Goal: Task Accomplishment & Management: Manage account settings

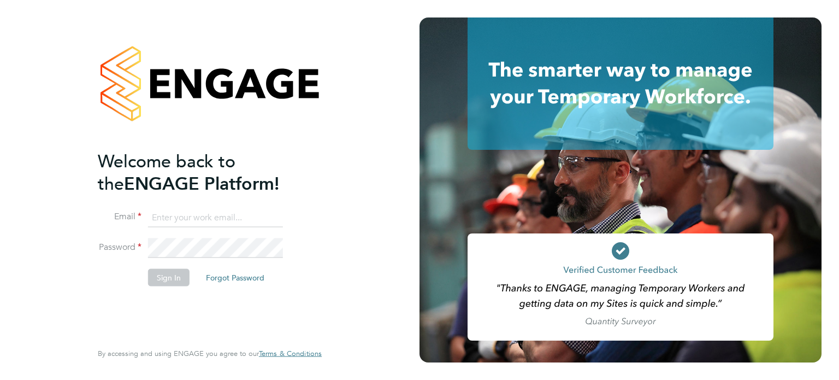
type input "Richard.walsh@vistry.co.uk"
click at [167, 272] on button "Sign In" at bounding box center [169, 276] width 42 height 17
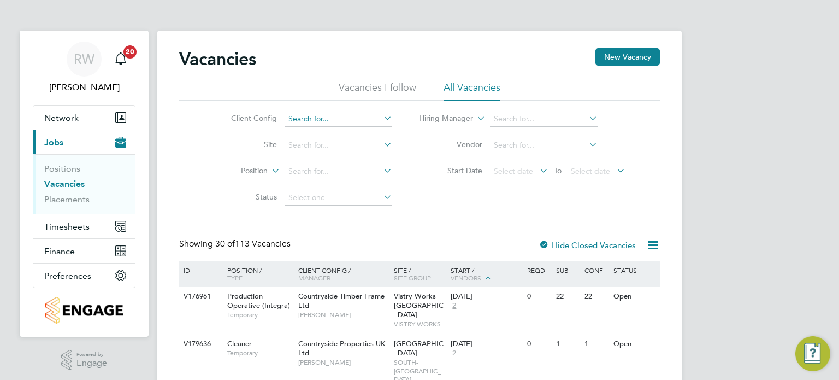
click at [332, 114] on input at bounding box center [339, 118] width 108 height 15
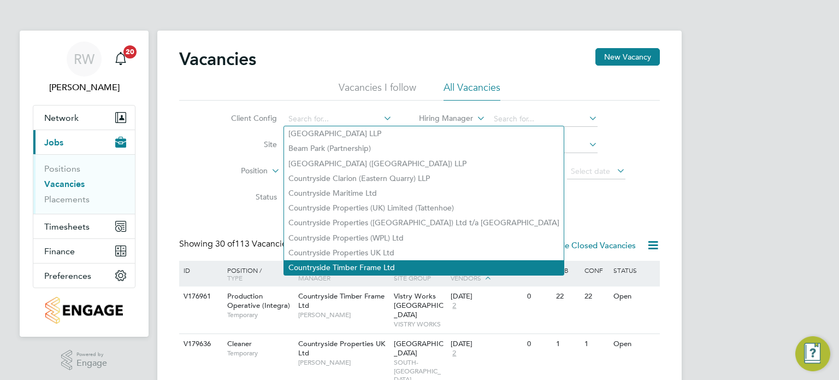
click at [348, 266] on li "Countryside Timber Frame Ltd" at bounding box center [424, 267] width 280 height 15
type input "Countryside Timber Frame Ltd"
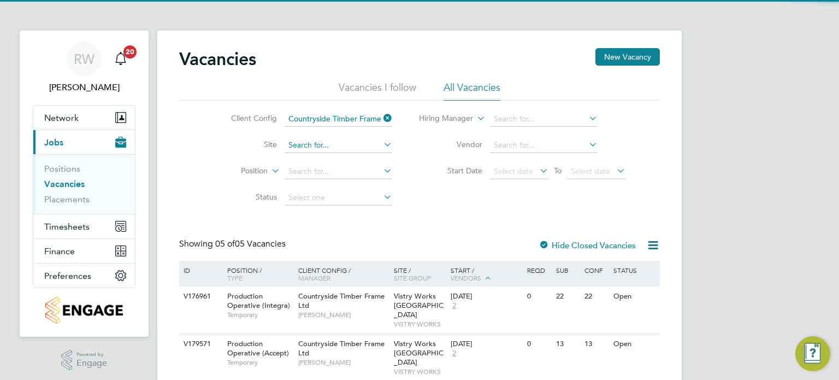
click at [321, 139] on input at bounding box center [339, 145] width 108 height 15
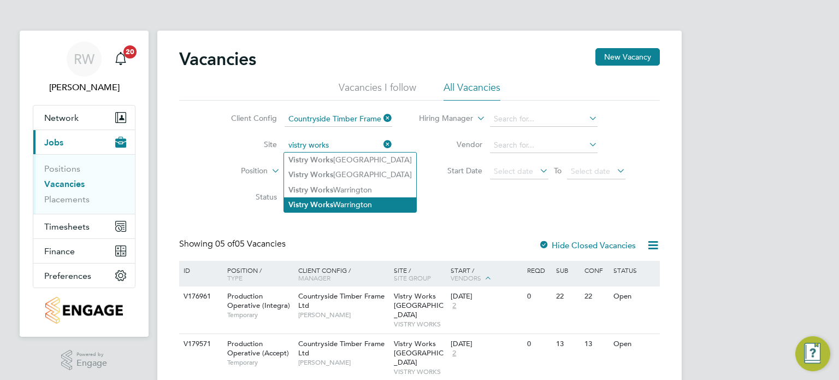
click at [330, 205] on b "Works" at bounding box center [321, 204] width 23 height 9
type input "Vistry Works Warrington"
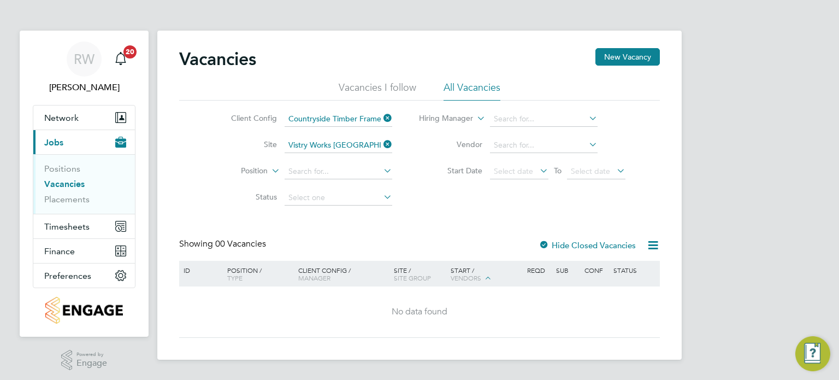
click at [381, 144] on icon at bounding box center [381, 144] width 0 height 15
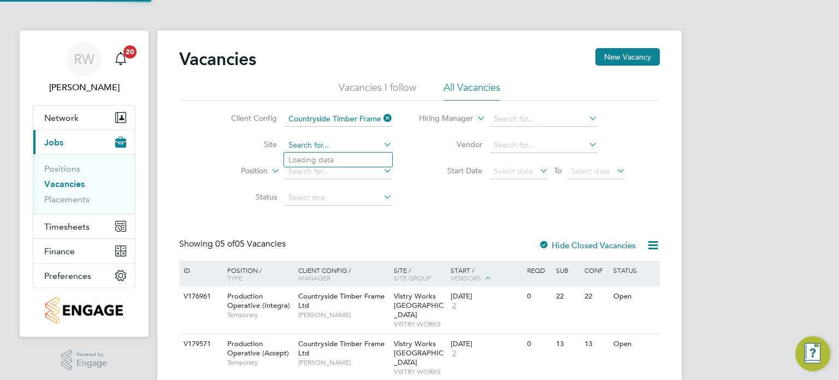
click at [357, 145] on input at bounding box center [339, 145] width 108 height 15
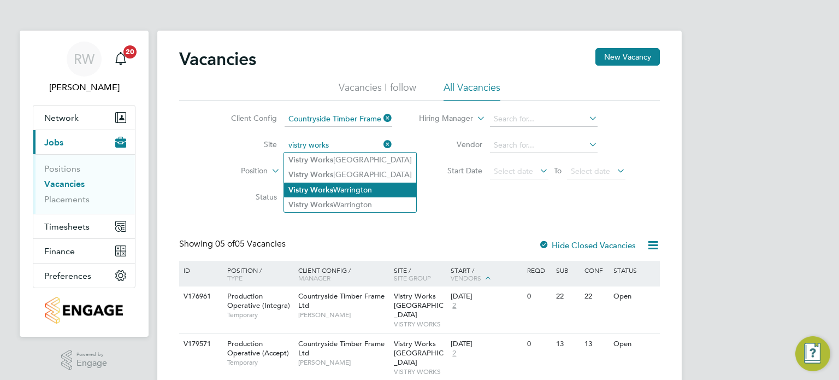
click at [350, 190] on li "Vistry Works Warrington" at bounding box center [350, 189] width 132 height 15
type input "Vistry Works Warrington"
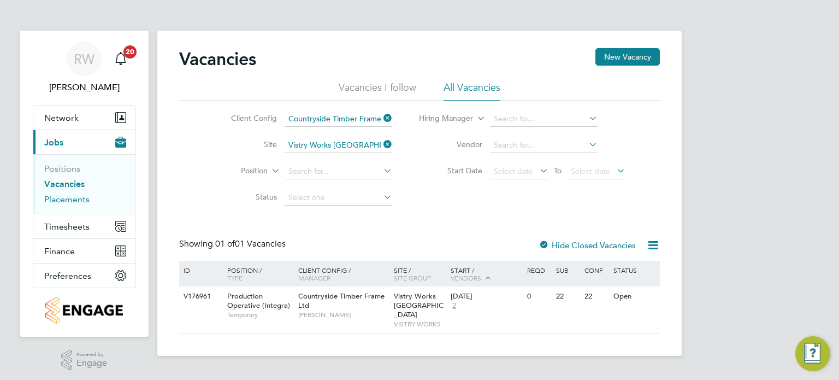
click at [56, 198] on link "Placements" at bounding box center [66, 199] width 45 height 10
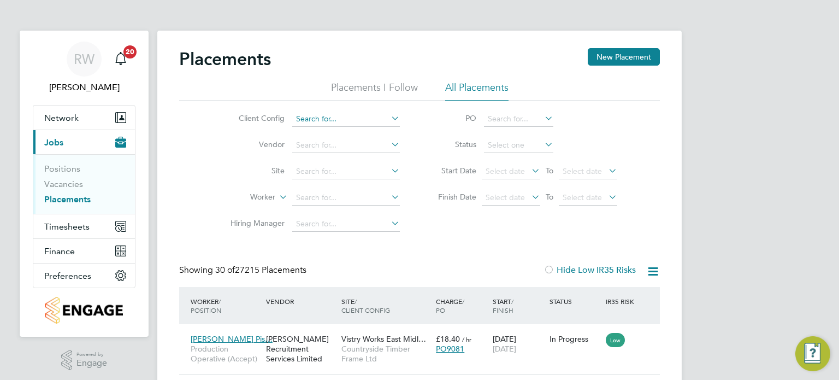
click at [325, 117] on input at bounding box center [346, 118] width 108 height 15
click at [356, 263] on li "Countryside Timber Frame Ltd" at bounding box center [432, 267] width 280 height 15
type input "Countryside Timber Frame Ltd"
click at [317, 145] on input at bounding box center [346, 145] width 108 height 15
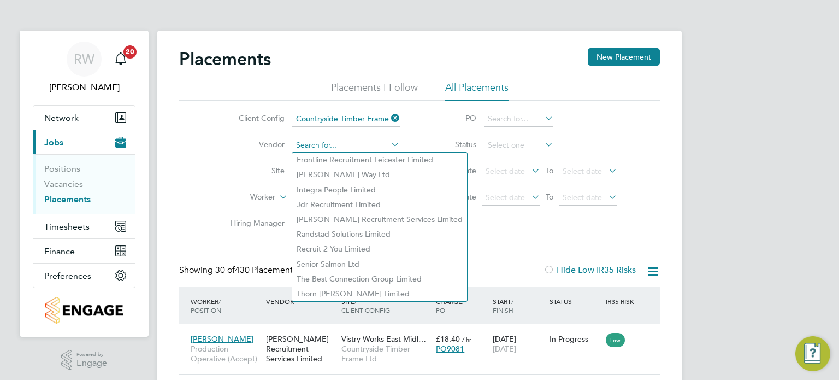
click at [317, 145] on input at bounding box center [346, 145] width 108 height 15
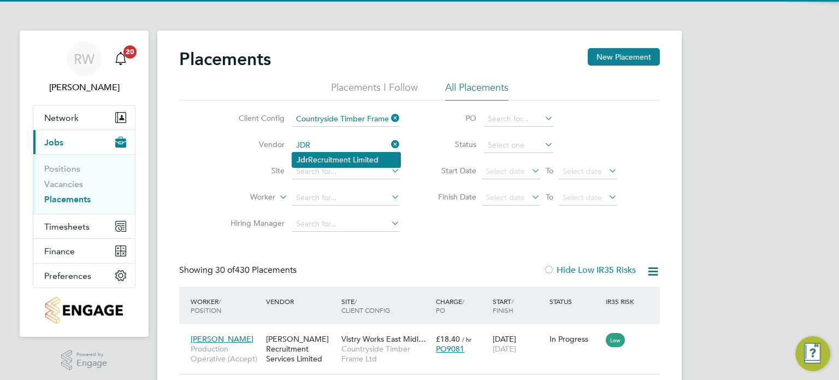
click at [326, 160] on li "Jdr Recruitment Limited" at bounding box center [346, 159] width 108 height 15
type input "Jdr Recruitment Limited"
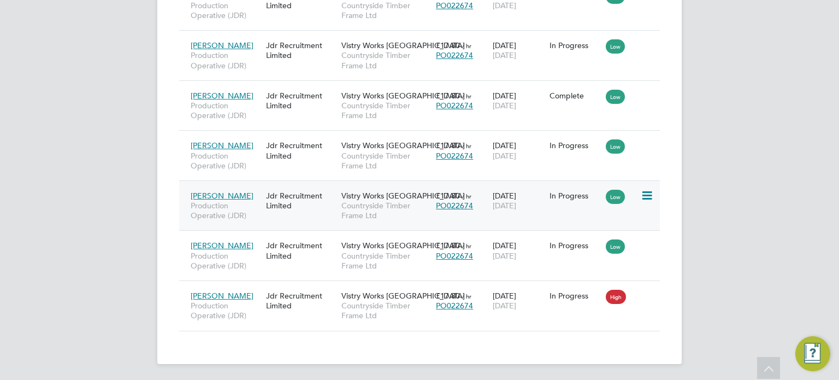
click at [365, 197] on span "Vistry Works Warrington" at bounding box center [402, 196] width 123 height 10
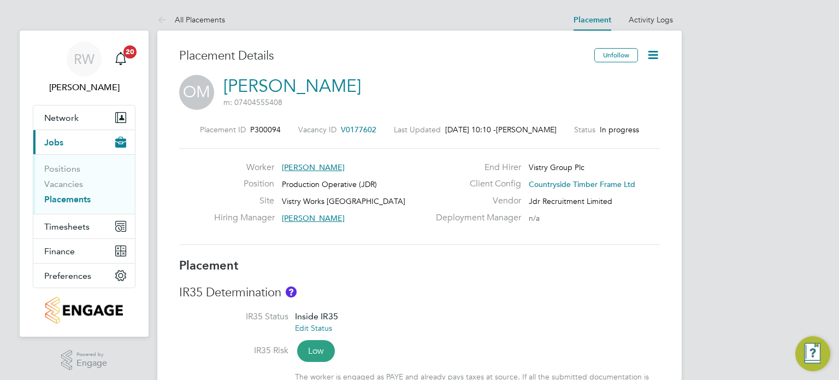
click at [653, 58] on icon at bounding box center [653, 55] width 14 height 14
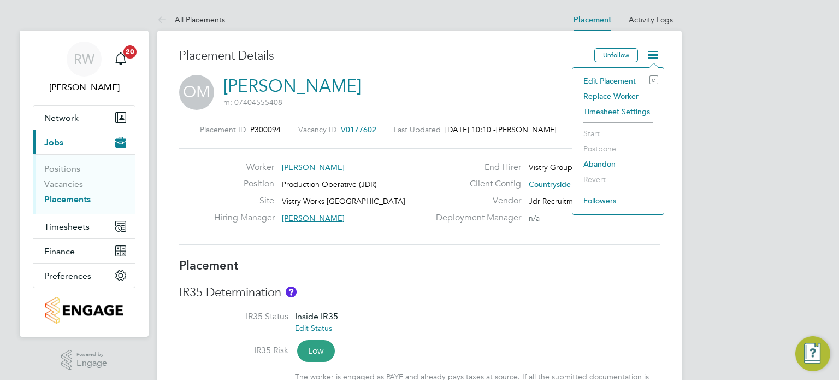
click at [629, 80] on li "Edit Placement e" at bounding box center [618, 80] width 80 height 15
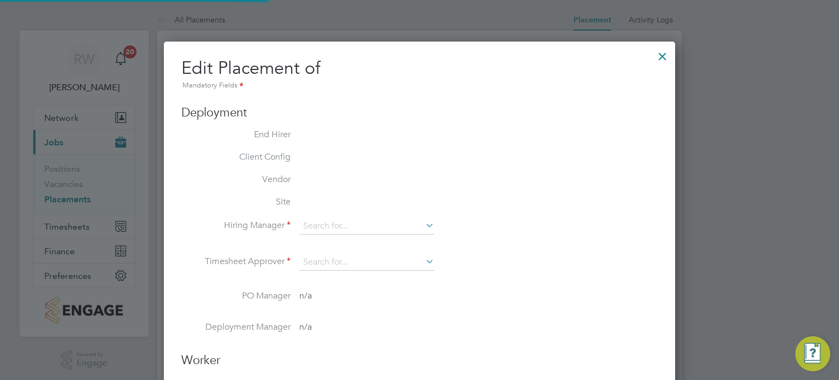
type input "James Davies"
type input "Naomi Mutter"
type input "05 Aug 2025"
type input "17 Oct 2025"
type input "08:00"
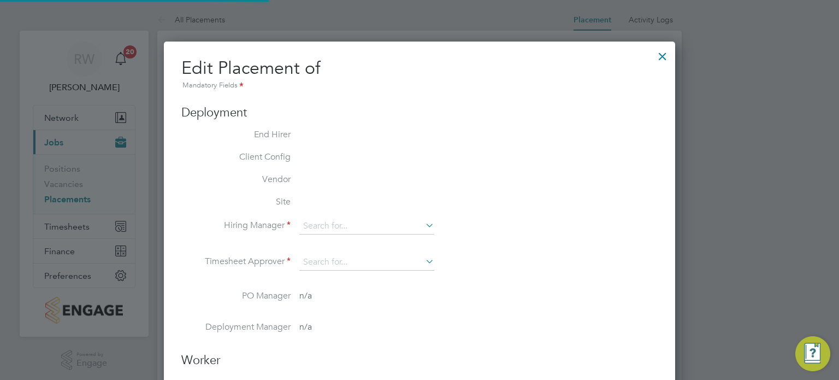
type input "18:00"
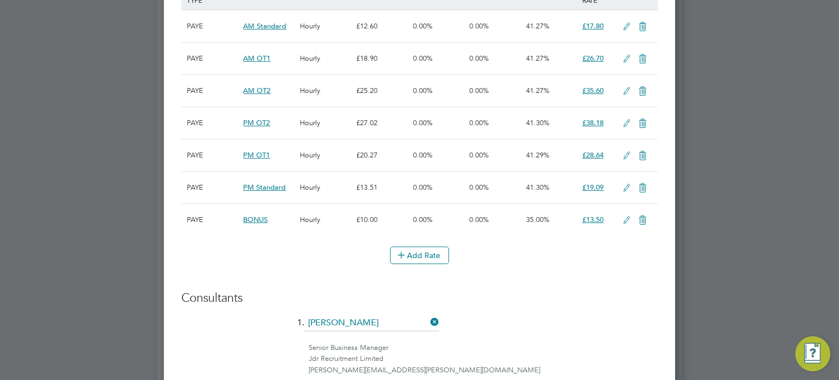
click at [625, 217] on icon at bounding box center [627, 220] width 14 height 9
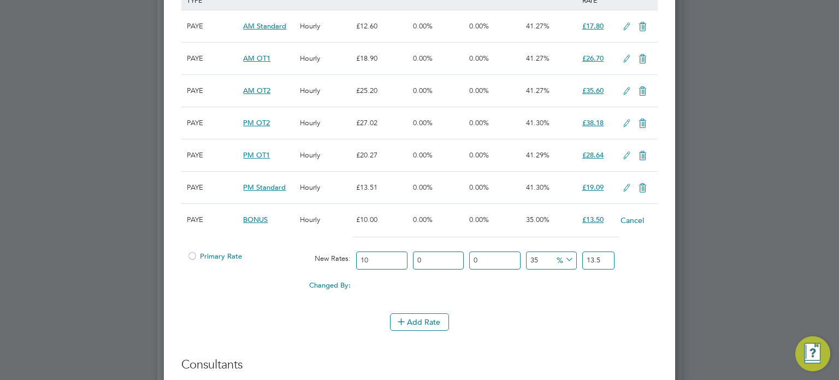
click at [637, 220] on button "Cancel" at bounding box center [632, 220] width 25 height 11
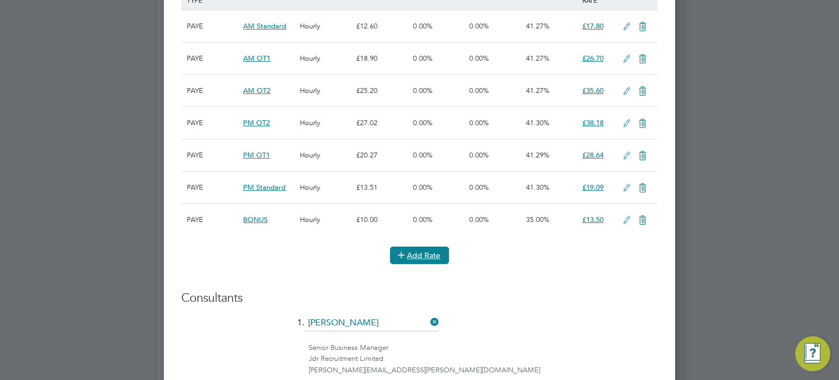
click at [429, 254] on button "Add Rate" at bounding box center [419, 254] width 59 height 17
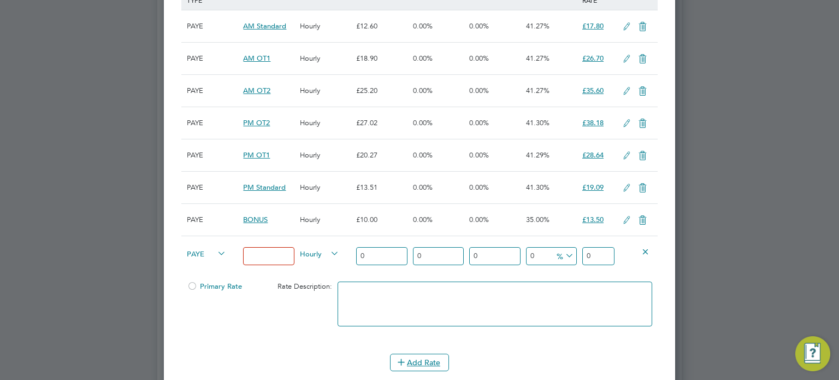
click at [277, 255] on input at bounding box center [268, 256] width 51 height 18
type input "BONUS."
click at [323, 247] on span "Hourly" at bounding box center [319, 253] width 39 height 12
click at [317, 289] on li "PIECE" at bounding box center [320, 290] width 48 height 14
drag, startPoint x: 377, startPoint y: 253, endPoint x: 306, endPoint y: 259, distance: 71.9
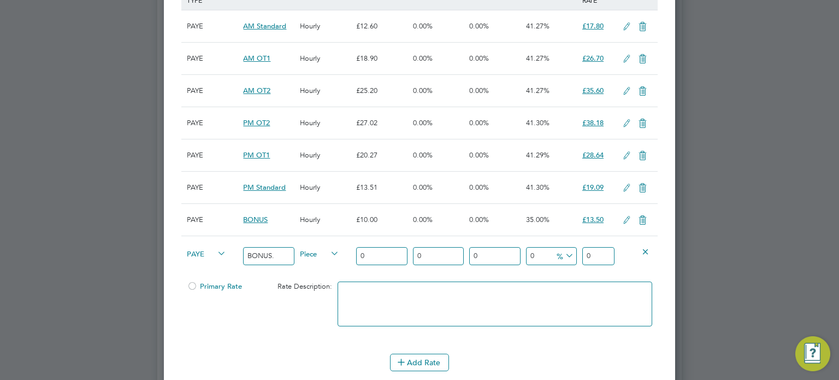
click at [306, 259] on div "PAYE BONUS. Piece 0 0 n/a 0 n/a 0 0 % 0" at bounding box center [419, 255] width 476 height 40
type input "1"
type input "10"
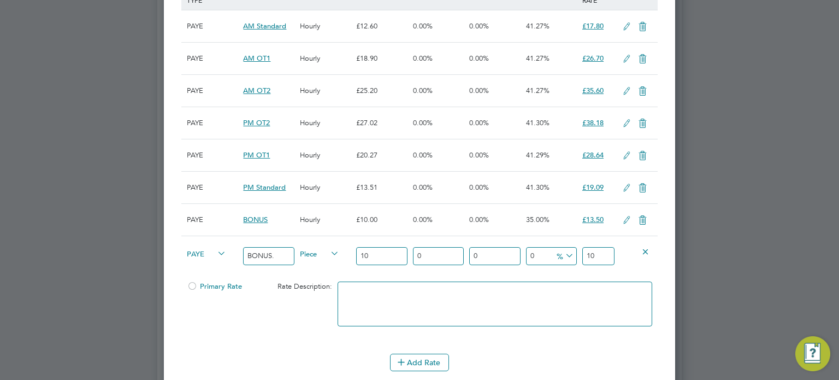
type input "10"
type input "-90"
type input "1"
type input "30"
type input "13"
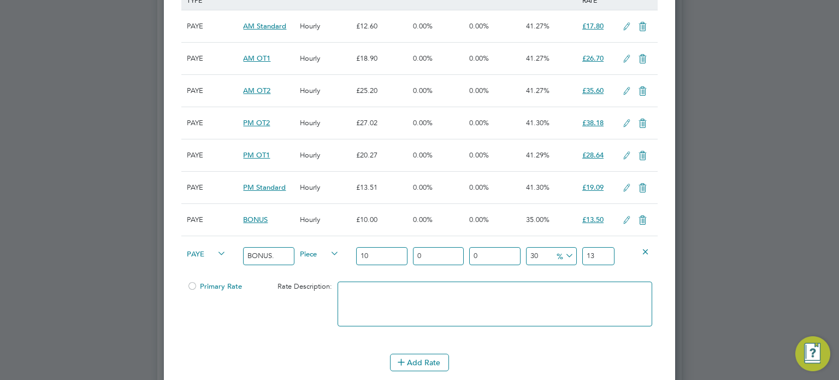
type input "35"
type input "13.5"
click at [642, 216] on icon at bounding box center [643, 220] width 14 height 9
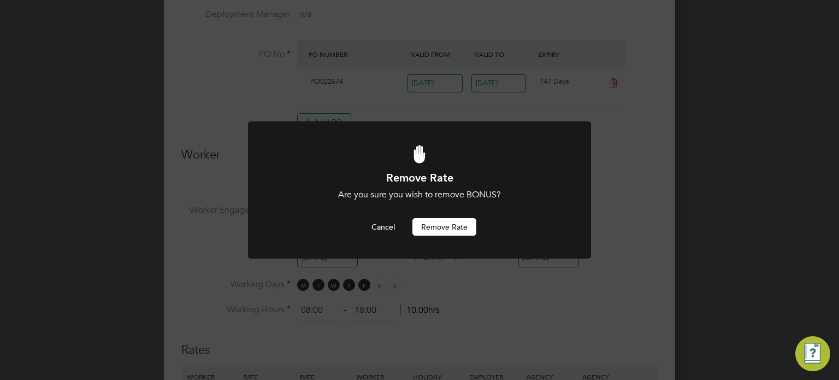
click at [462, 229] on button "Remove rate" at bounding box center [444, 226] width 64 height 17
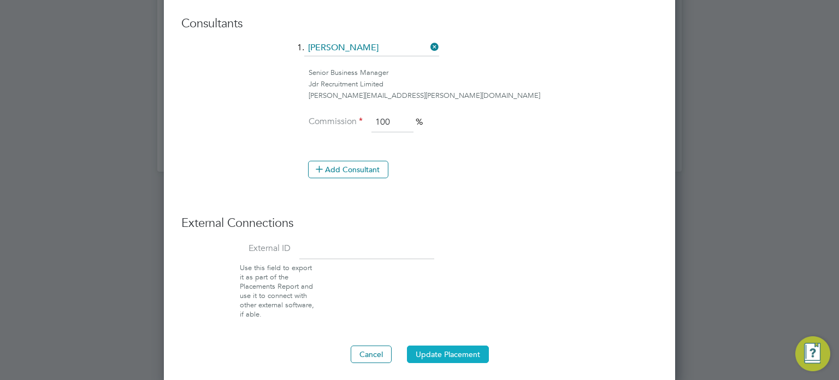
click at [450, 358] on button "Update Placement" at bounding box center [448, 353] width 82 height 17
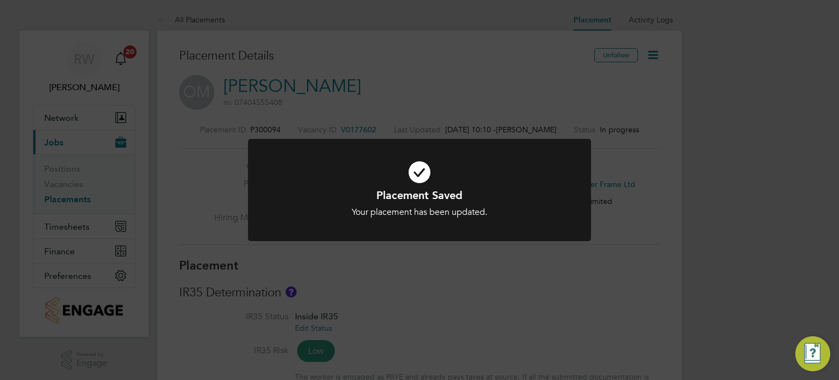
click at [628, 259] on div "Placement Saved Your placement has been updated. Cancel Okay" at bounding box center [419, 190] width 839 height 380
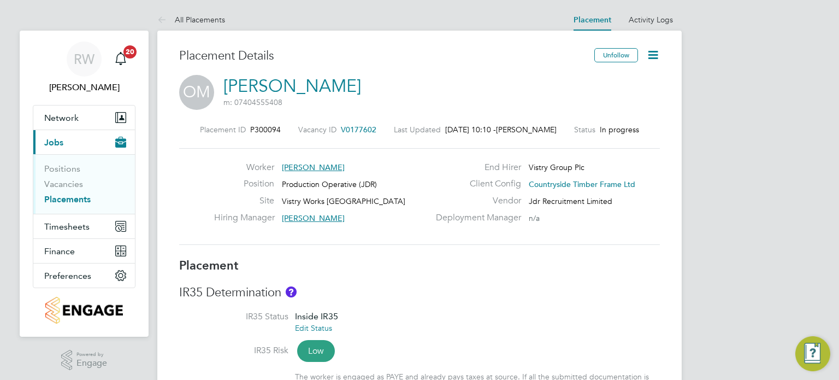
click at [65, 198] on link "Placements" at bounding box center [67, 199] width 46 height 10
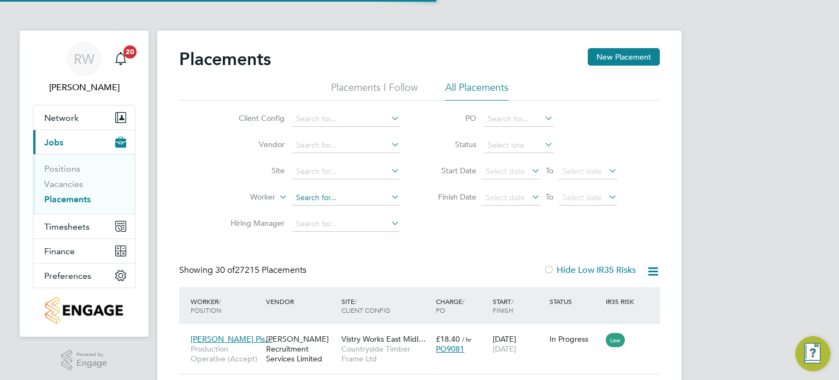
scroll to position [41, 95]
click at [320, 199] on input at bounding box center [346, 197] width 108 height 15
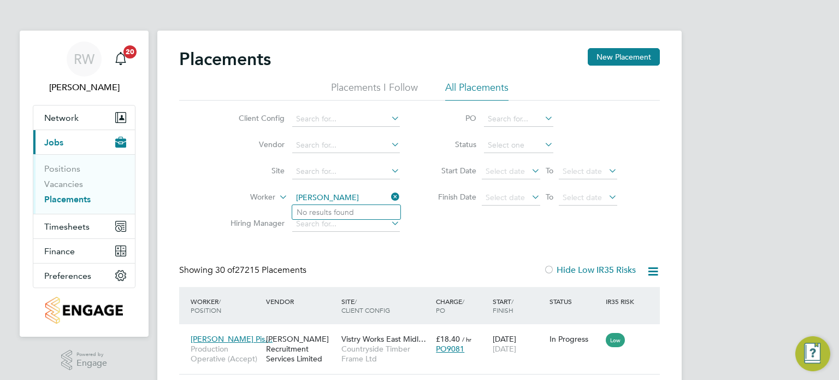
drag, startPoint x: 341, startPoint y: 196, endPoint x: 199, endPoint y: 194, distance: 142.0
click at [199, 194] on div "Client Config Vendor Site Worker mike pick Hiring Manager PO Status Start Date …" at bounding box center [419, 169] width 481 height 137
click at [340, 216] on li "Michael Pic kett" at bounding box center [366, 212] width 148 height 15
type input "Michael Pickett"
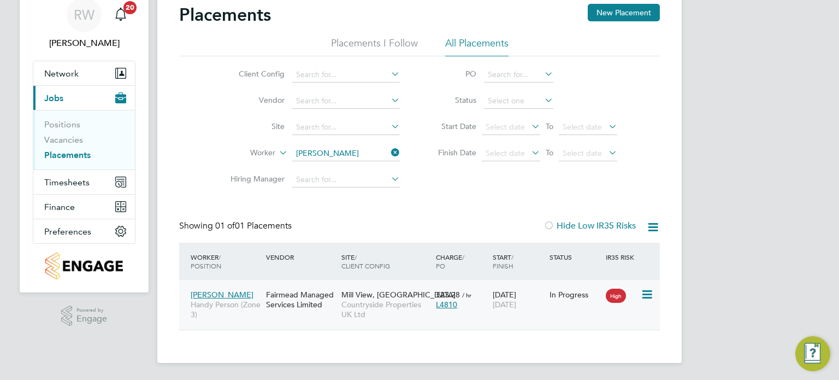
click at [369, 304] on span "Countryside Properties UK Ltd" at bounding box center [385, 309] width 89 height 20
click at [66, 79] on button "Network" at bounding box center [84, 73] width 102 height 24
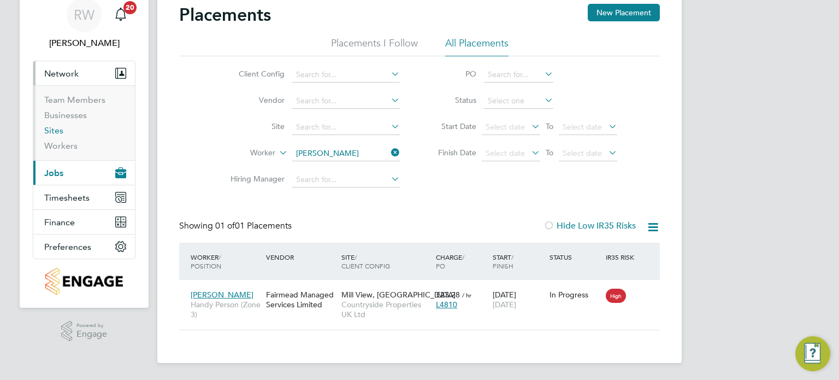
click at [55, 127] on link "Sites" at bounding box center [53, 130] width 19 height 10
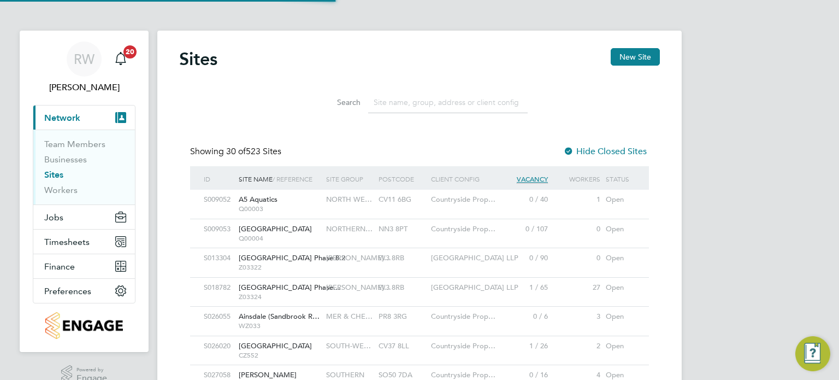
scroll to position [5, 5]
click at [385, 105] on input at bounding box center [448, 102] width 160 height 21
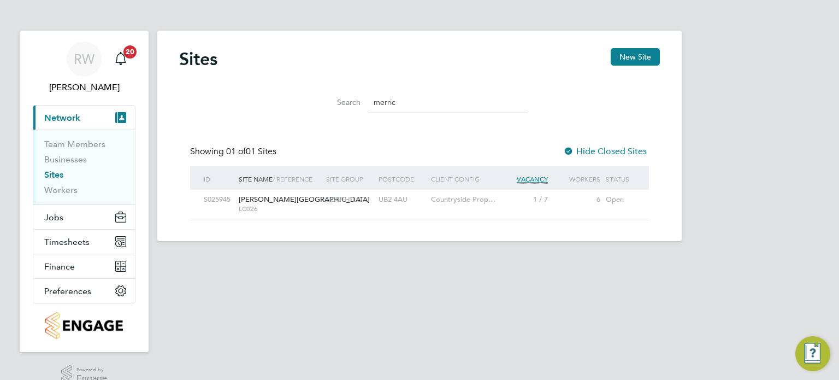
type input "merric"
click at [262, 203] on span "Merrick Place" at bounding box center [304, 198] width 131 height 9
click at [406, 104] on input "merric" at bounding box center [448, 102] width 160 height 21
click at [268, 196] on span "Merrick Place" at bounding box center [304, 198] width 131 height 9
click at [70, 240] on span "Timesheets" at bounding box center [66, 242] width 45 height 10
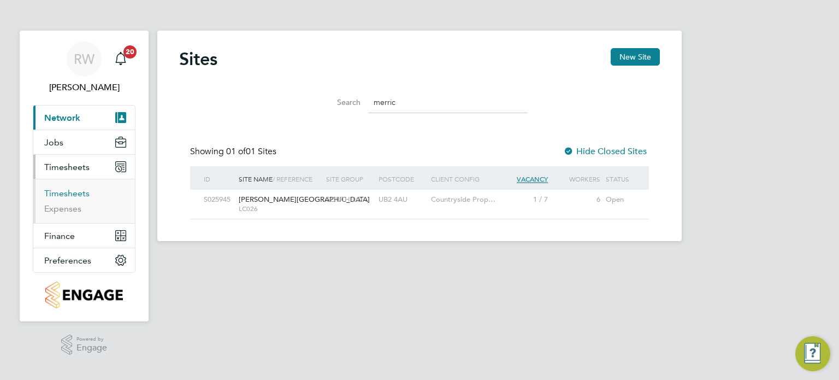
click at [74, 195] on link "Timesheets" at bounding box center [66, 193] width 45 height 10
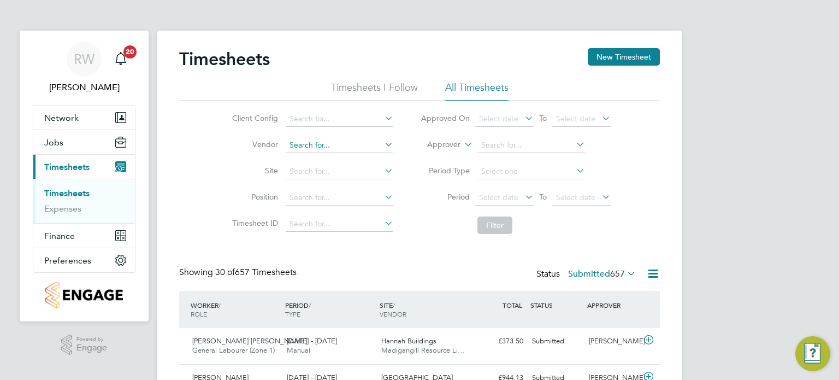
scroll to position [27, 95]
click at [313, 163] on li "Site" at bounding box center [311, 171] width 192 height 26
click at [308, 165] on input at bounding box center [340, 171] width 108 height 15
click at [330, 186] on li "Tithe Barn , Phase 6 (Exeter)" at bounding box center [366, 186] width 162 height 15
type input "Tithe Barn, Phase 6 ([GEOGRAPHIC_DATA])"
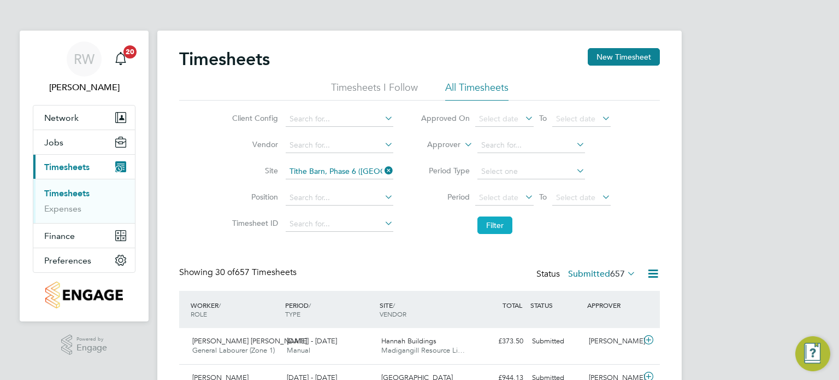
click at [499, 222] on button "Filter" at bounding box center [494, 224] width 35 height 17
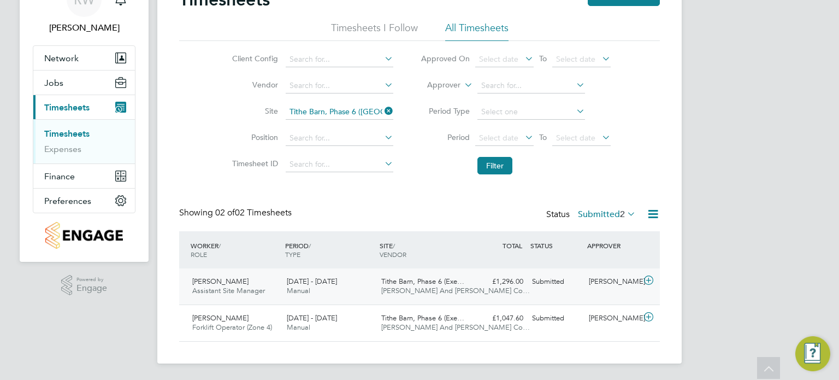
click at [372, 289] on div "25 - 31 Aug 2025 Manual" at bounding box center [329, 286] width 95 height 27
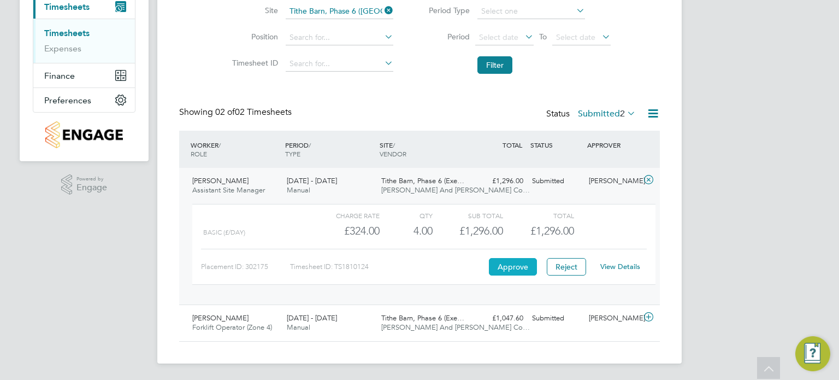
click at [494, 262] on button "Approve" at bounding box center [513, 266] width 48 height 17
click at [613, 108] on label "Submitted 2" at bounding box center [607, 113] width 58 height 11
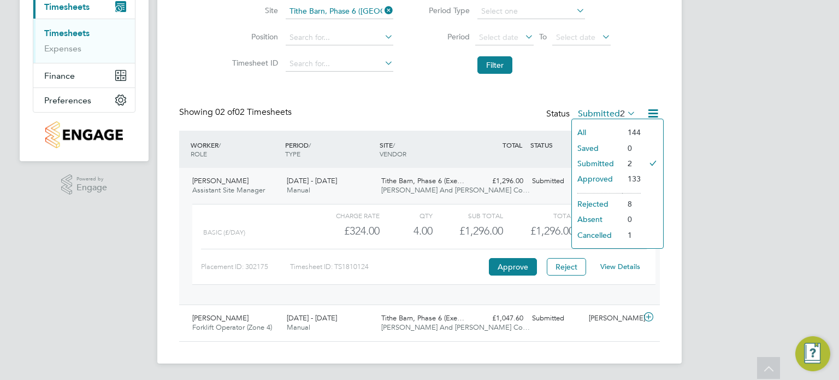
click at [597, 176] on li "Approved" at bounding box center [597, 178] width 50 height 15
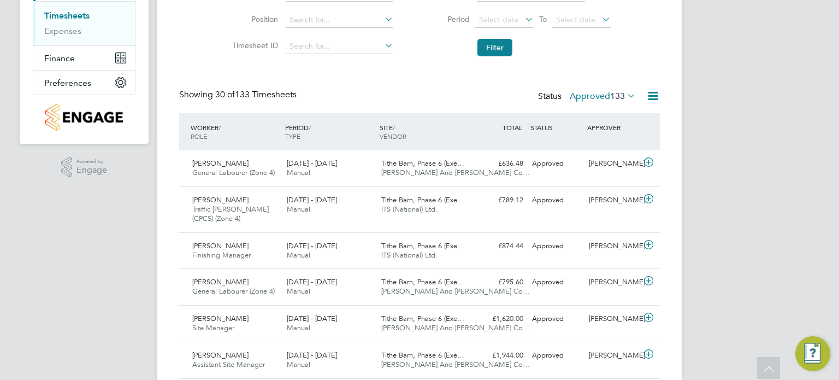
click at [653, 92] on icon at bounding box center [653, 96] width 14 height 14
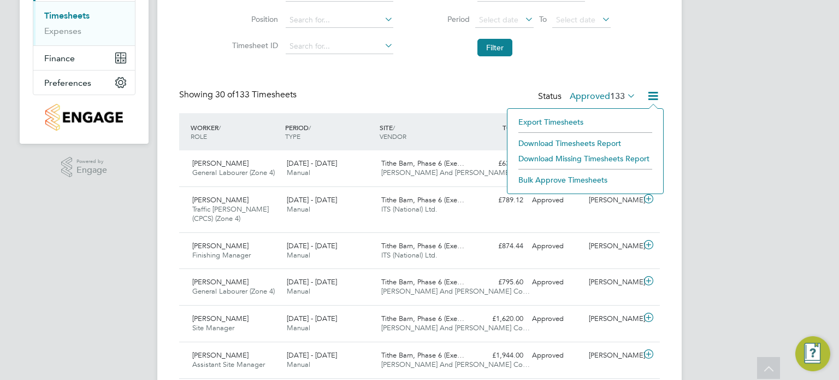
click at [573, 143] on li "Download Timesheets Report" at bounding box center [585, 142] width 145 height 15
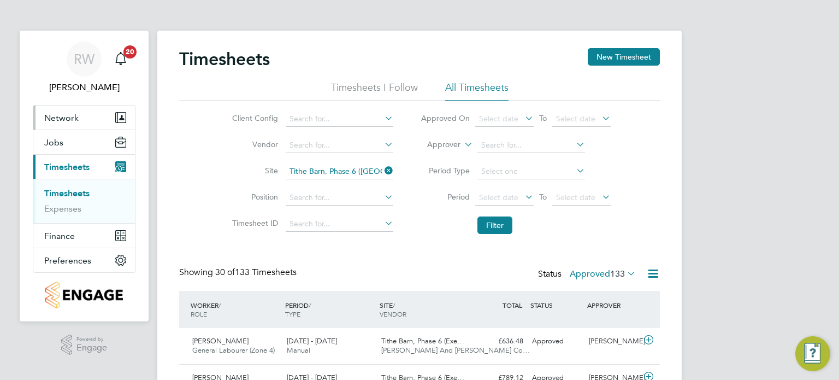
click at [61, 119] on span "Network" at bounding box center [61, 118] width 34 height 10
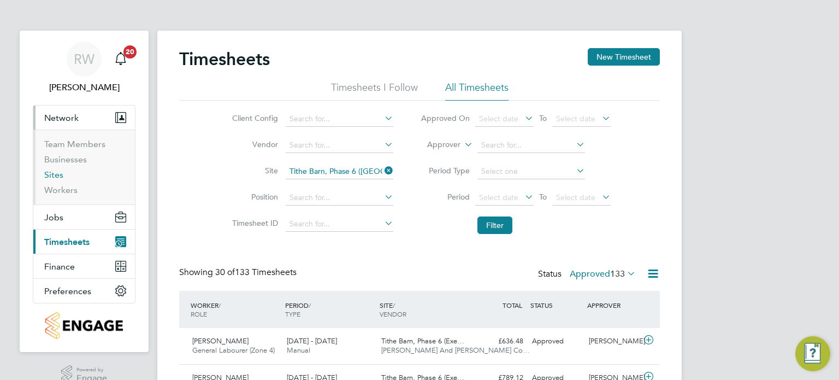
click at [56, 174] on link "Sites" at bounding box center [53, 174] width 19 height 10
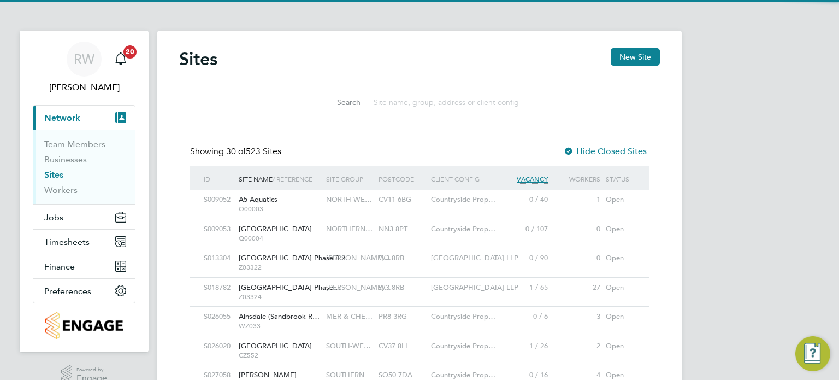
click at [438, 88] on li "Search" at bounding box center [420, 102] width 244 height 32
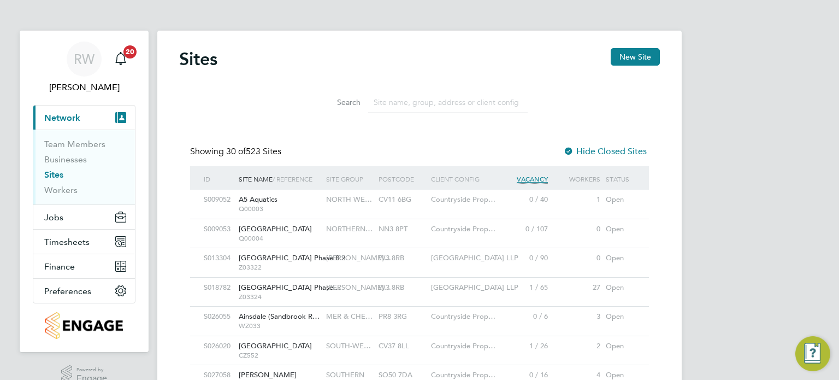
click at [436, 103] on input at bounding box center [448, 102] width 160 height 21
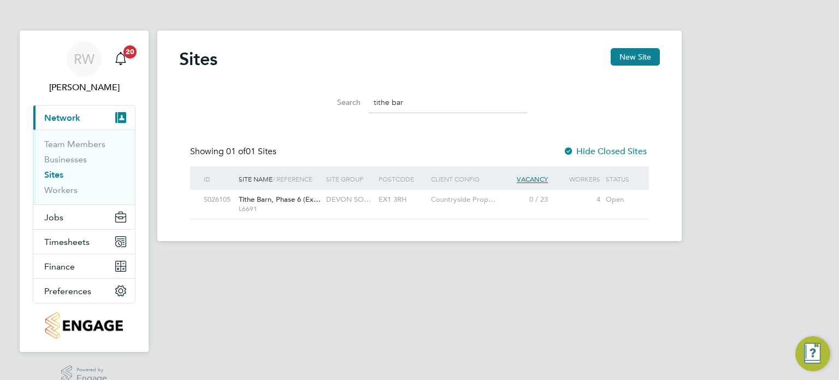
type input "tithe bar"
click at [297, 196] on span "Tithe Barn, Phase 6 (Ex…" at bounding box center [280, 198] width 82 height 9
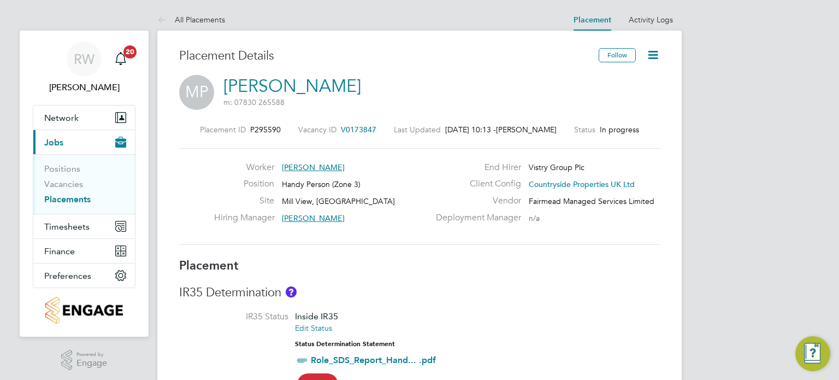
click at [349, 128] on span "V0173847" at bounding box center [359, 130] width 36 height 10
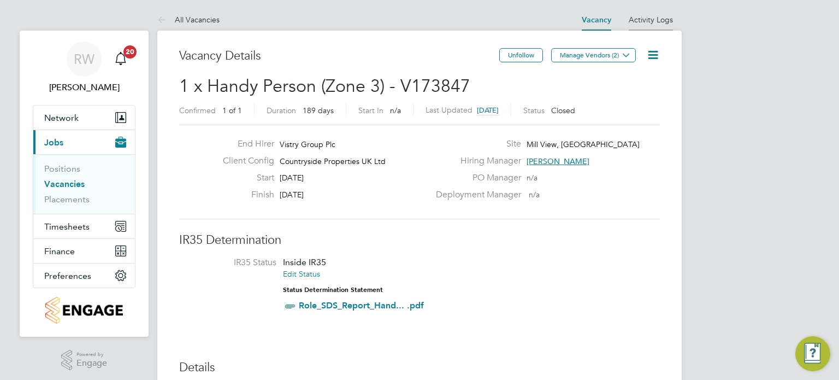
click at [648, 17] on link "Activity Logs" at bounding box center [651, 20] width 44 height 10
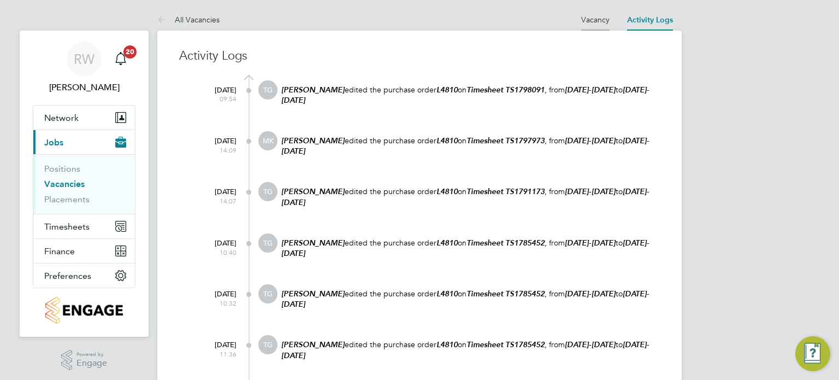
click at [601, 18] on link "Vacancy" at bounding box center [595, 20] width 28 height 10
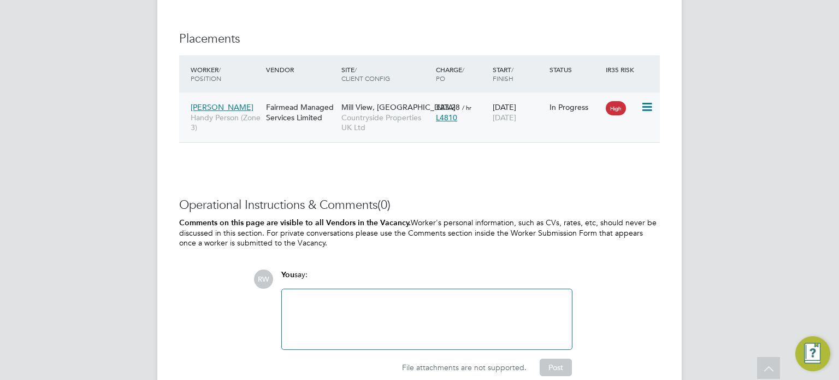
click at [357, 109] on span "Mill View, [GEOGRAPHIC_DATA]" at bounding box center [398, 107] width 114 height 10
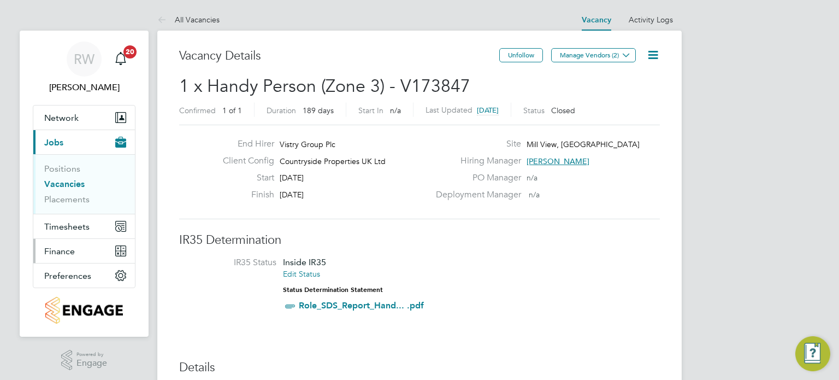
click at [54, 246] on span "Finance" at bounding box center [59, 251] width 31 height 10
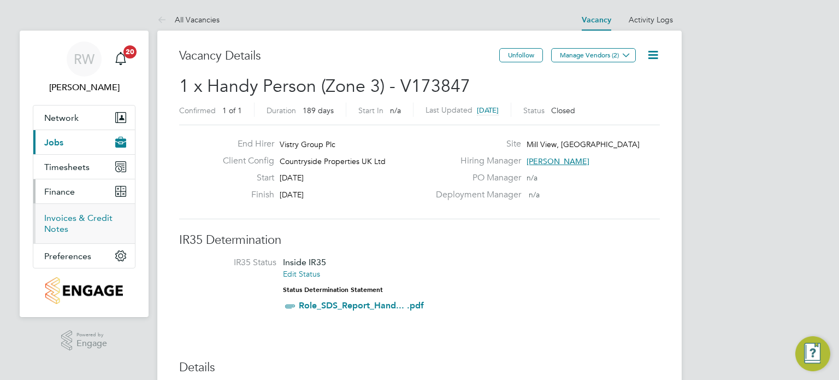
click at [63, 218] on link "Invoices & Credit Notes" at bounding box center [78, 223] width 68 height 21
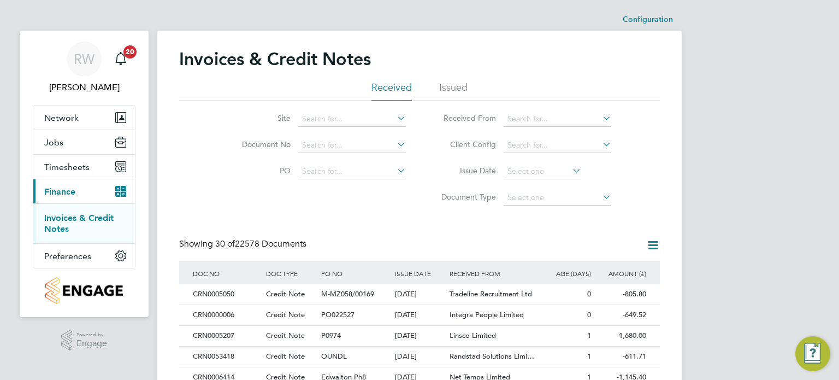
scroll to position [21, 74]
click at [536, 117] on input at bounding box center [558, 118] width 108 height 15
click at [542, 128] on li "Dev [PERSON_NAME] Limited" at bounding box center [561, 133] width 114 height 15
type input "[PERSON_NAME] Limited"
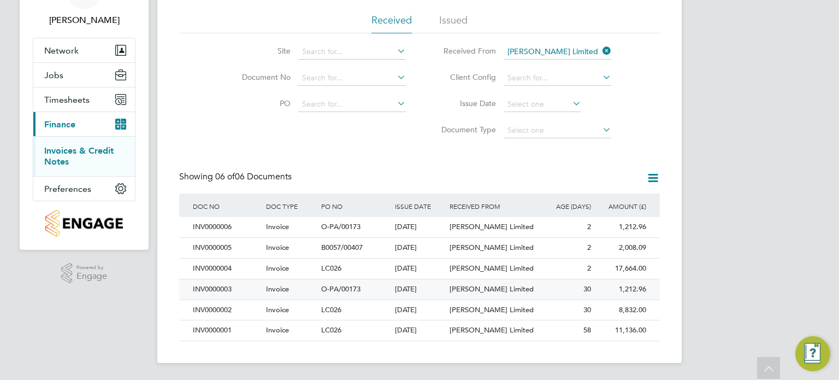
click at [422, 292] on div "[DATE]" at bounding box center [419, 289] width 55 height 20
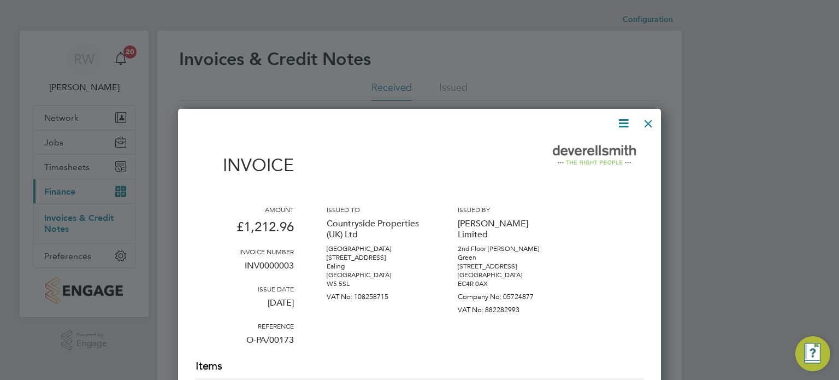
click at [645, 120] on div at bounding box center [649, 121] width 20 height 20
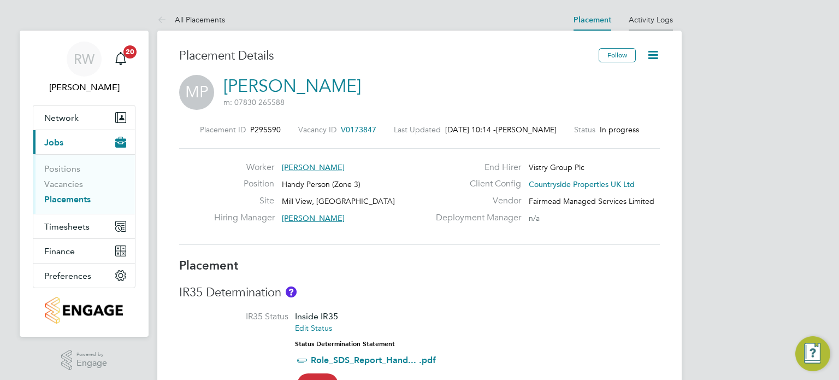
click at [658, 20] on link "Activity Logs" at bounding box center [651, 20] width 44 height 10
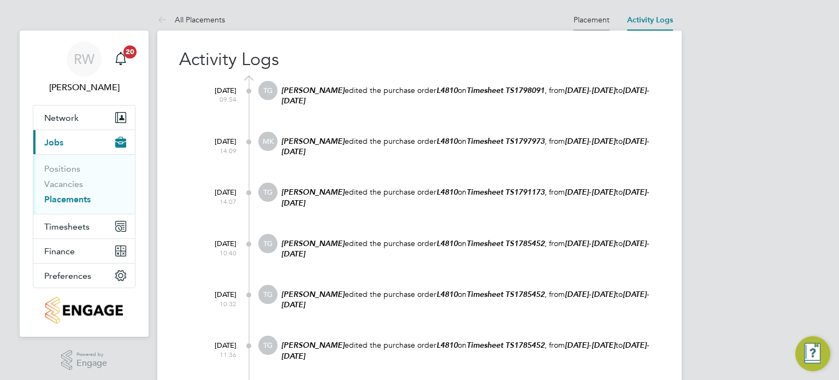
click at [593, 19] on link "Placement" at bounding box center [592, 20] width 36 height 10
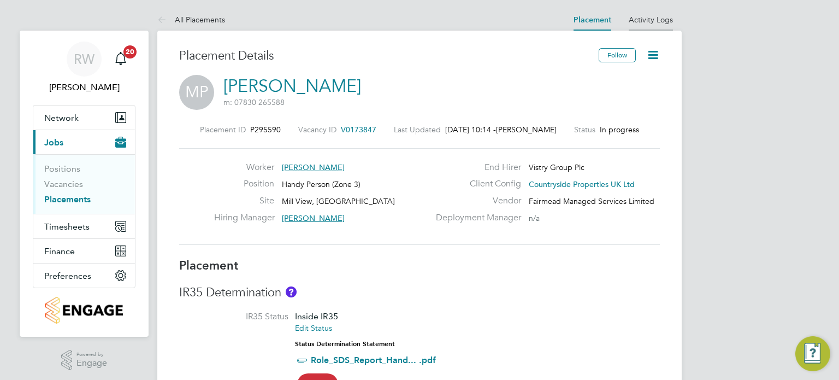
click at [645, 14] on li "Activity Logs" at bounding box center [651, 20] width 44 height 22
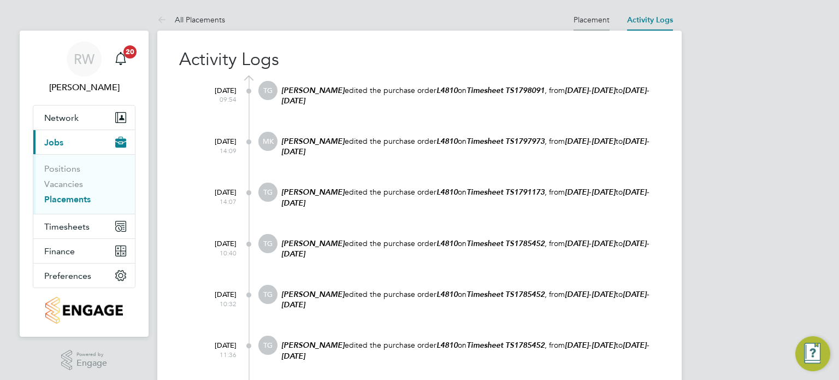
click at [592, 16] on link "Placement" at bounding box center [592, 20] width 36 height 10
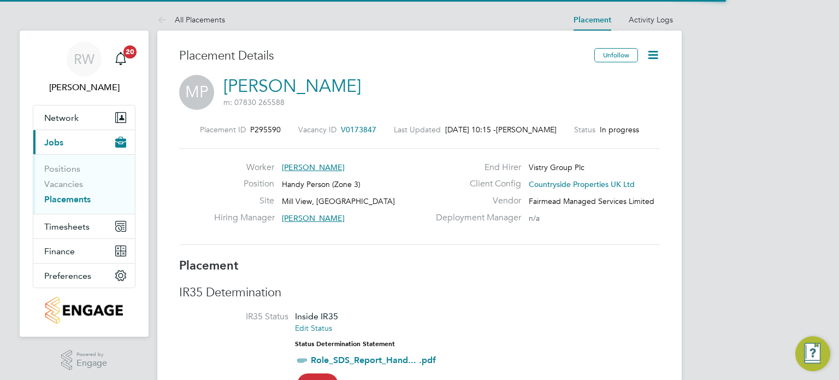
scroll to position [17, 216]
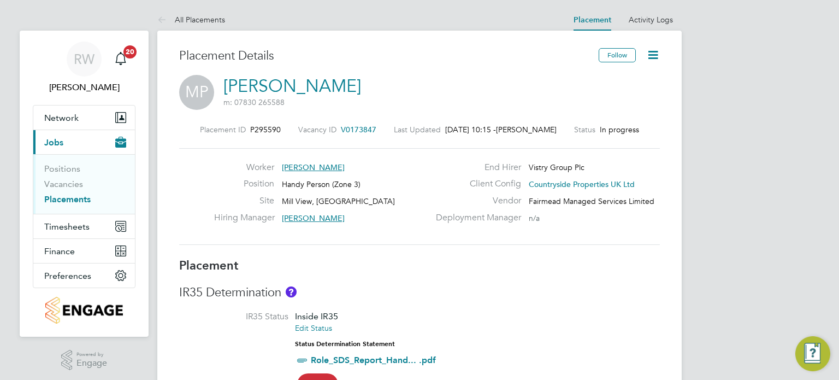
click at [653, 58] on icon at bounding box center [653, 55] width 14 height 14
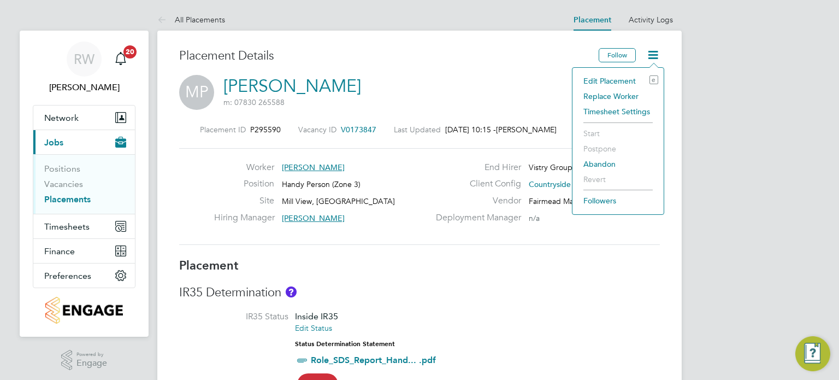
click at [613, 93] on li "Replace Worker" at bounding box center [618, 96] width 80 height 15
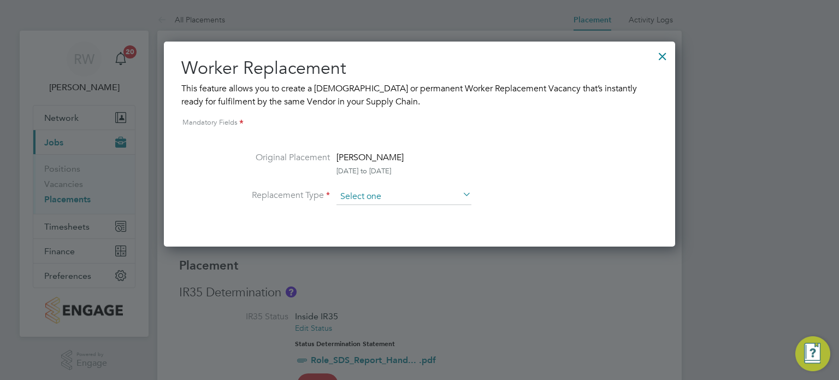
click at [400, 195] on input at bounding box center [404, 196] width 135 height 16
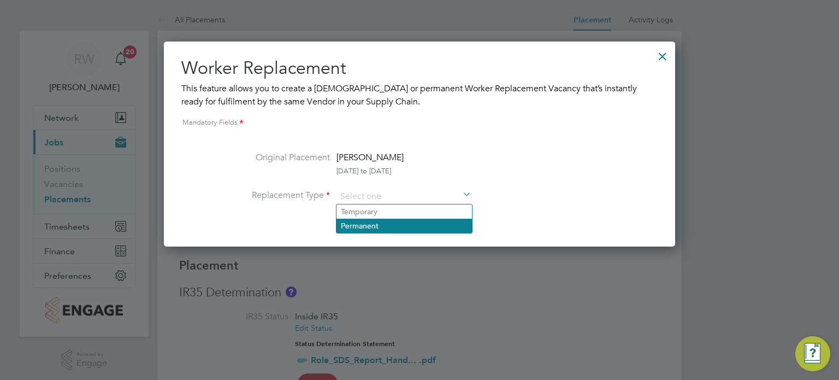
click at [376, 228] on li "Permanent" at bounding box center [404, 226] width 135 height 14
type input "Permanent"
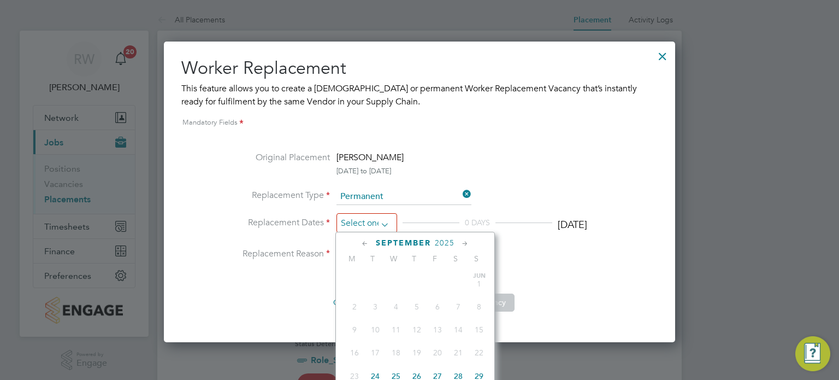
click at [377, 223] on input at bounding box center [367, 223] width 61 height 20
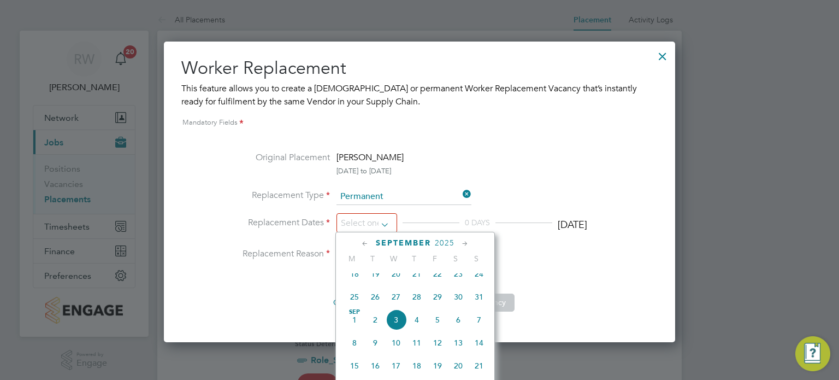
click at [372, 327] on span "2" at bounding box center [375, 319] width 21 height 21
type input "02 Sep 2025"
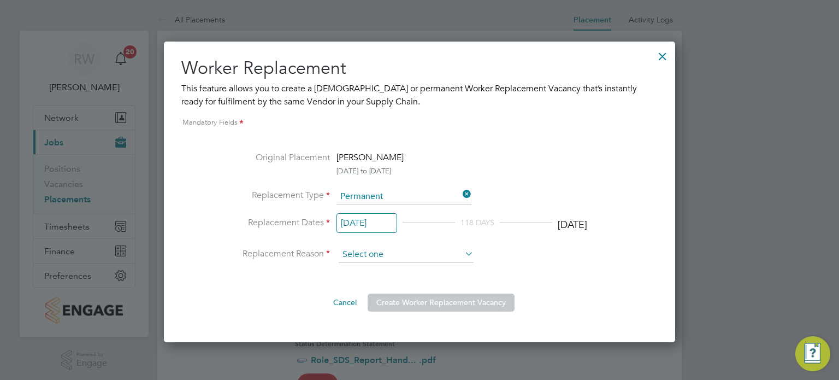
click at [354, 253] on input at bounding box center [406, 254] width 135 height 16
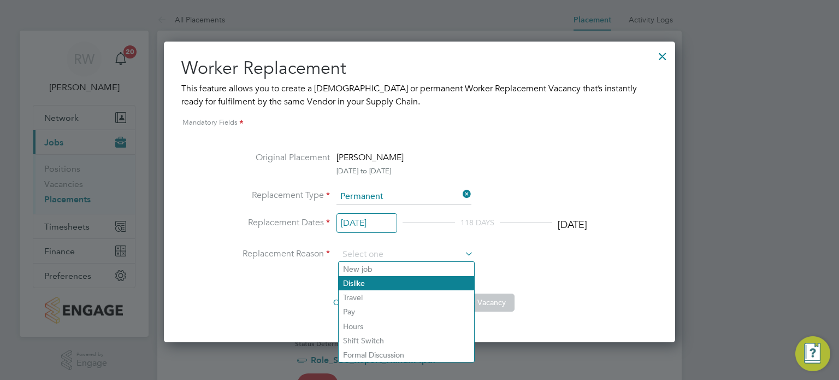
click at [365, 280] on li "Dislike" at bounding box center [406, 283] width 135 height 14
type input "Dislike"
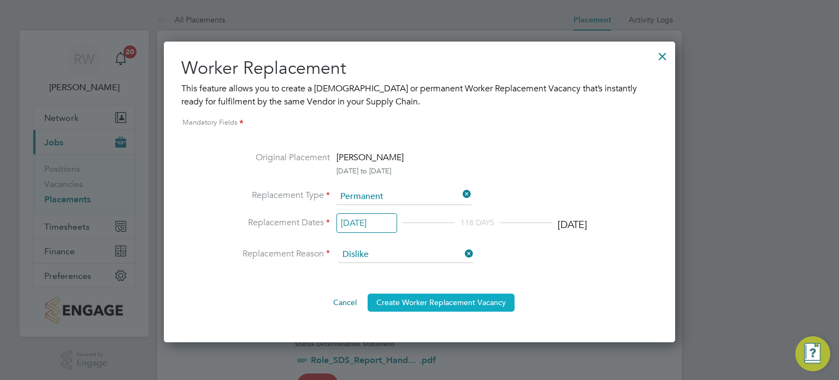
click at [413, 301] on button "Create Worker Replacement Vacancy" at bounding box center [441, 301] width 147 height 17
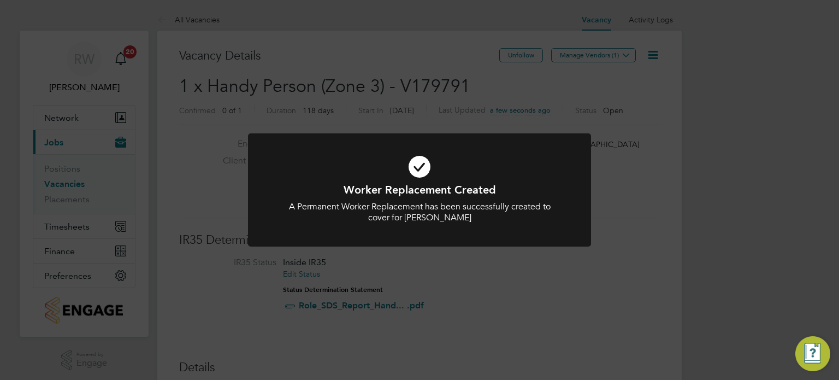
click at [482, 259] on div "Worker Replacement Created A Permanent Worker Replacement has been successfully…" at bounding box center [419, 190] width 839 height 380
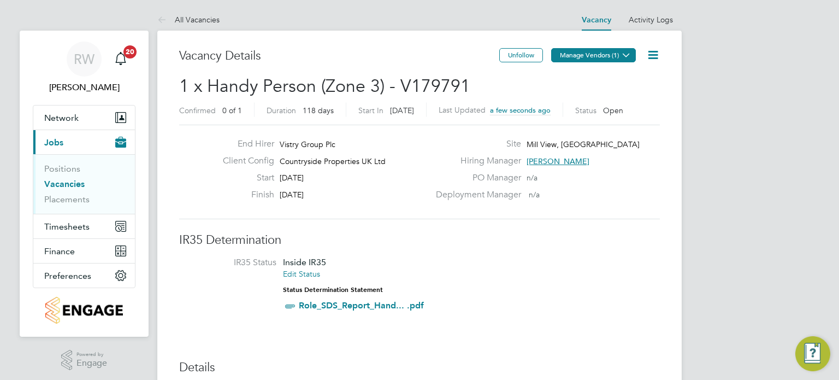
click at [615, 58] on button "Manage Vendors (1)" at bounding box center [593, 55] width 85 height 14
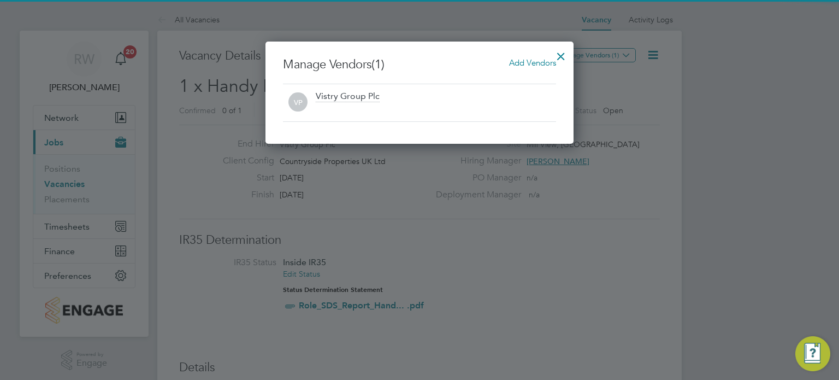
click at [533, 63] on span "Add Vendors" at bounding box center [532, 62] width 47 height 10
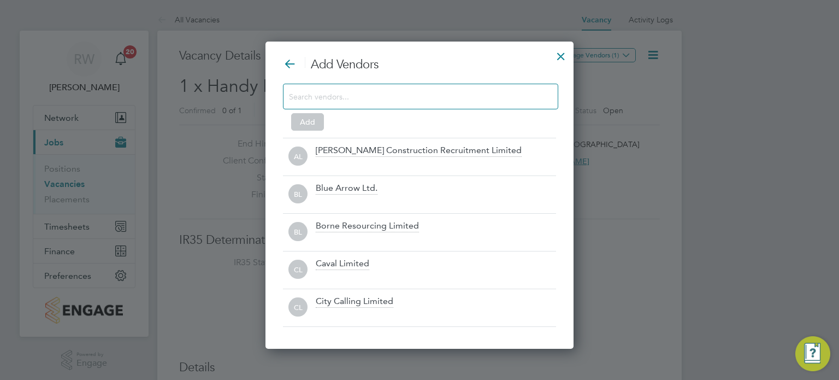
click at [408, 103] on div at bounding box center [420, 97] width 275 height 26
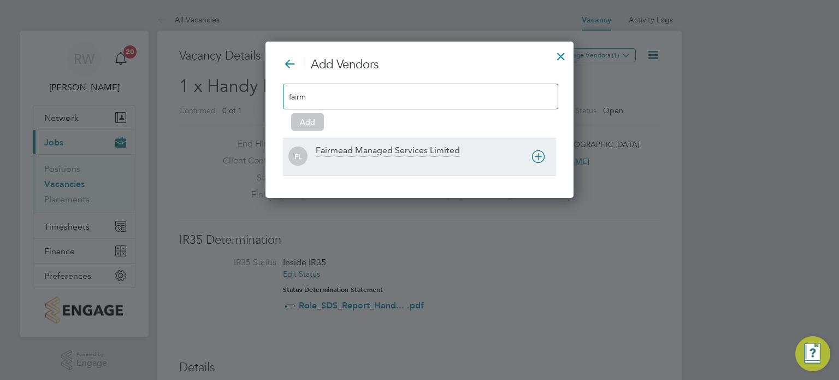
type input "fairm"
click at [408, 153] on div "Fairmead Managed Services Limited" at bounding box center [388, 151] width 144 height 12
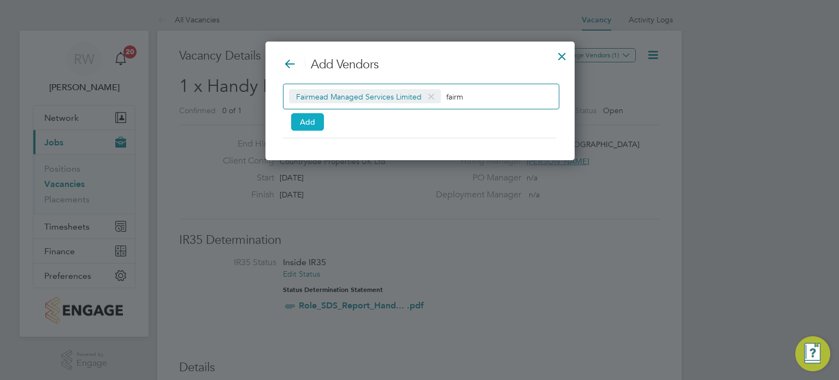
click at [311, 119] on button "Add" at bounding box center [307, 121] width 33 height 17
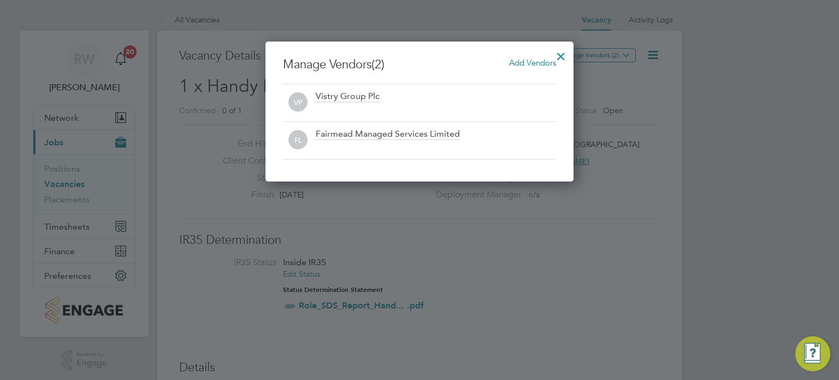
click at [563, 50] on div at bounding box center [561, 54] width 20 height 20
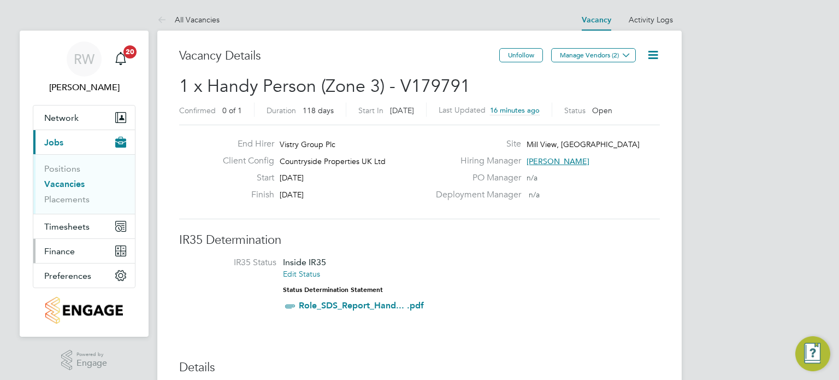
click at [69, 246] on span "Finance" at bounding box center [59, 251] width 31 height 10
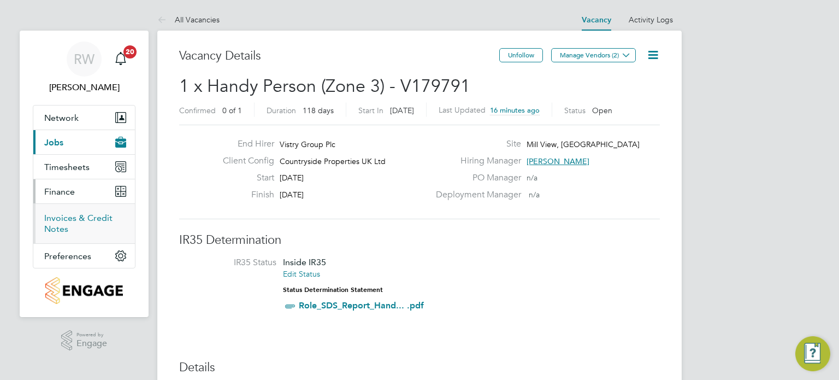
click at [67, 213] on link "Invoices & Credit Notes" at bounding box center [78, 223] width 68 height 21
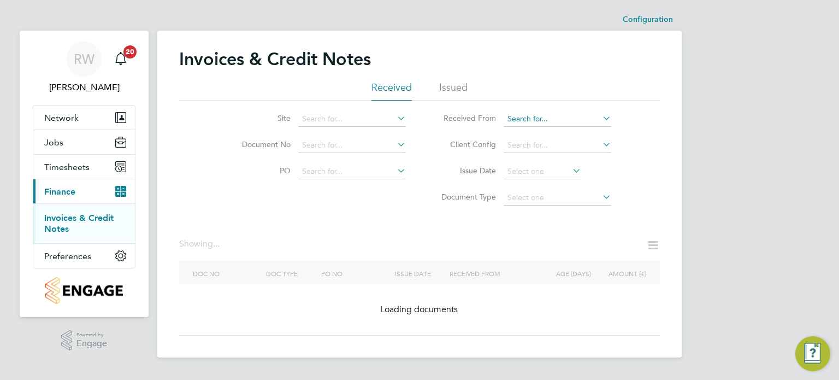
click at [524, 120] on input at bounding box center [558, 118] width 108 height 15
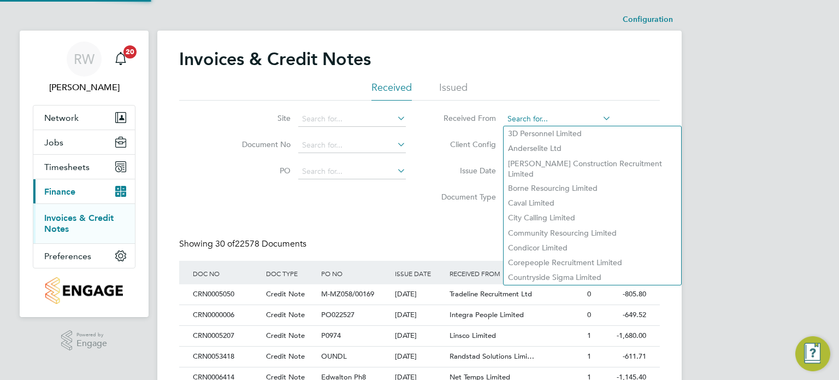
scroll to position [21, 74]
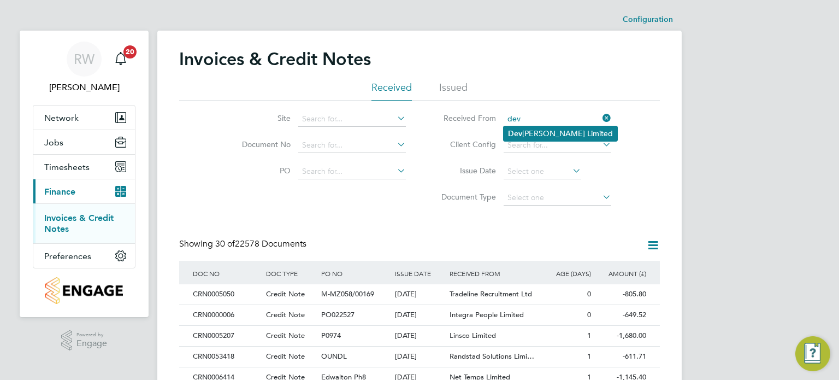
click at [539, 132] on li "Dev erell Smith Limited" at bounding box center [561, 133] width 114 height 15
type input "[PERSON_NAME] Limited"
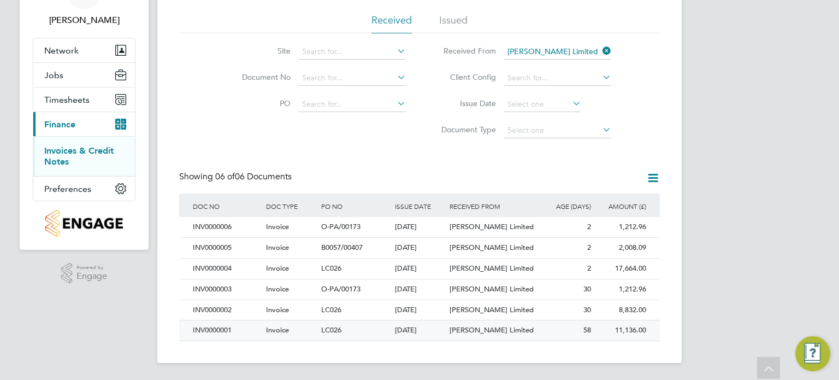
click at [378, 328] on div "LC026" at bounding box center [354, 330] width 73 height 20
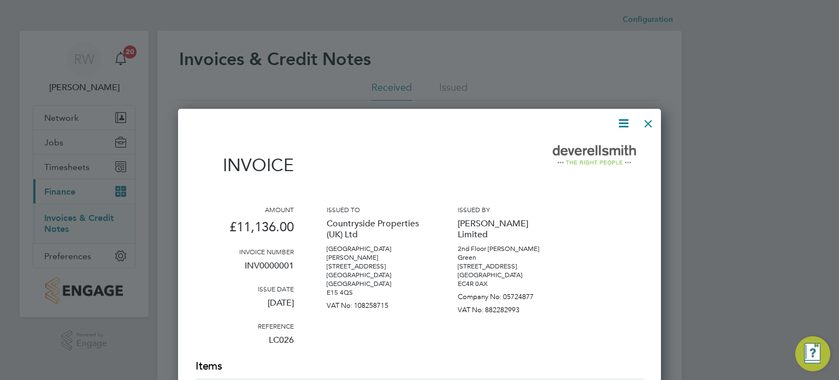
click at [643, 122] on div at bounding box center [649, 121] width 20 height 20
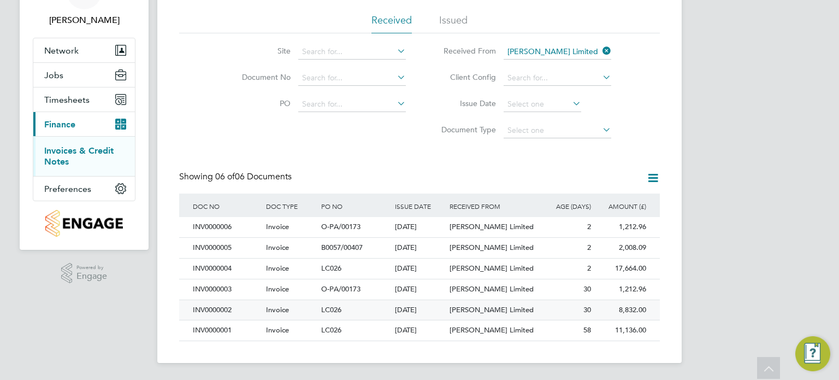
click at [380, 306] on div "LC026" at bounding box center [354, 310] width 73 height 20
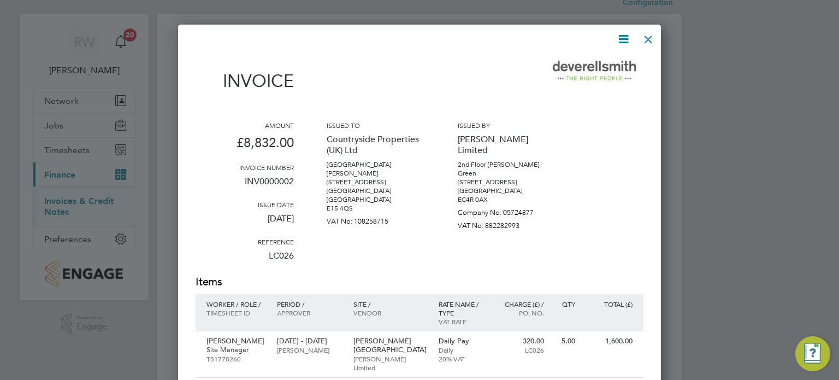
scroll to position [17, 0]
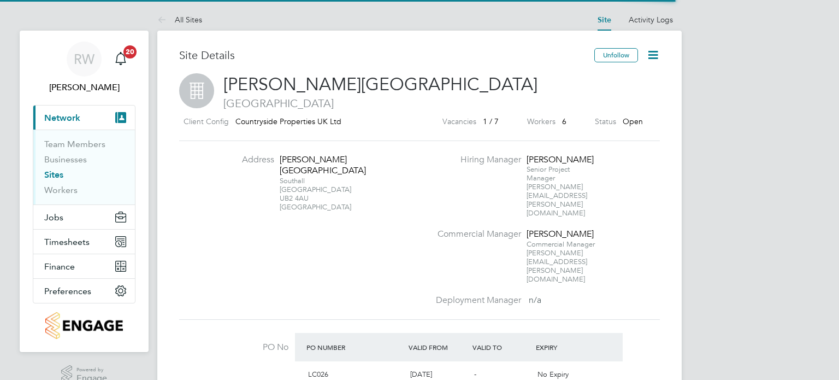
scroll to position [19, 103]
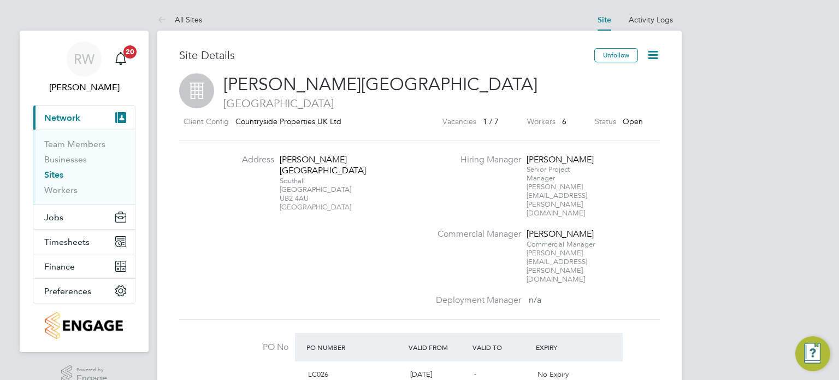
click at [651, 58] on icon at bounding box center [653, 55] width 14 height 14
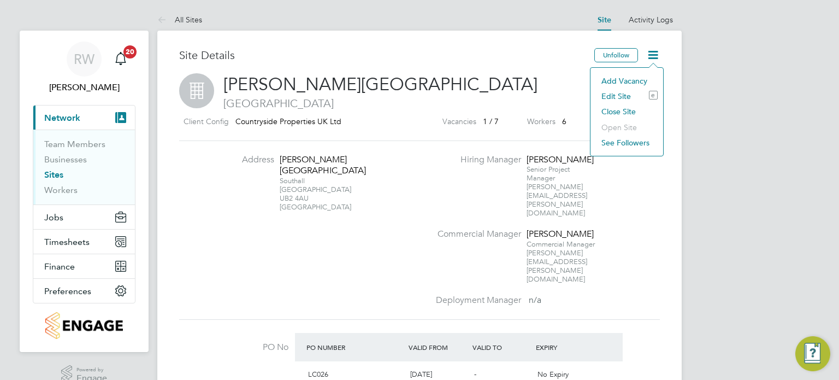
click at [619, 97] on li "Edit Site e" at bounding box center [627, 96] width 62 height 15
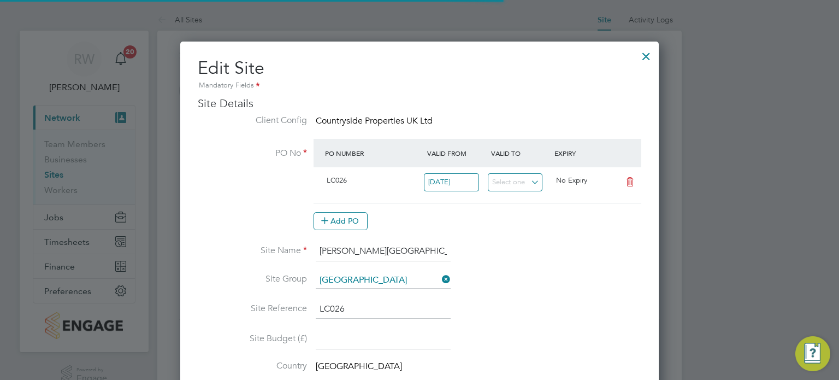
type input "[GEOGRAPHIC_DATA]"
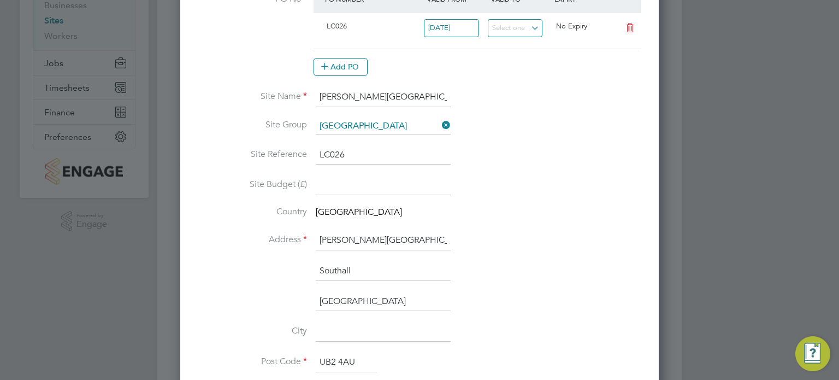
scroll to position [0, 0]
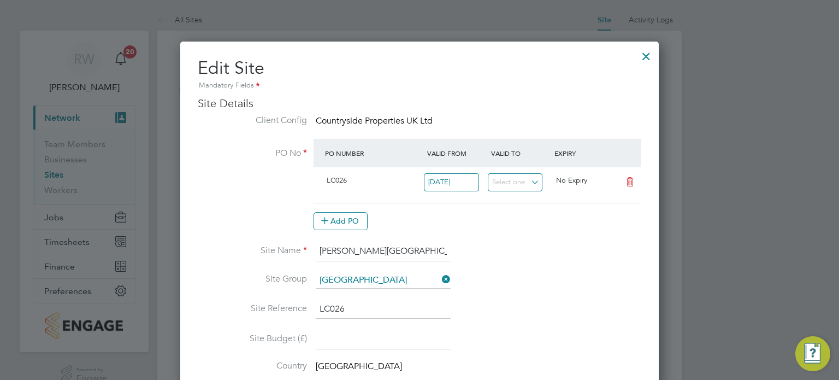
click at [645, 57] on div at bounding box center [646, 54] width 20 height 20
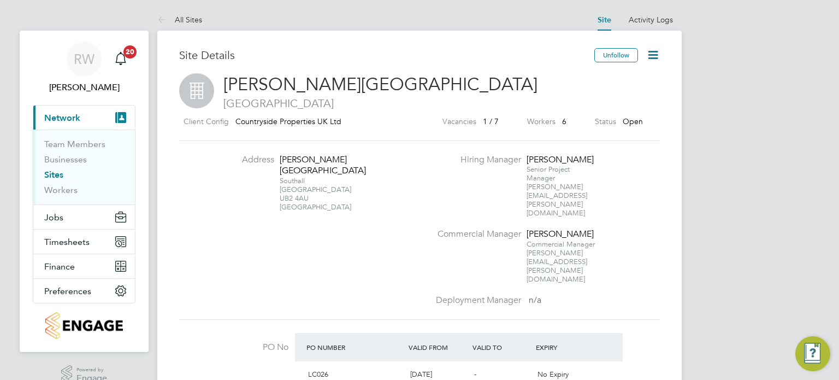
click at [54, 172] on link "Sites" at bounding box center [53, 174] width 19 height 10
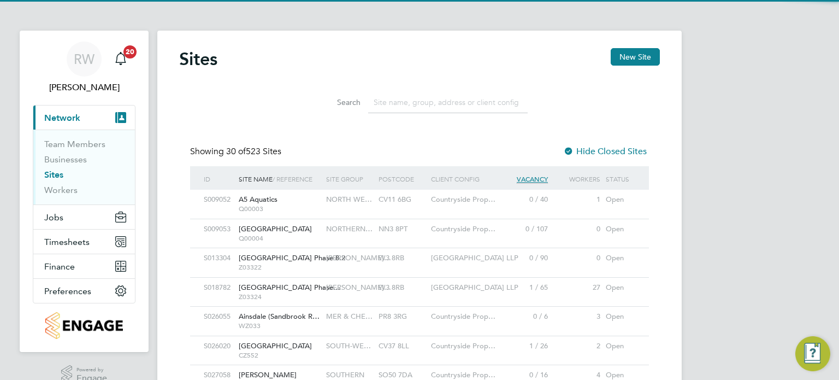
click at [386, 96] on input at bounding box center [448, 102] width 160 height 21
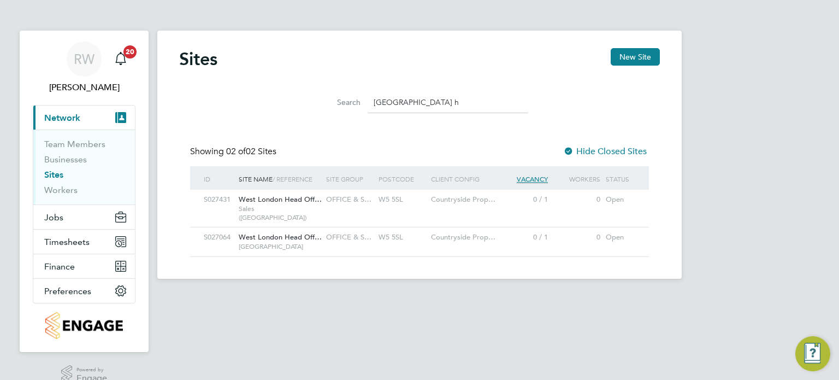
type input "[GEOGRAPHIC_DATA] h"
click at [302, 203] on span "West London Head Off…" at bounding box center [280, 198] width 83 height 9
click at [308, 205] on span "Sales (West London)" at bounding box center [280, 212] width 82 height 17
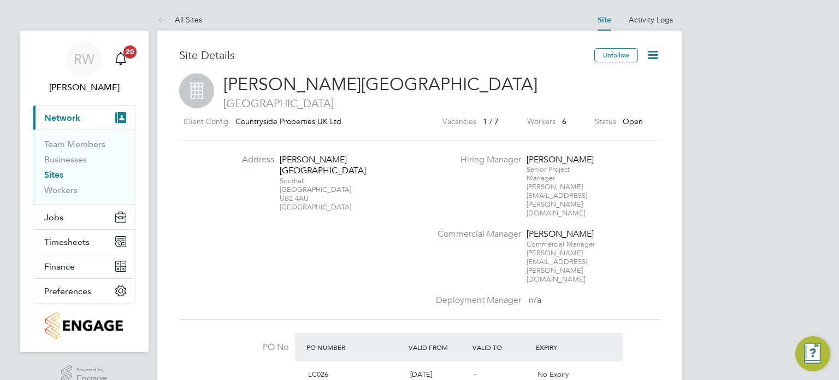
scroll to position [19, 103]
click at [76, 241] on span "Timesheets" at bounding box center [66, 242] width 45 height 10
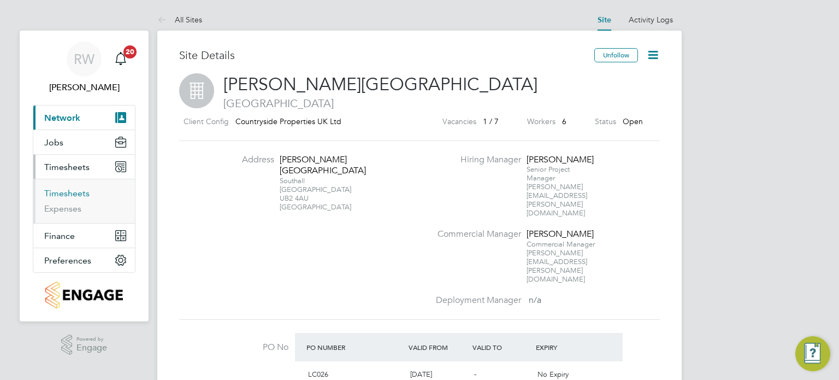
click at [74, 193] on link "Timesheets" at bounding box center [66, 193] width 45 height 10
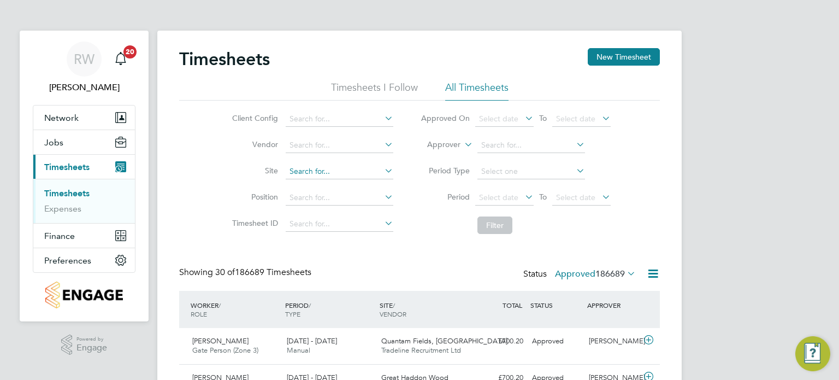
click at [302, 172] on input at bounding box center [340, 171] width 108 height 15
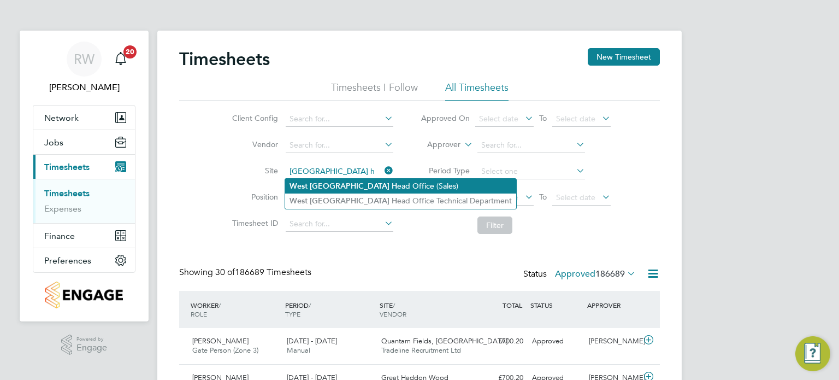
click at [328, 183] on b "[GEOGRAPHIC_DATA]" at bounding box center [350, 185] width 80 height 9
type input "West London Head Office (Sales)"
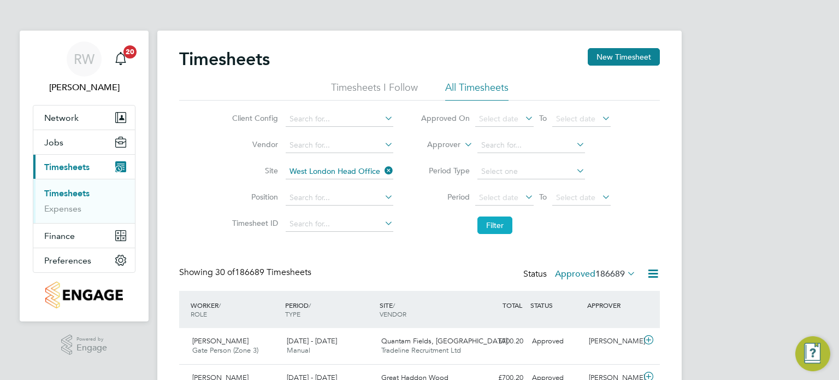
click at [492, 224] on button "Filter" at bounding box center [494, 224] width 35 height 17
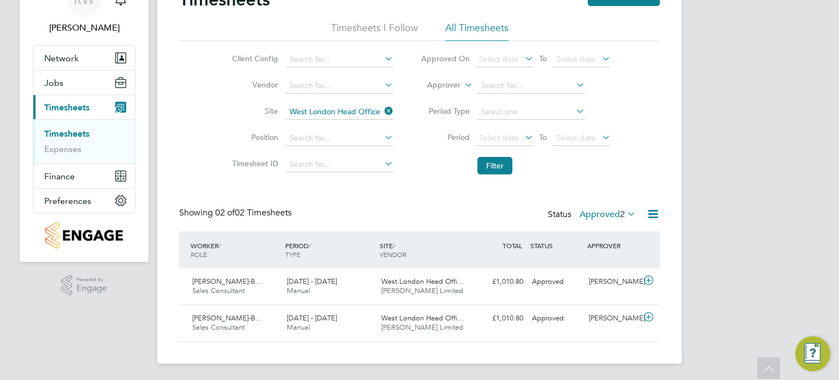
click at [614, 210] on label "Approved 2" at bounding box center [608, 214] width 56 height 11
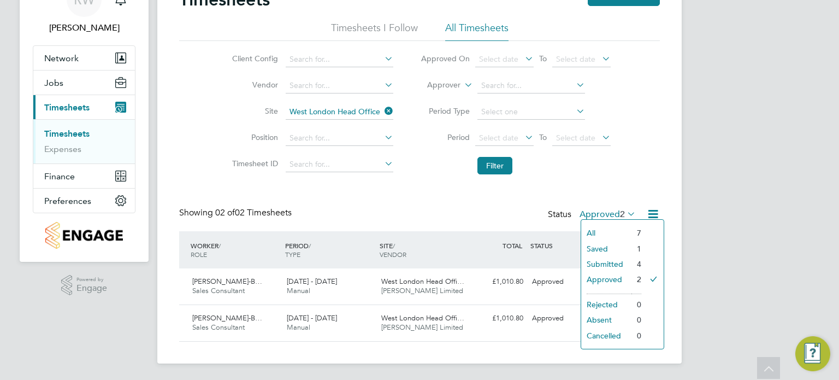
click at [606, 229] on li "All" at bounding box center [606, 232] width 50 height 15
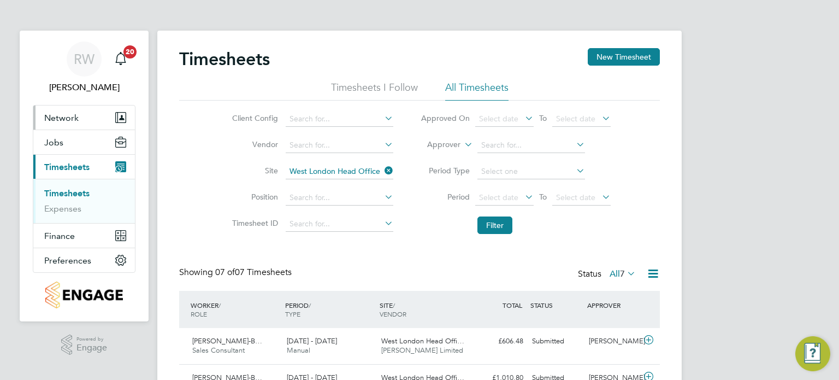
click at [57, 117] on span "Network" at bounding box center [61, 118] width 34 height 10
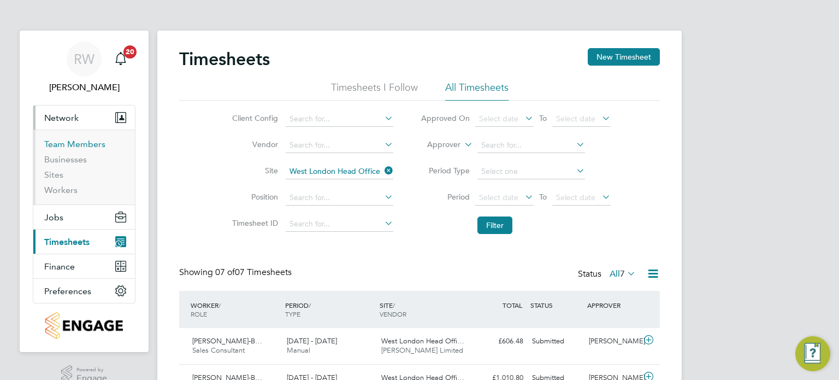
click at [70, 143] on link "Team Members" at bounding box center [74, 144] width 61 height 10
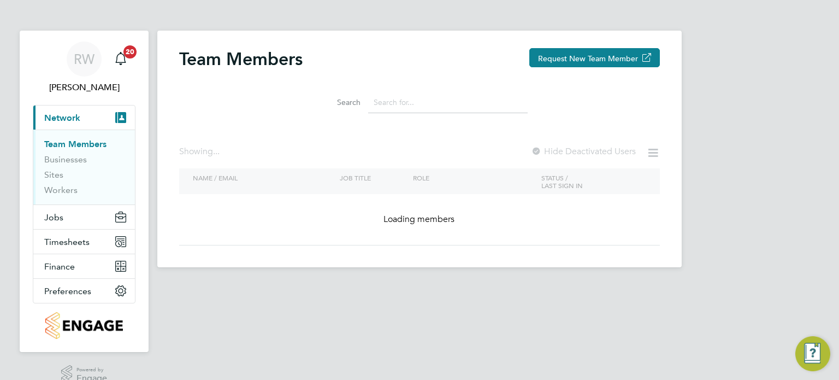
click at [406, 108] on input at bounding box center [448, 102] width 160 height 21
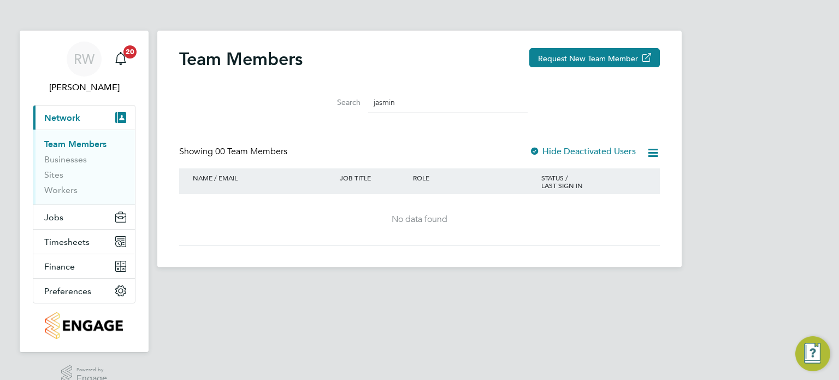
type input "jasmin"
click at [52, 212] on span "Jobs" at bounding box center [53, 217] width 19 height 10
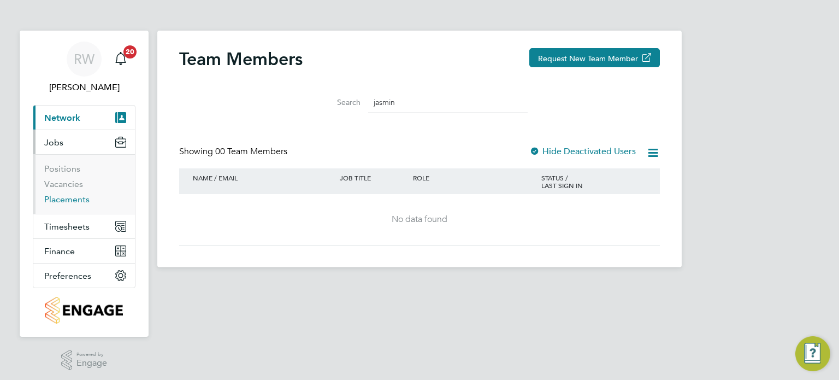
click at [60, 201] on link "Placements" at bounding box center [66, 199] width 45 height 10
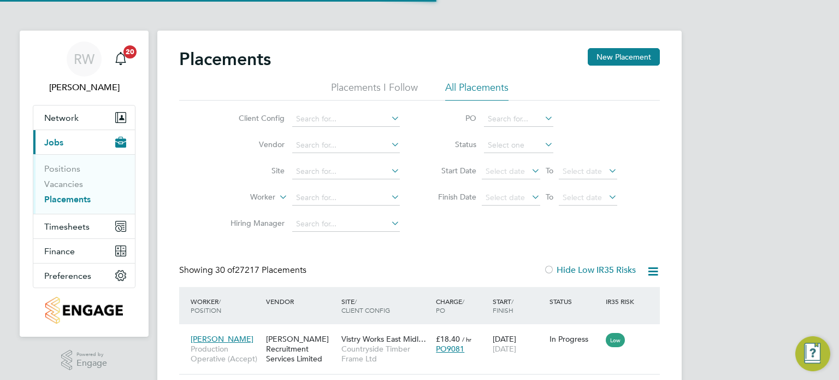
scroll to position [41, 95]
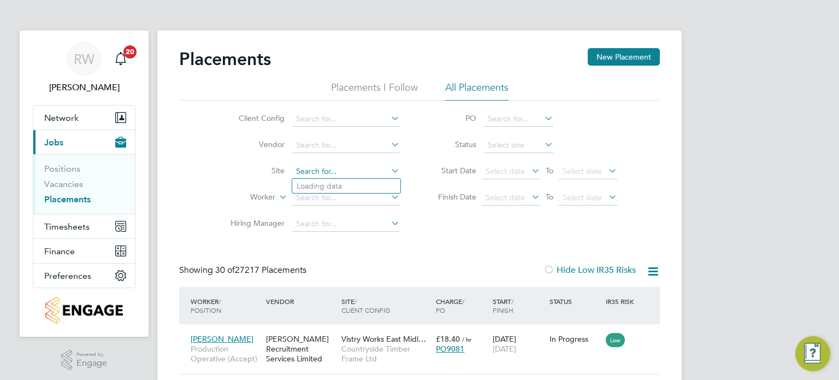
click at [318, 170] on input at bounding box center [346, 171] width 108 height 15
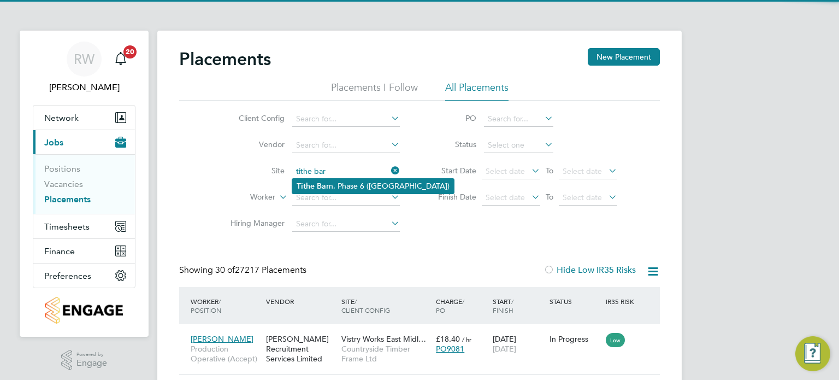
click at [327, 184] on b "Bar" at bounding box center [323, 185] width 12 height 9
type input "Tithe Barn, Phase 6 (Exeter)"
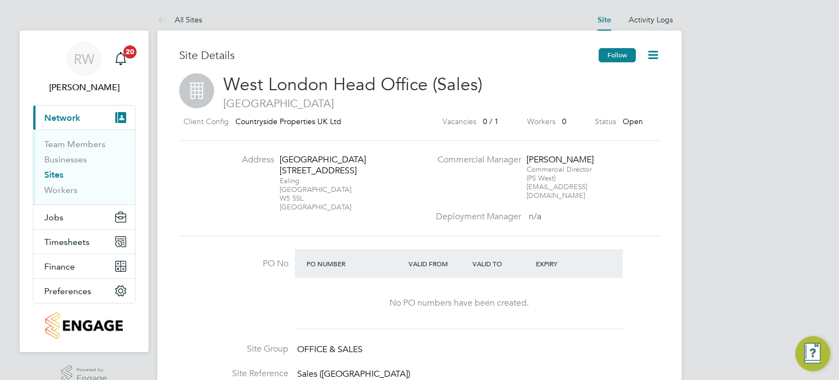
click at [623, 53] on button "Follow" at bounding box center [617, 55] width 37 height 14
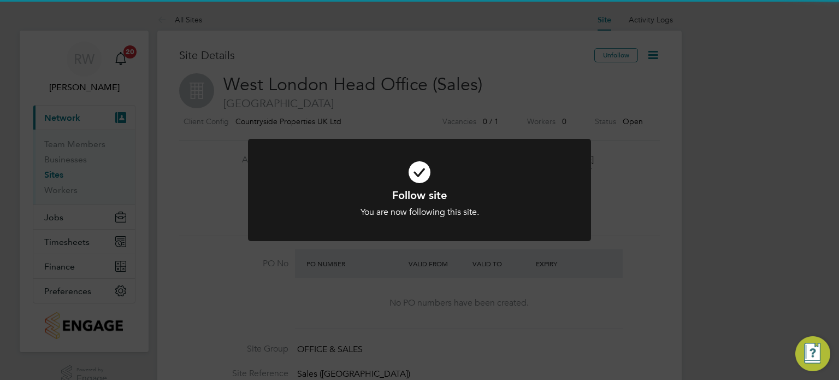
click at [657, 163] on div "Follow site You are now following this site. Cancel Okay" at bounding box center [419, 190] width 839 height 380
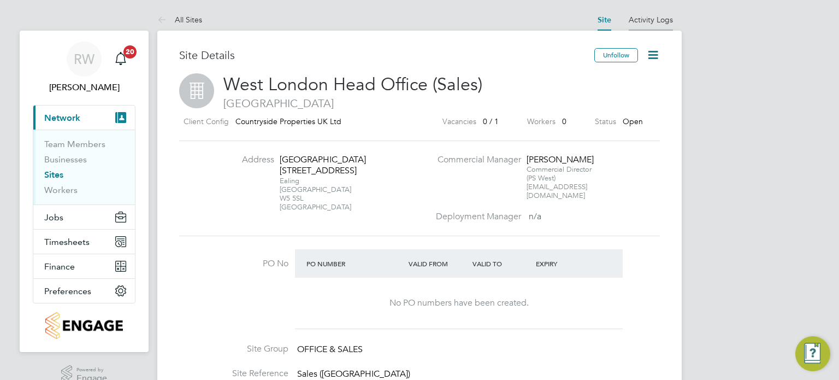
click at [655, 20] on link "Activity Logs" at bounding box center [651, 20] width 44 height 10
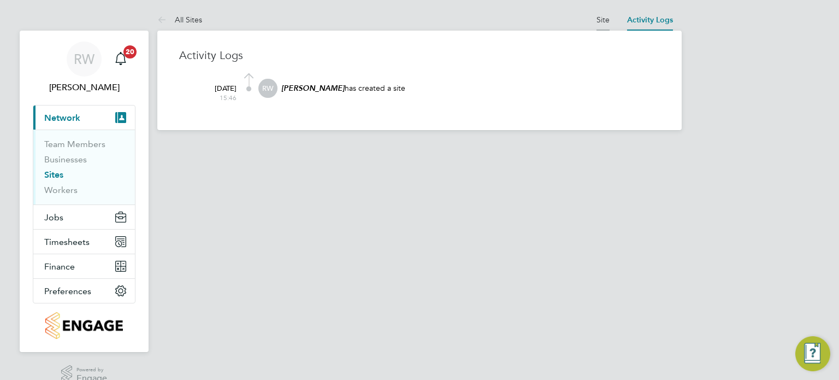
click at [599, 17] on link "Site" at bounding box center [603, 20] width 13 height 10
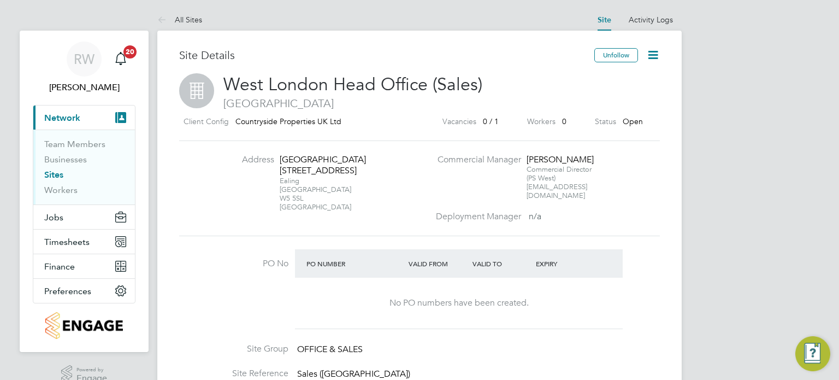
click at [651, 54] on icon at bounding box center [653, 55] width 14 height 14
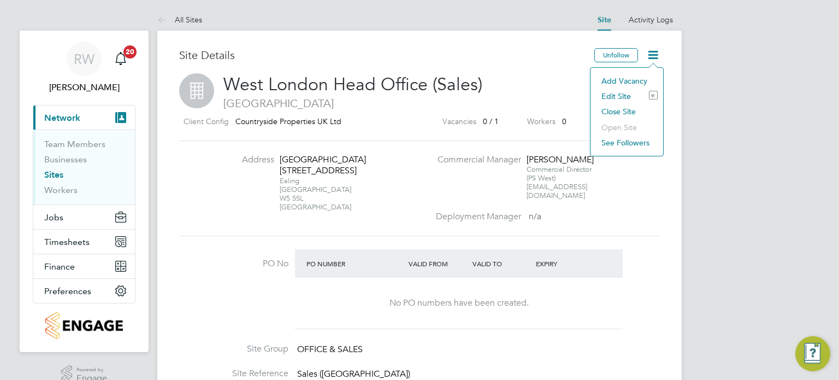
click at [626, 92] on li "Edit Site e" at bounding box center [627, 96] width 62 height 15
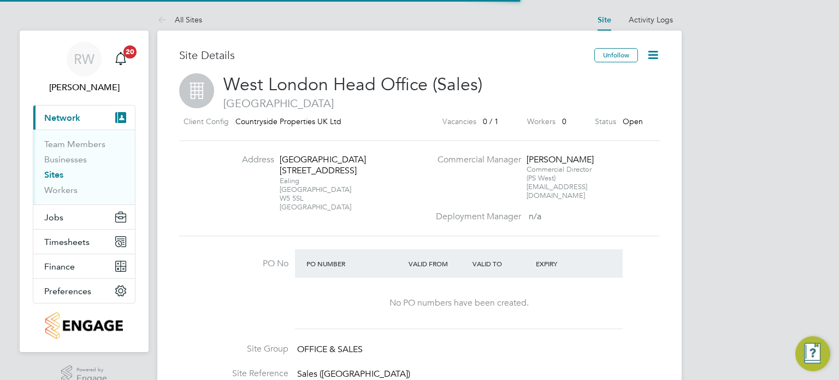
type input "[GEOGRAPHIC_DATA]"
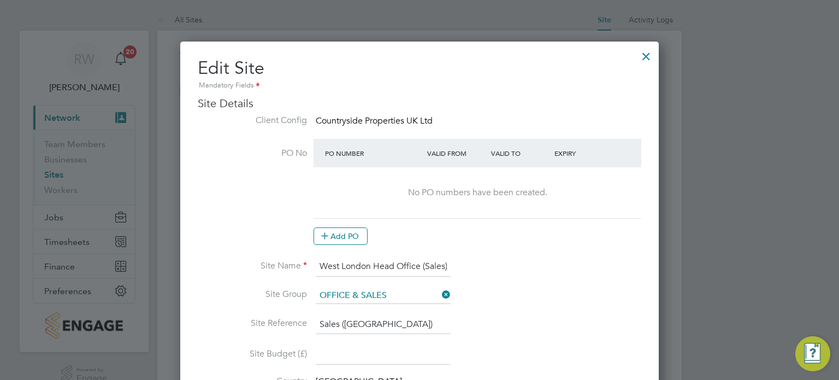
click at [644, 60] on div at bounding box center [646, 54] width 20 height 20
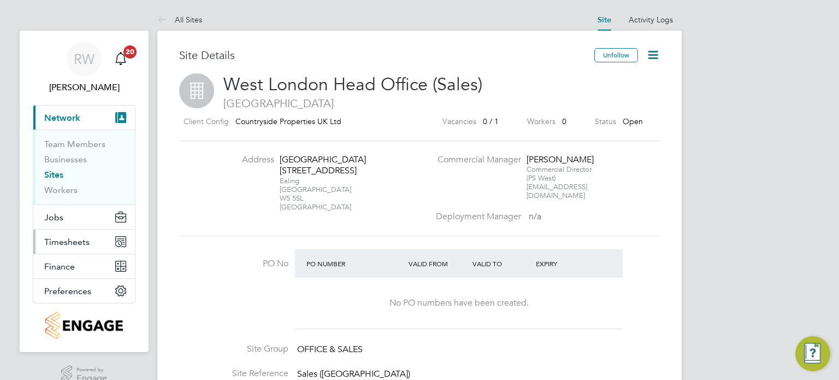
click at [62, 239] on span "Timesheets" at bounding box center [66, 242] width 45 height 10
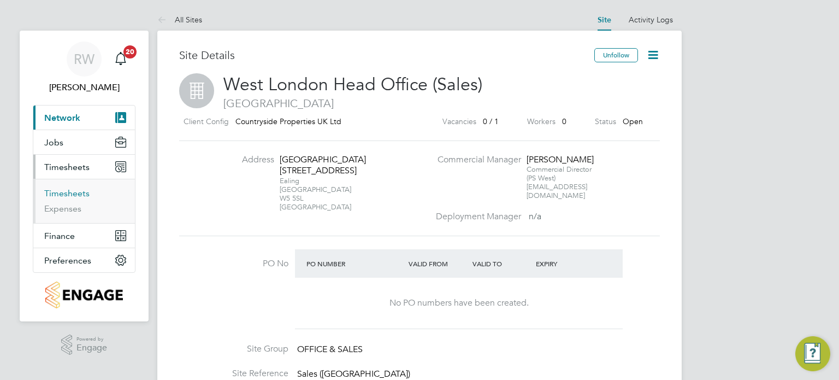
click at [61, 196] on link "Timesheets" at bounding box center [66, 193] width 45 height 10
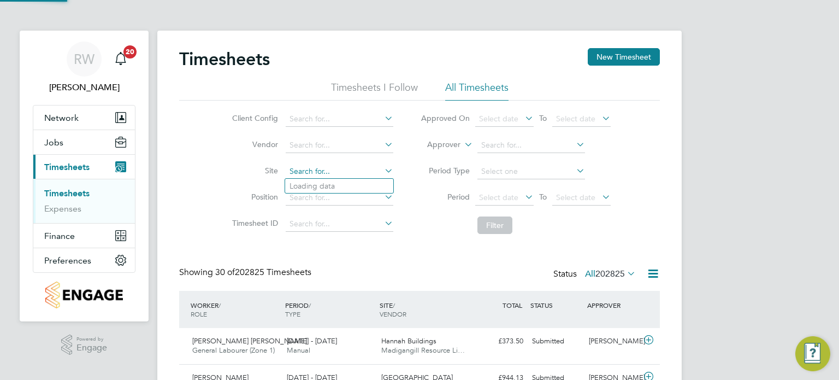
click at [312, 170] on input at bounding box center [340, 171] width 108 height 15
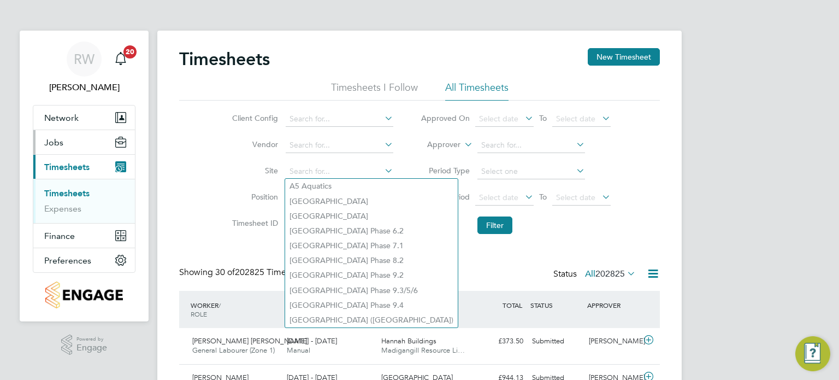
click at [56, 148] on button "Jobs" at bounding box center [84, 142] width 102 height 24
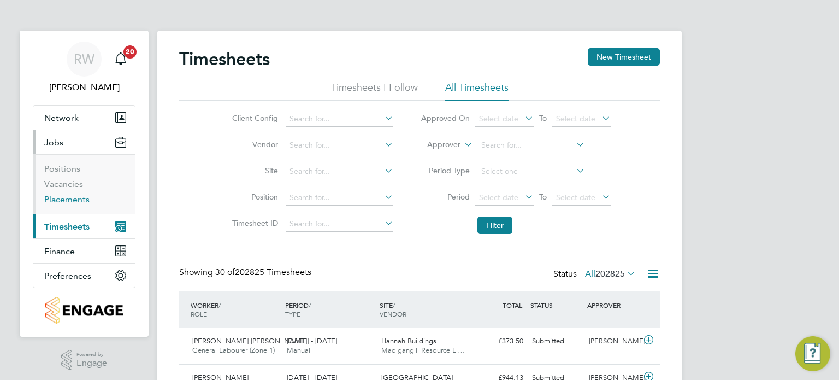
click at [63, 202] on link "Placements" at bounding box center [66, 199] width 45 height 10
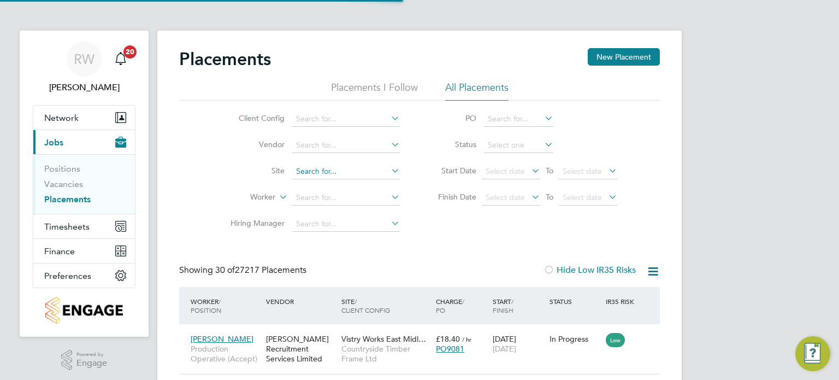
scroll to position [41, 95]
click at [314, 172] on input at bounding box center [346, 171] width 108 height 15
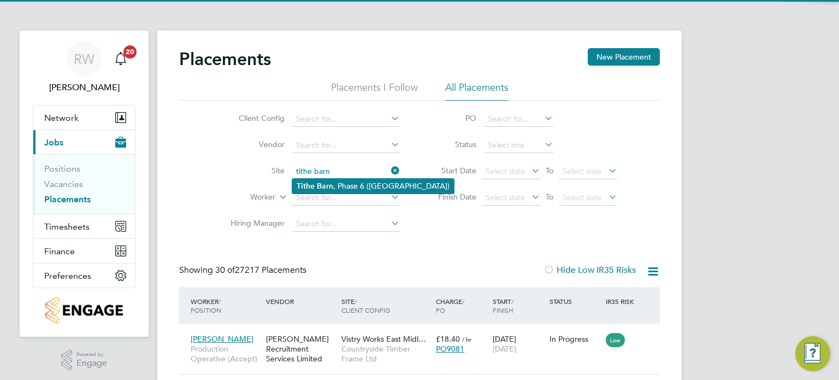
click at [331, 181] on b "Barn" at bounding box center [325, 185] width 16 height 9
type input "Tithe Barn, Phase 6 (Exeter)"
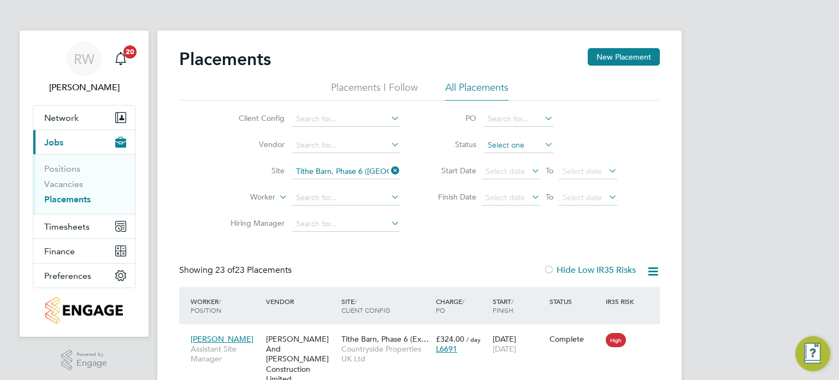
click at [506, 147] on input at bounding box center [518, 145] width 69 height 15
click at [55, 226] on span "Timesheets" at bounding box center [66, 226] width 45 height 10
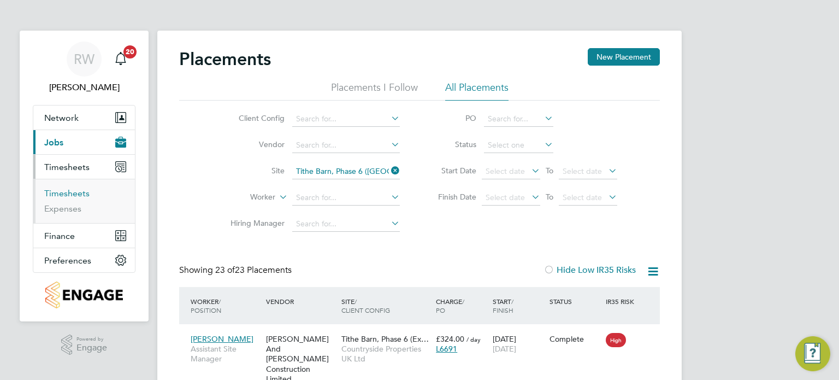
click at [73, 194] on link "Timesheets" at bounding box center [66, 193] width 45 height 10
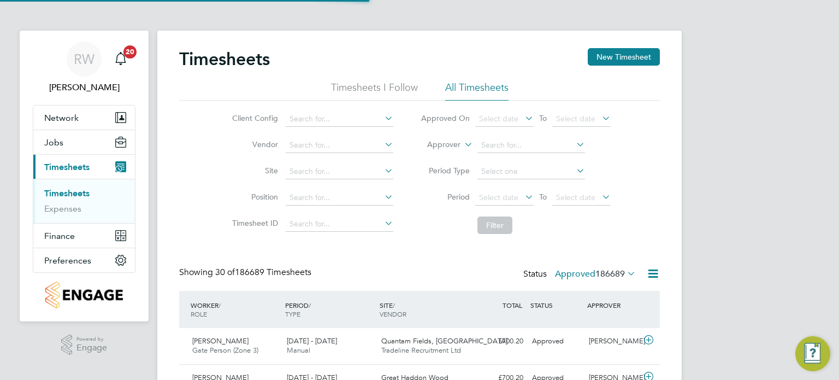
scroll to position [37, 95]
click at [318, 168] on input at bounding box center [340, 171] width 108 height 15
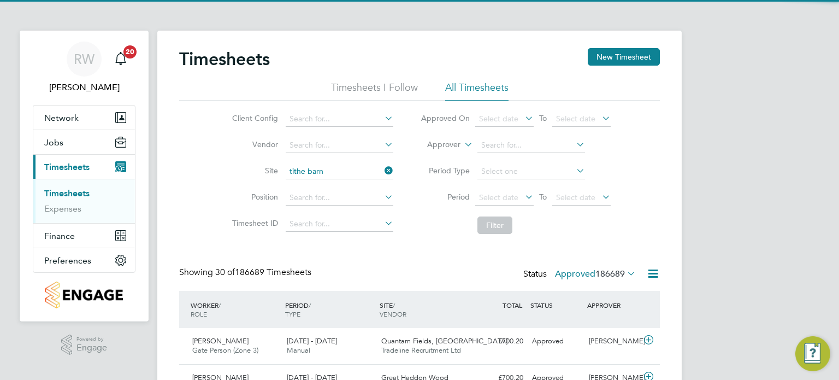
click at [328, 181] on li "Tithe Barn , Phase 6 (Exeter)" at bounding box center [366, 186] width 162 height 15
type input "Tithe Barn, Phase 6 ([GEOGRAPHIC_DATA])"
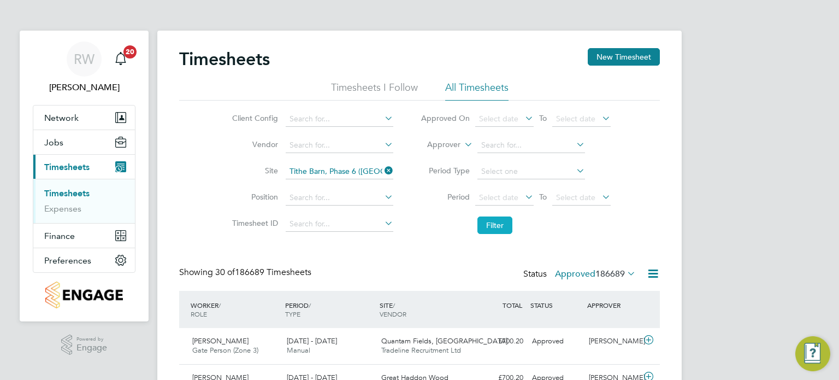
click at [506, 218] on button "Filter" at bounding box center [494, 224] width 35 height 17
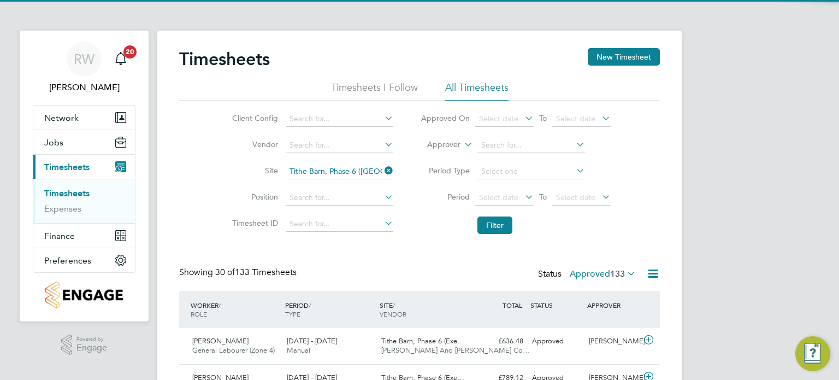
click at [610, 275] on span "133" at bounding box center [617, 273] width 15 height 11
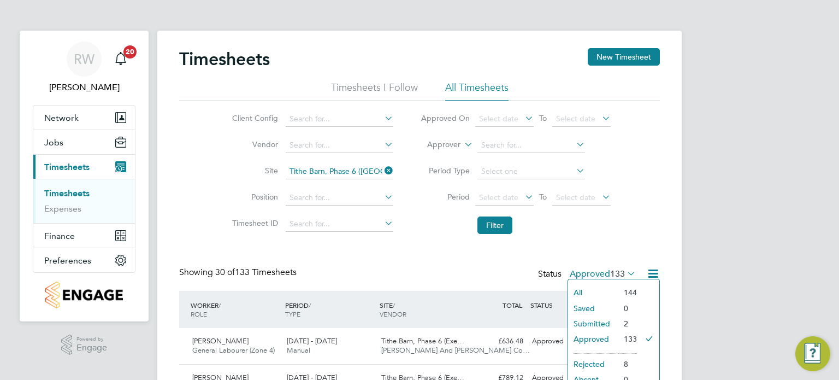
click at [600, 323] on li "Submitted" at bounding box center [593, 323] width 50 height 15
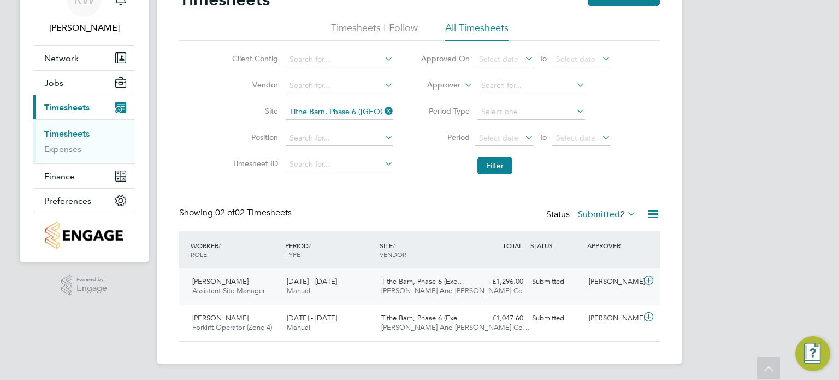
click at [390, 291] on span "O'Neill And Brennan Co…" at bounding box center [455, 290] width 149 height 9
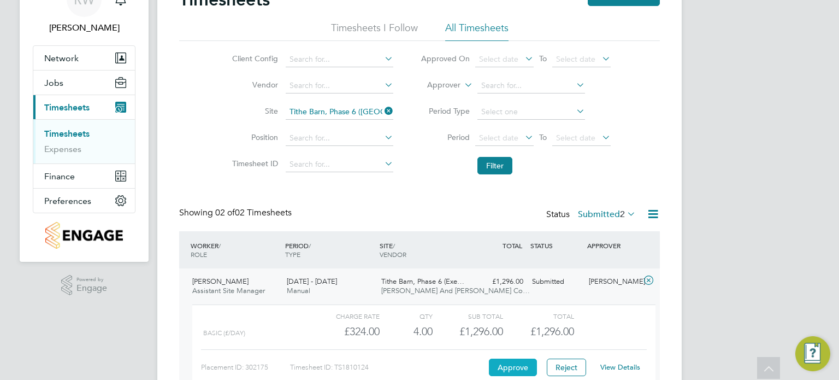
click at [514, 365] on button "Approve" at bounding box center [513, 366] width 48 height 17
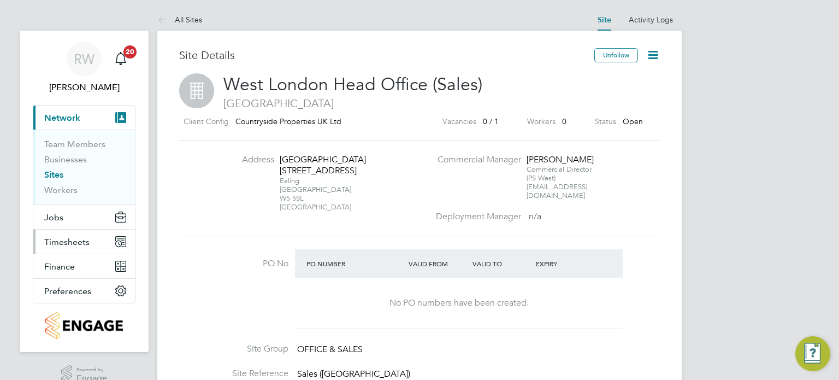
click at [76, 237] on span "Timesheets" at bounding box center [66, 242] width 45 height 10
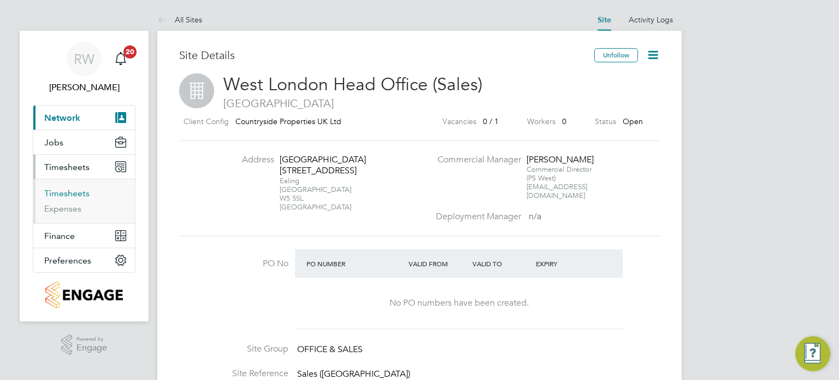
click at [70, 189] on link "Timesheets" at bounding box center [66, 193] width 45 height 10
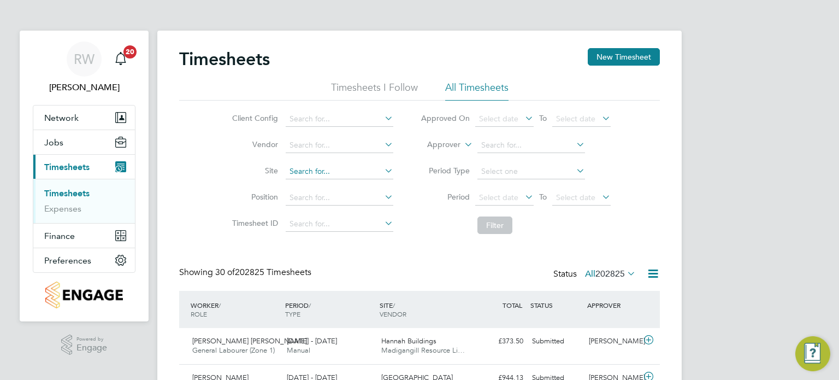
click at [304, 168] on input at bounding box center [340, 171] width 108 height 15
type input "f"
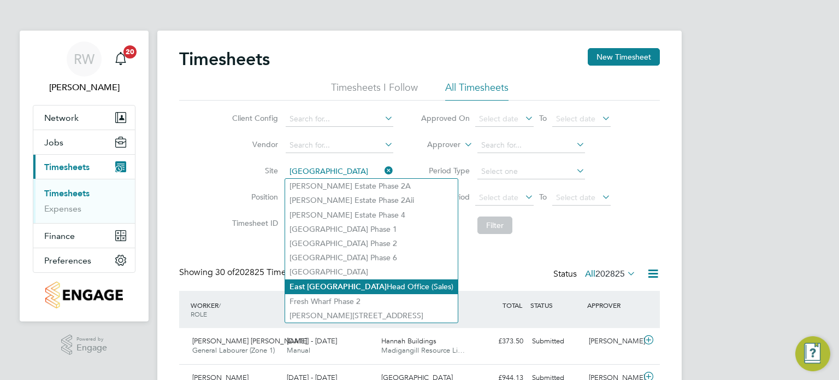
click at [346, 282] on li "East London Head Office (Sales)" at bounding box center [371, 286] width 173 height 15
type input "East London Head Office (Sales)"
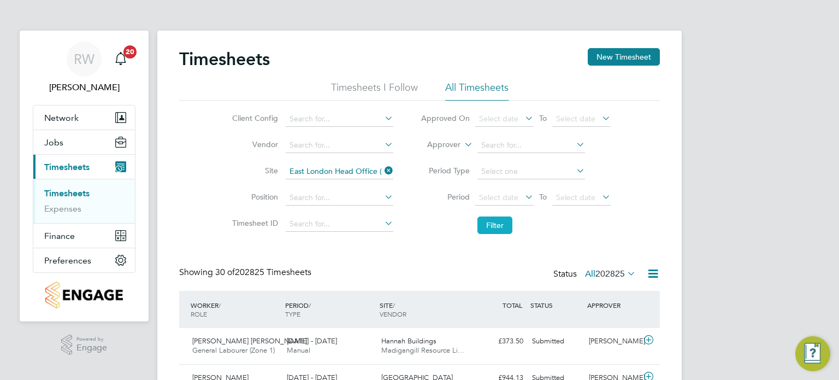
click at [497, 223] on button "Filter" at bounding box center [494, 224] width 35 height 17
click at [611, 270] on label "All 28" at bounding box center [620, 273] width 31 height 11
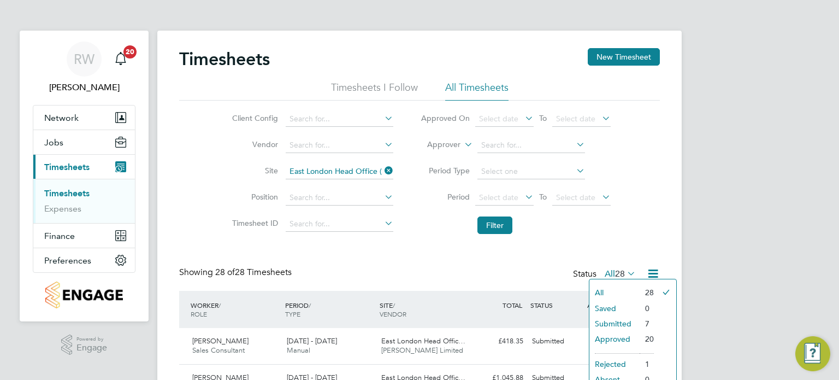
click at [612, 321] on li "Submitted" at bounding box center [614, 323] width 50 height 15
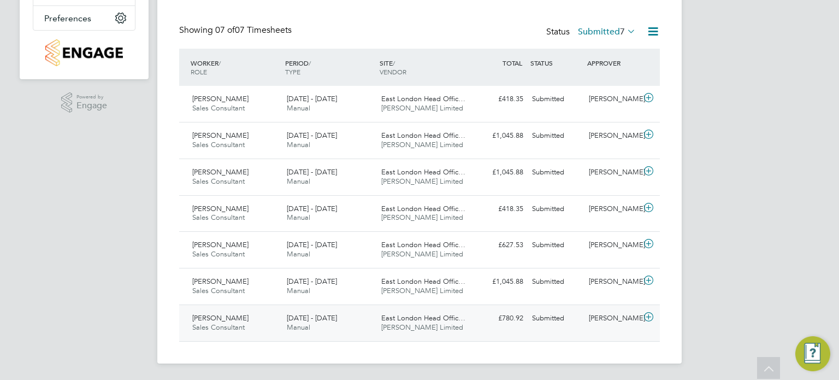
click at [417, 320] on span "East London Head Offic…" at bounding box center [423, 317] width 84 height 9
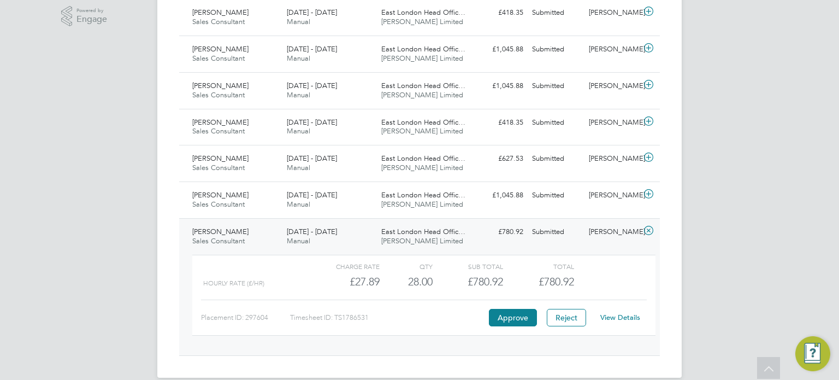
scroll to position [331, 0]
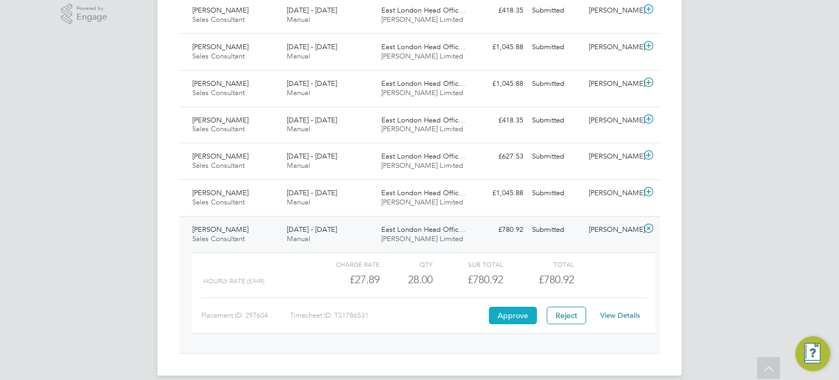
click at [501, 312] on button "Approve" at bounding box center [513, 314] width 48 height 17
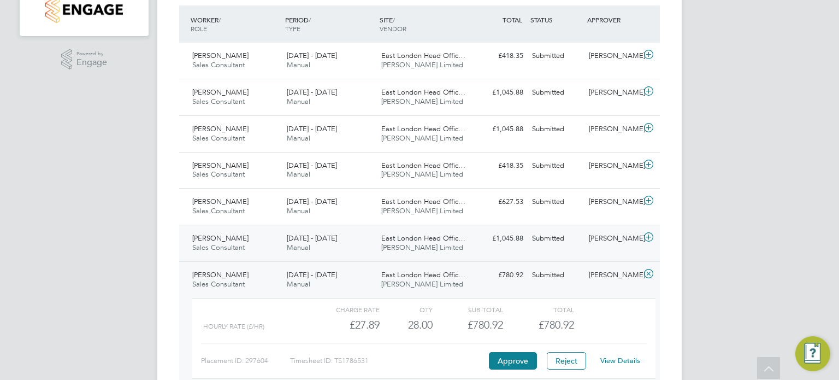
scroll to position [0, 0]
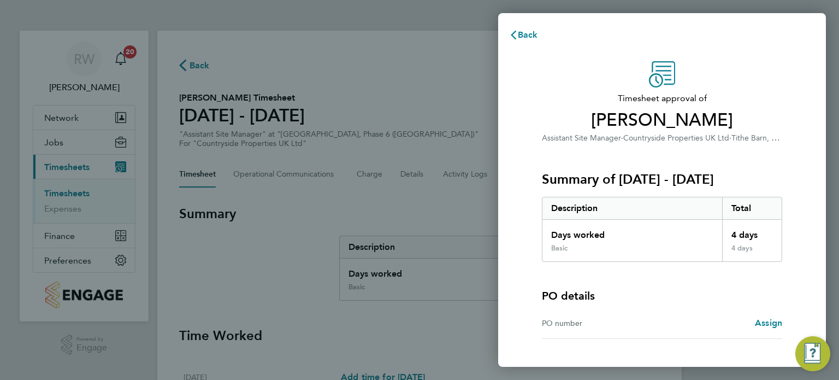
scroll to position [81, 0]
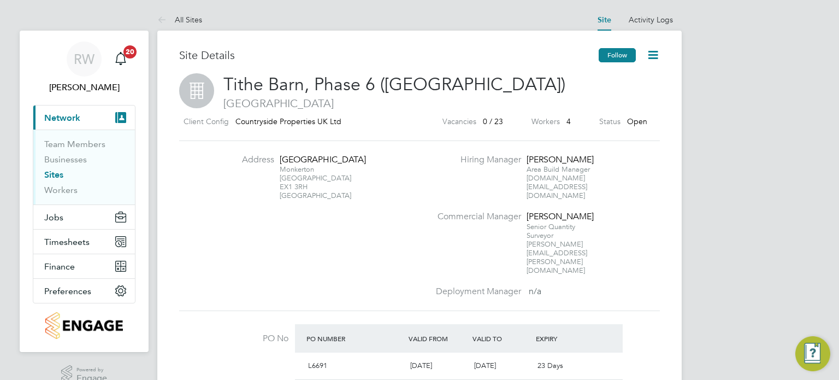
click at [615, 50] on button "Follow" at bounding box center [617, 55] width 37 height 14
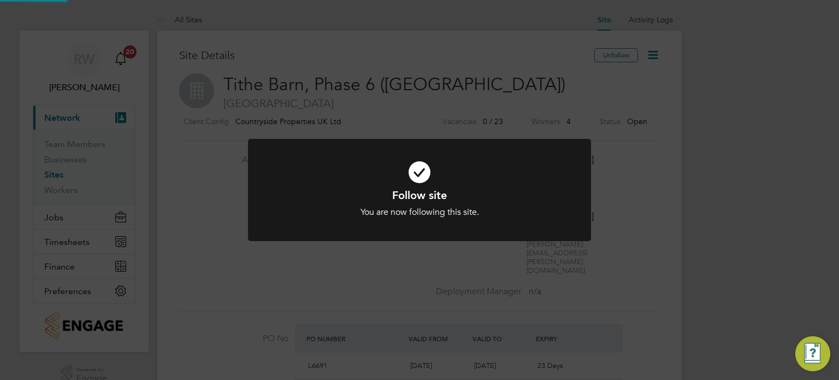
click at [636, 109] on div "Follow site You are now following this site. Cancel Okay" at bounding box center [419, 190] width 839 height 380
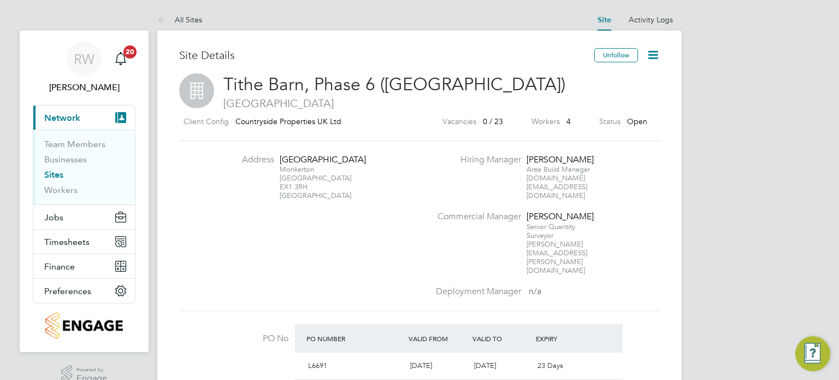
click at [654, 51] on icon at bounding box center [653, 55] width 14 height 14
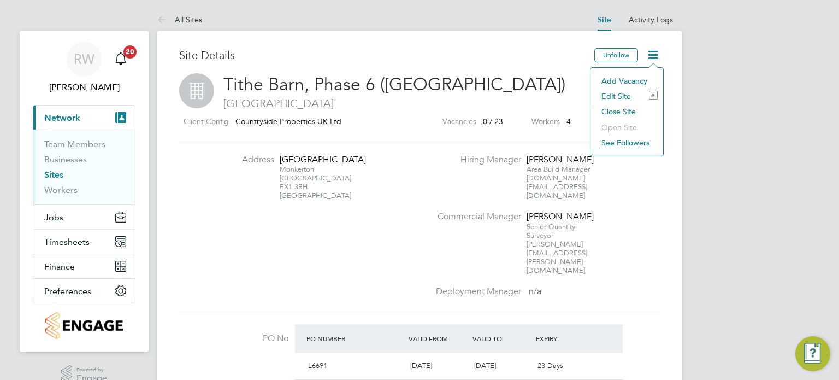
click at [621, 91] on li "Edit Site e" at bounding box center [627, 96] width 62 height 15
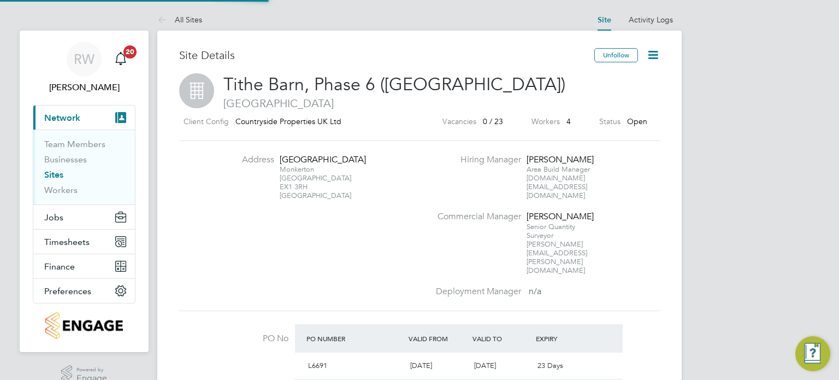
type input "Tithe Barn, Phase 6 ([GEOGRAPHIC_DATA])"
type input "DEVON SOUTH-WEST"
type input "L6691"
type input "[GEOGRAPHIC_DATA]"
type input "Monkerton"
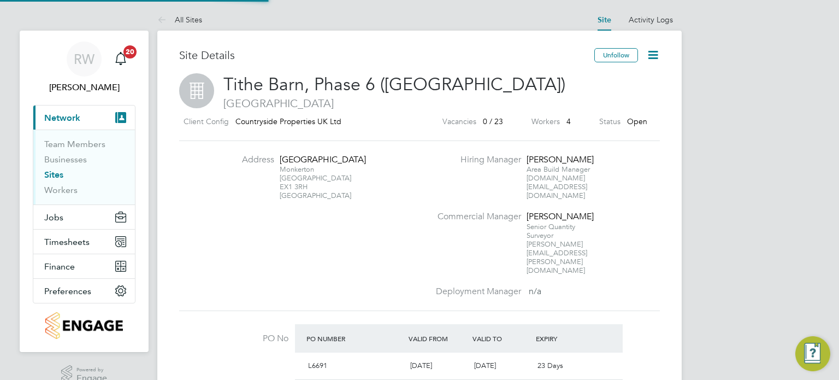
type input "[GEOGRAPHIC_DATA]"
type input "EX1 3RH"
type input "[PERSON_NAME]"
type input "07:30"
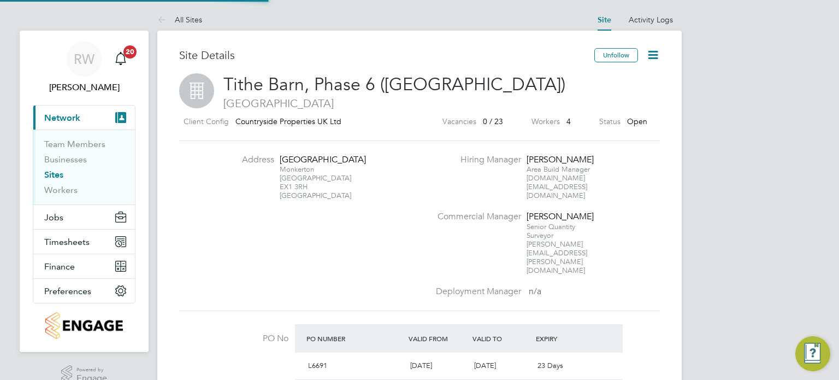
type input "16:30"
type input "08:00"
type input "30 mins"
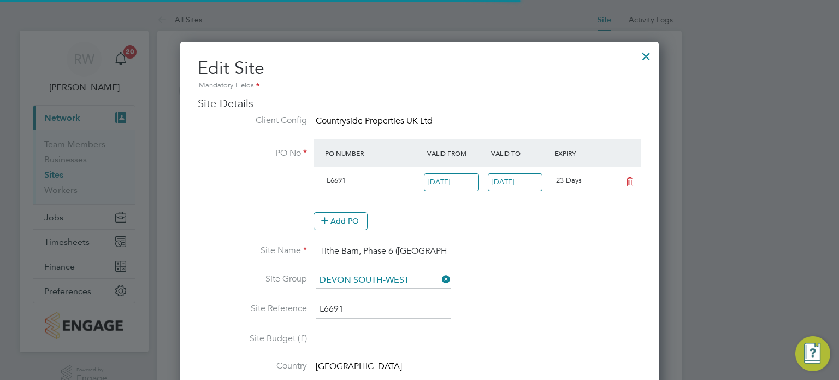
scroll to position [72, 0]
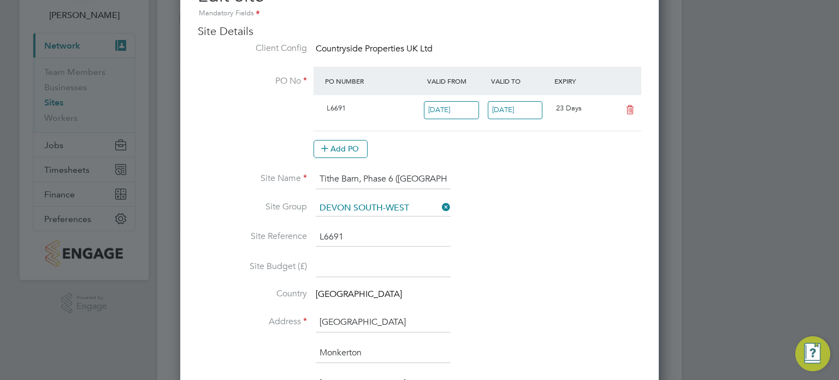
click at [520, 104] on input "[DATE]" at bounding box center [515, 110] width 55 height 18
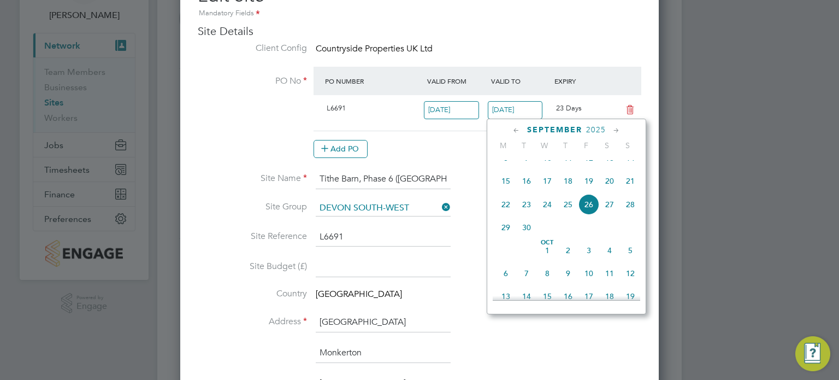
click at [618, 128] on icon at bounding box center [616, 131] width 10 height 12
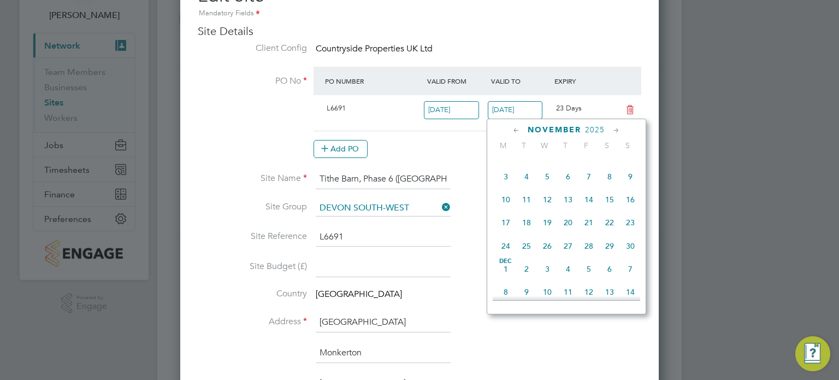
click at [618, 128] on icon at bounding box center [616, 131] width 10 height 12
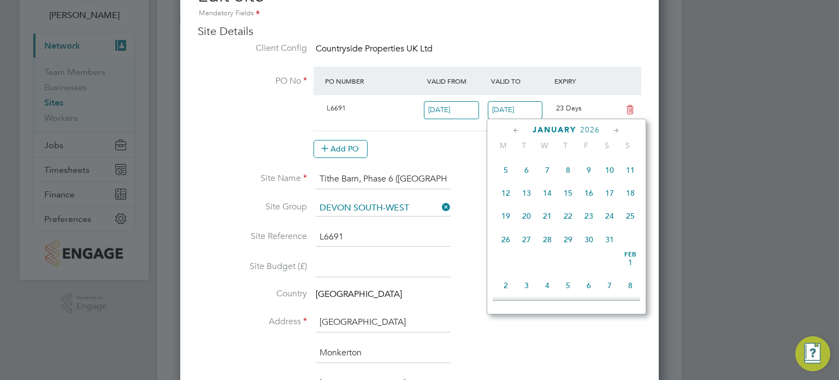
click at [618, 128] on icon at bounding box center [616, 131] width 10 height 12
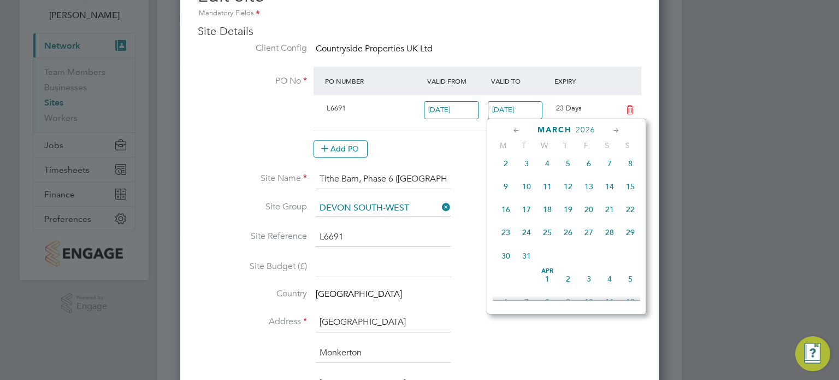
click at [618, 128] on icon at bounding box center [616, 131] width 10 height 12
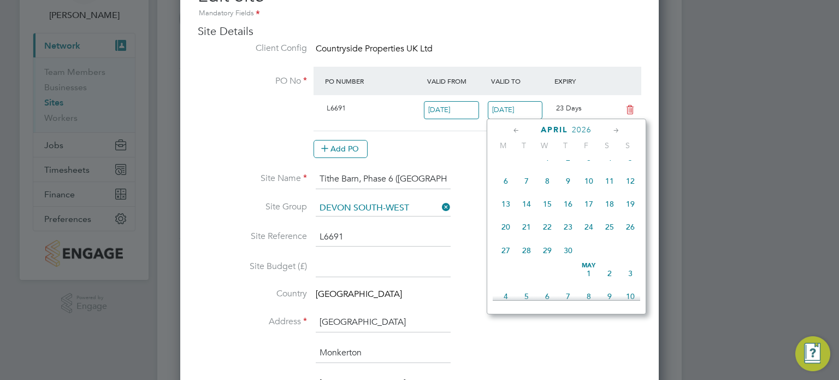
click at [618, 128] on icon at bounding box center [616, 131] width 10 height 12
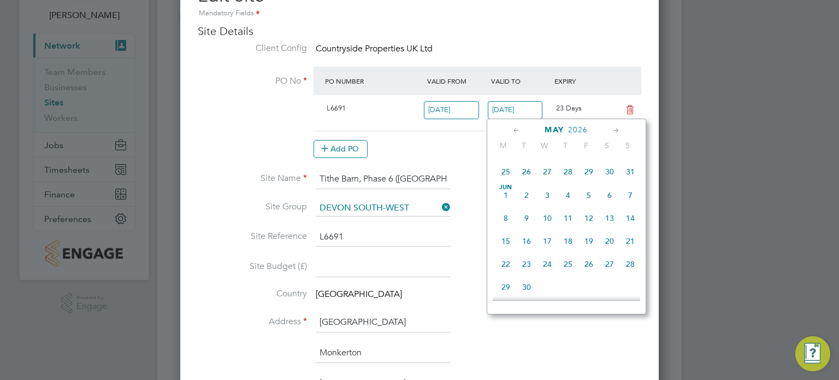
click at [618, 128] on icon at bounding box center [616, 131] width 10 height 12
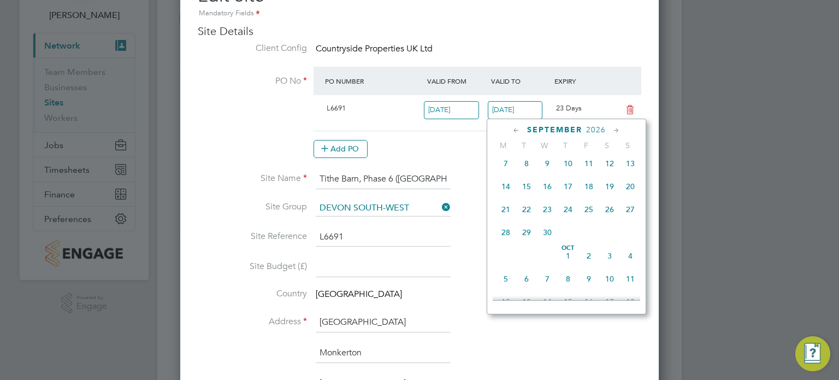
click at [618, 128] on icon at bounding box center [616, 131] width 10 height 12
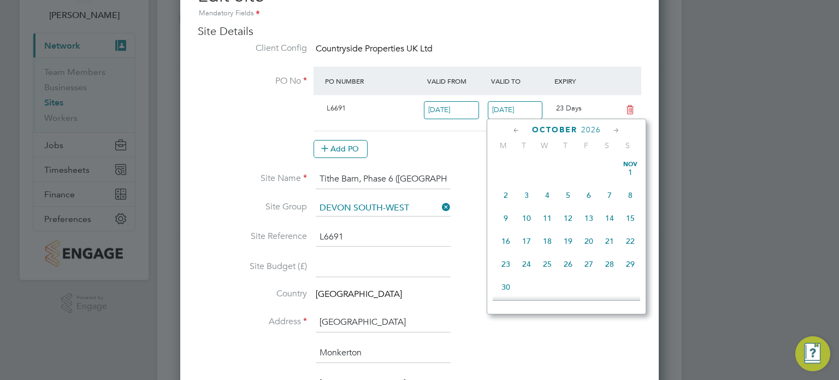
click at [618, 128] on icon at bounding box center [616, 131] width 10 height 12
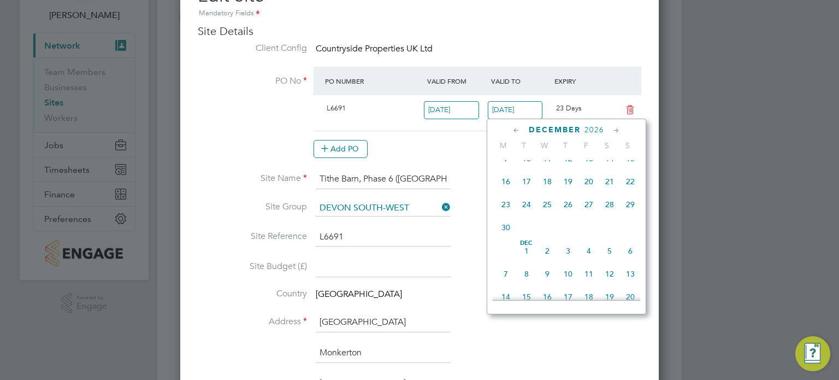
scroll to position [2207, 0]
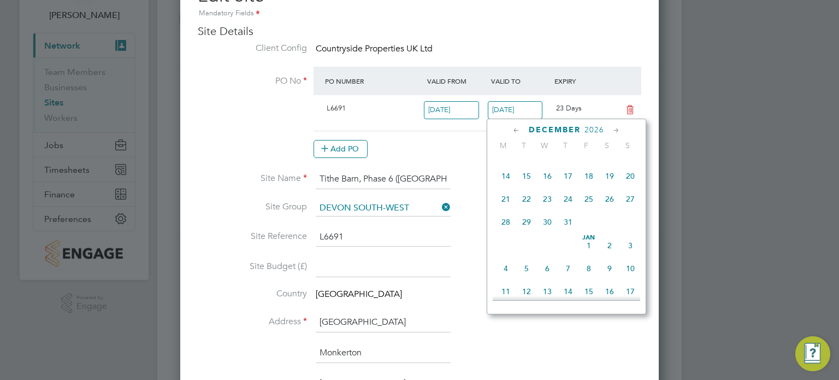
click at [568, 232] on span "31" at bounding box center [568, 221] width 21 height 21
type input "31 Dec 2026"
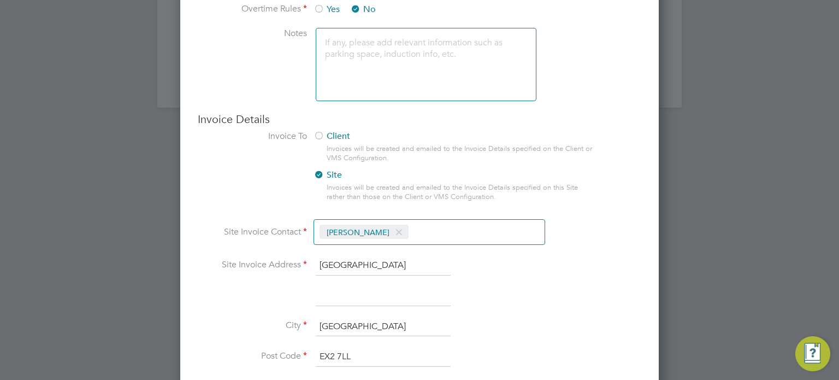
scroll to position [958, 0]
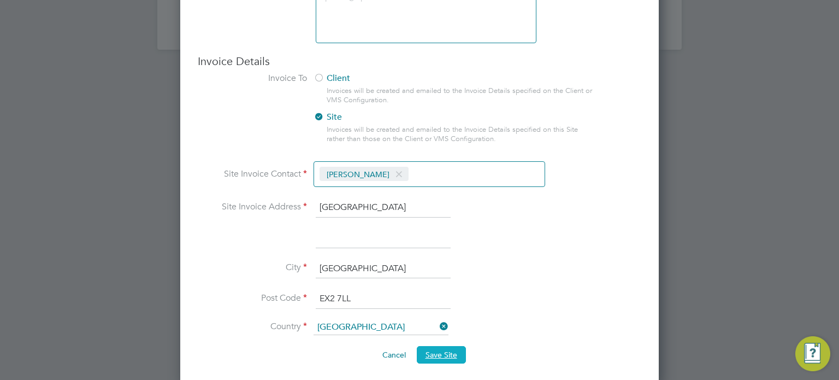
click at [442, 350] on span "Save Site" at bounding box center [442, 355] width 32 height 10
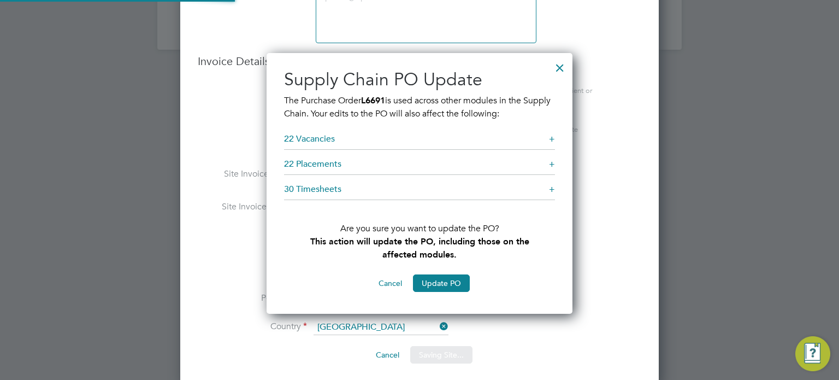
scroll to position [262, 306]
click at [453, 284] on button "Update PO" at bounding box center [441, 282] width 57 height 17
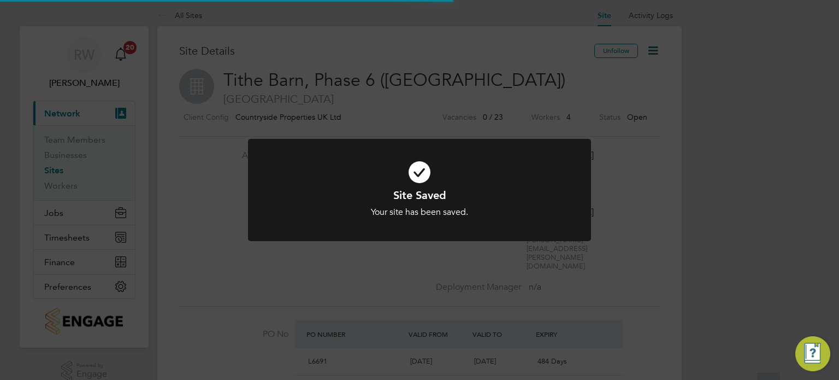
scroll to position [0, 0]
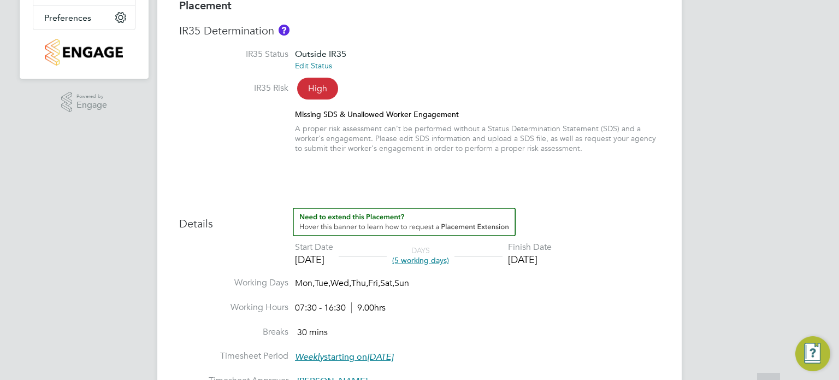
scroll to position [258, 0]
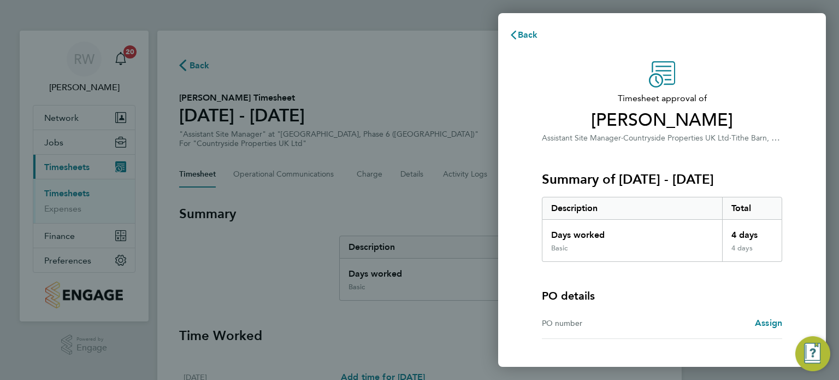
scroll to position [81, 0]
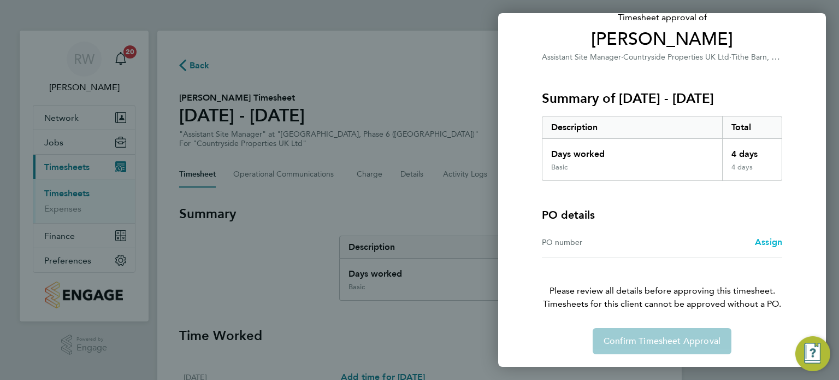
click at [759, 245] on span "Assign" at bounding box center [768, 242] width 27 height 10
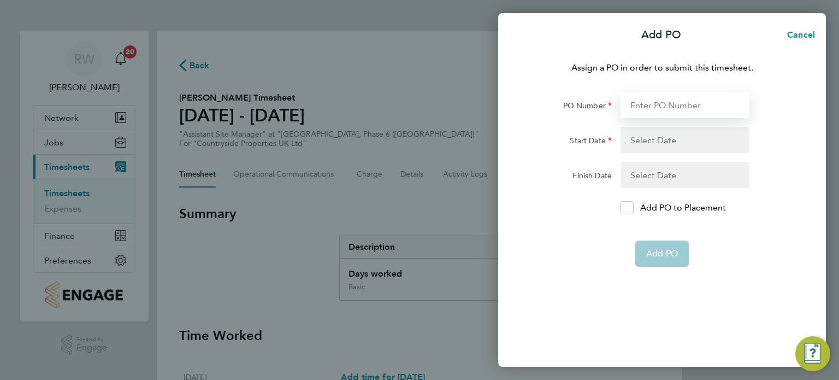
click at [655, 101] on input "PO Number" at bounding box center [685, 105] width 129 height 26
type input "L6691"
type input "02 Sep 24"
type input "31 Dec 26"
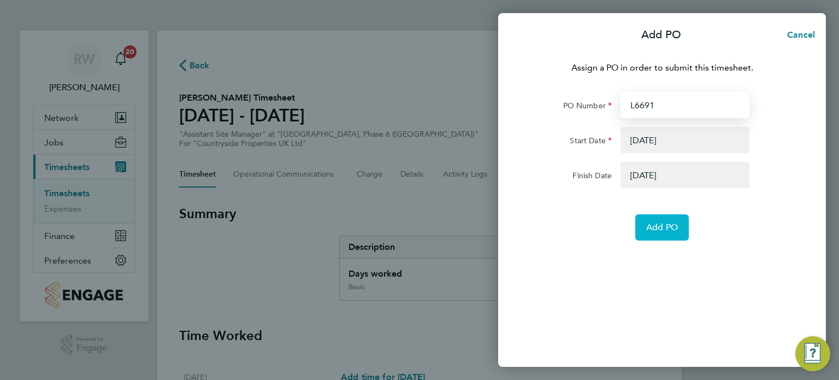
type input "L6691"
click at [659, 220] on button "Add PO" at bounding box center [662, 227] width 54 height 26
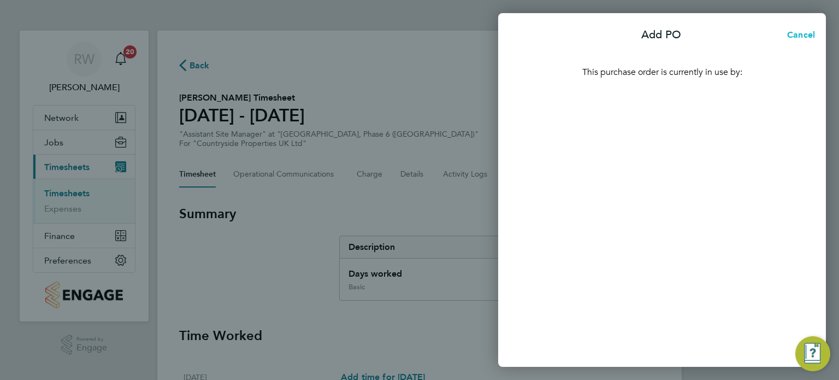
click at [792, 36] on span "Cancel" at bounding box center [799, 35] width 31 height 10
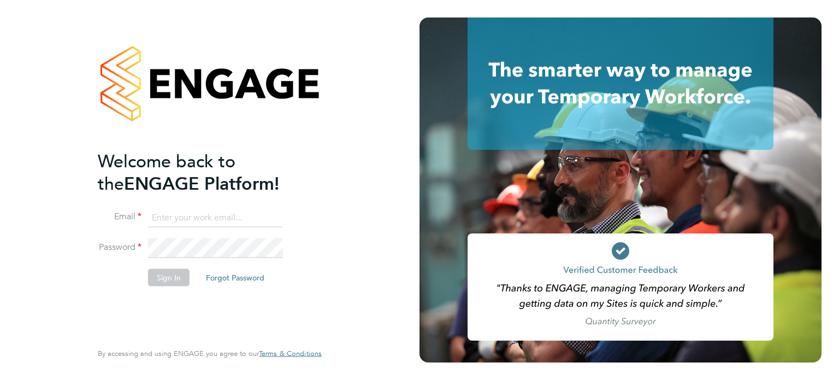
type input "[PERSON_NAME][EMAIL_ADDRESS][PERSON_NAME][DOMAIN_NAME]"
click at [172, 281] on button "Sign In" at bounding box center [169, 276] width 42 height 17
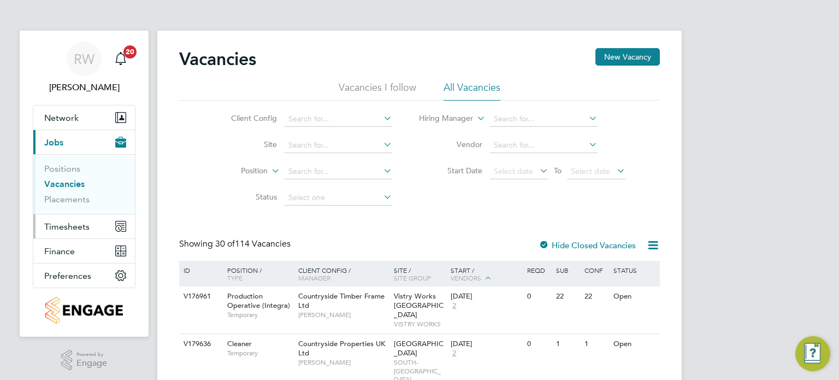
click at [68, 229] on span "Timesheets" at bounding box center [66, 226] width 45 height 10
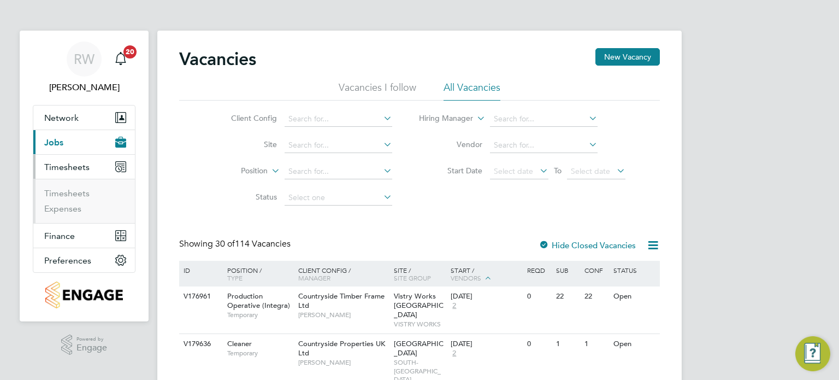
click at [75, 185] on ul "Timesheets Expenses" at bounding box center [84, 201] width 102 height 44
click at [75, 191] on link "Timesheets" at bounding box center [66, 193] width 45 height 10
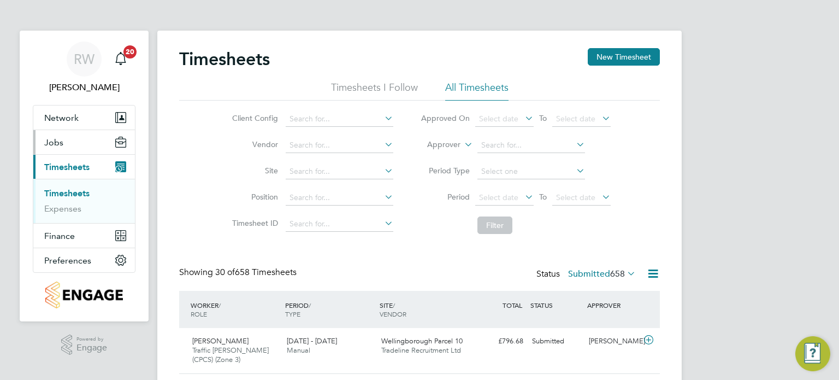
click at [52, 141] on span "Jobs" at bounding box center [53, 142] width 19 height 10
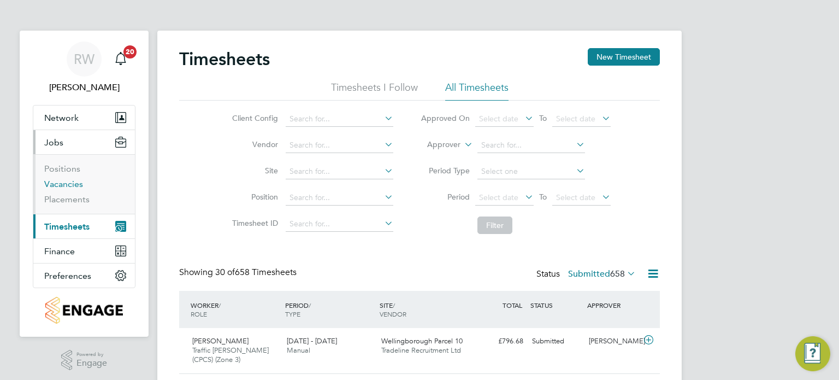
click at [68, 185] on link "Vacancies" at bounding box center [63, 184] width 39 height 10
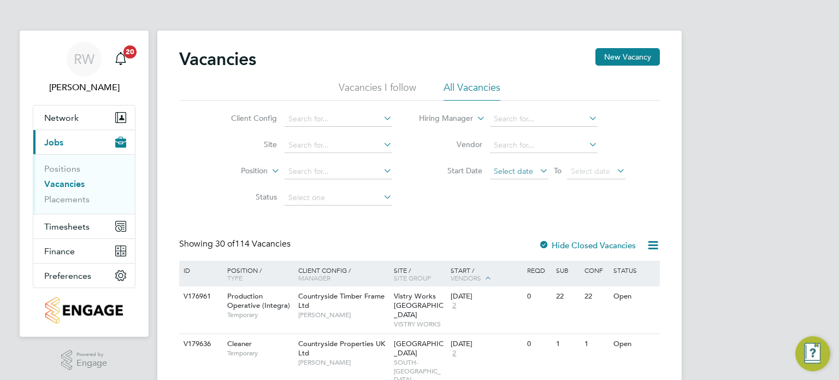
click at [507, 172] on span "Select date" at bounding box center [513, 171] width 39 height 10
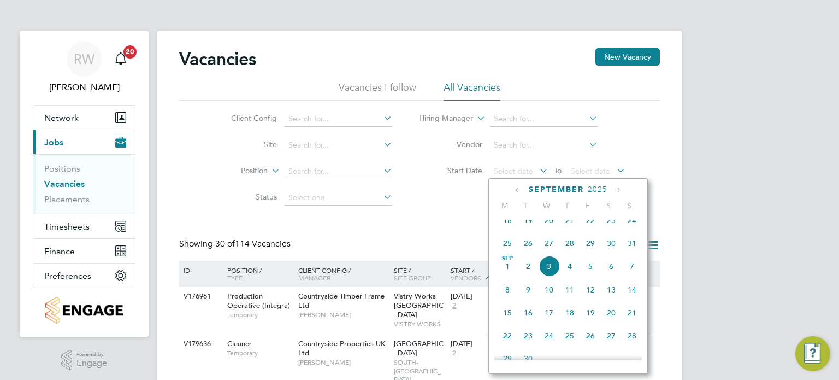
click at [529, 274] on span "2" at bounding box center [528, 266] width 21 height 21
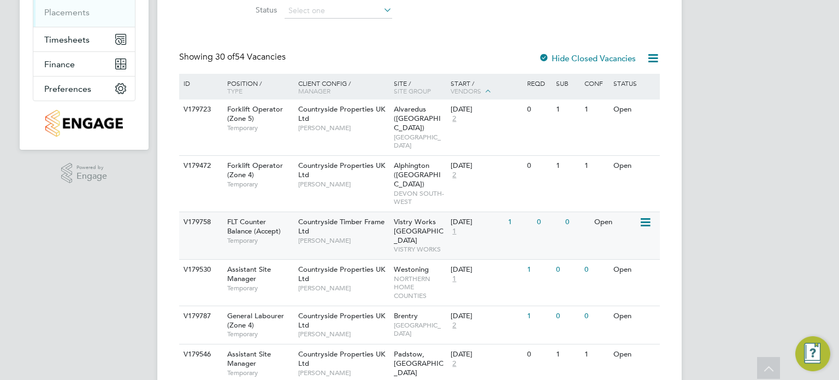
click at [641, 216] on icon at bounding box center [644, 222] width 11 height 13
click at [624, 257] on li "Update Status" at bounding box center [618, 259] width 63 height 15
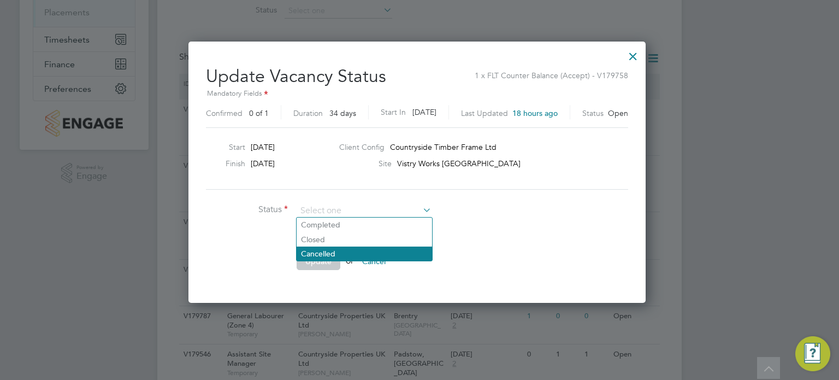
click at [371, 249] on li "Cancelled" at bounding box center [364, 253] width 135 height 14
type input "Cancelled"
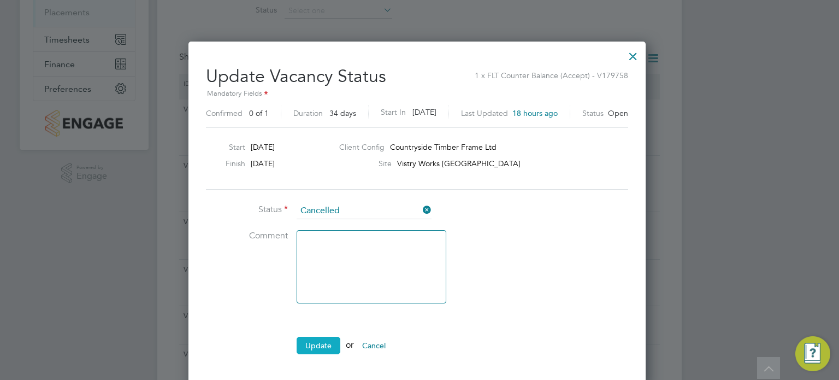
click at [318, 339] on button "Update" at bounding box center [319, 345] width 44 height 17
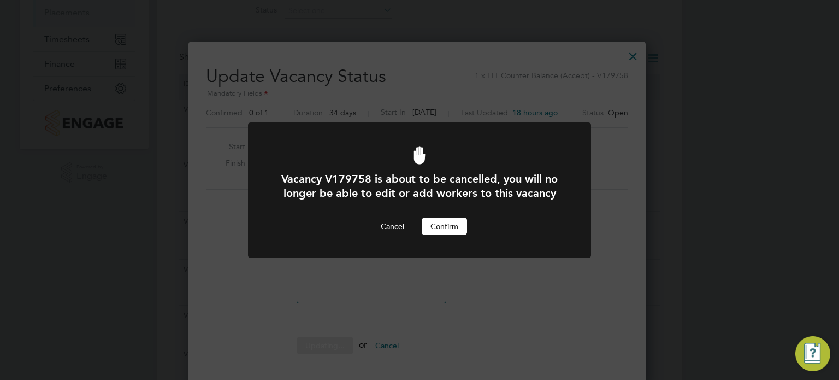
click at [460, 217] on button "Confirm" at bounding box center [444, 225] width 45 height 17
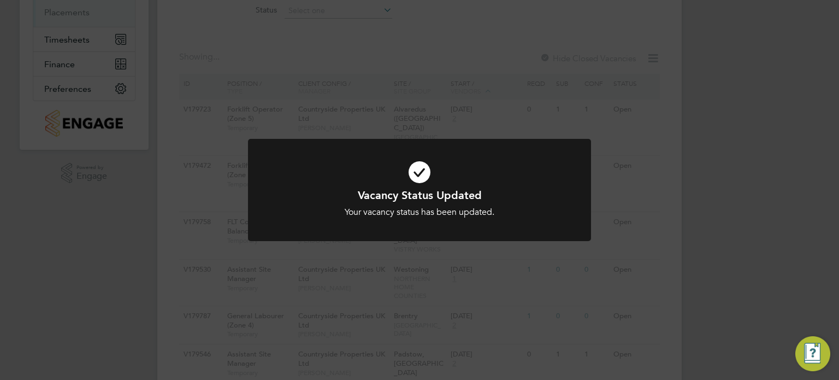
click at [605, 263] on div "Vacancy Status Updated Your vacancy status has been updated. Cancel Okay" at bounding box center [419, 190] width 839 height 380
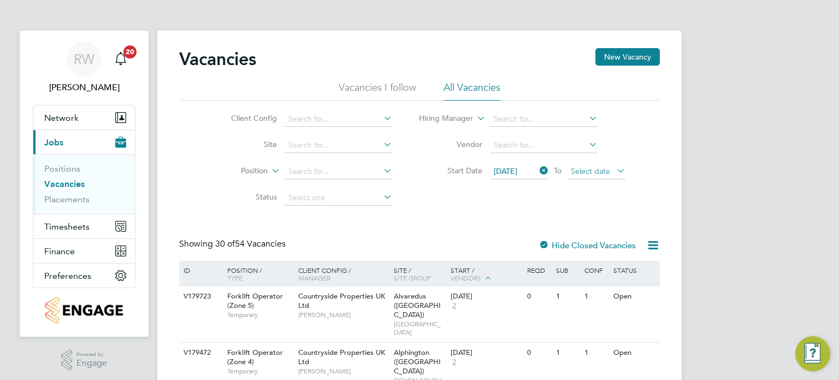
click at [586, 170] on span "Select date" at bounding box center [590, 171] width 39 height 10
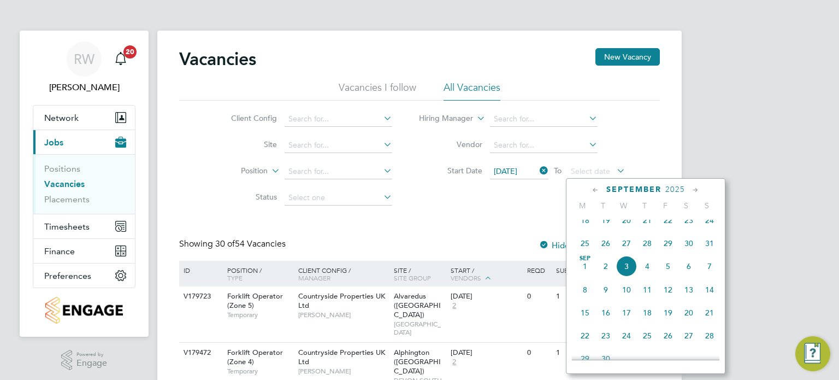
click at [606, 275] on span "2" at bounding box center [605, 266] width 21 height 21
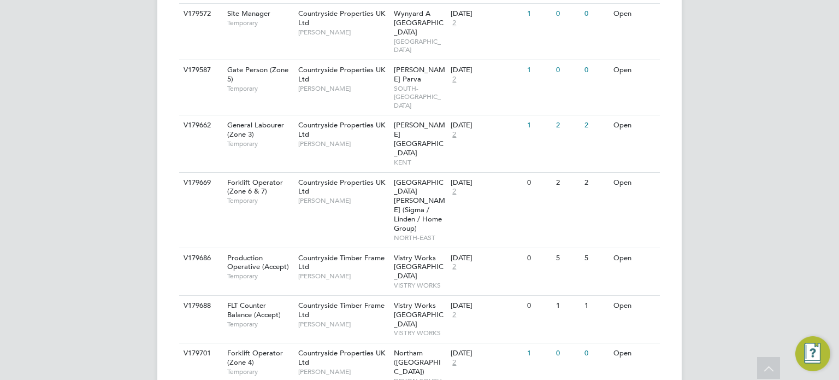
scroll to position [598, 0]
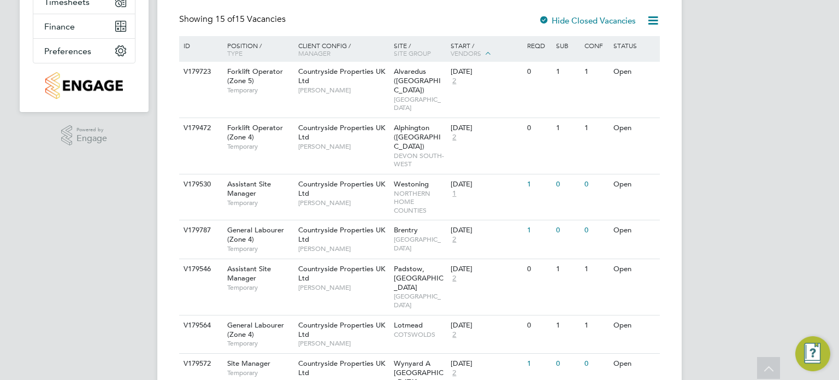
scroll to position [223, 0]
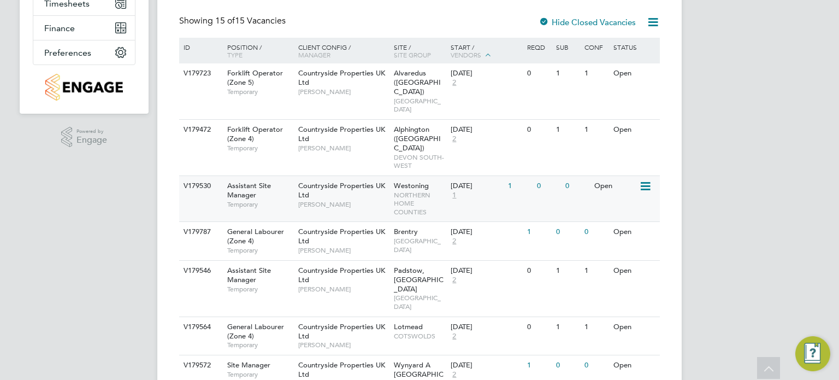
click at [395, 191] on span "NORTHERN HOME COUNTIES" at bounding box center [420, 204] width 52 height 26
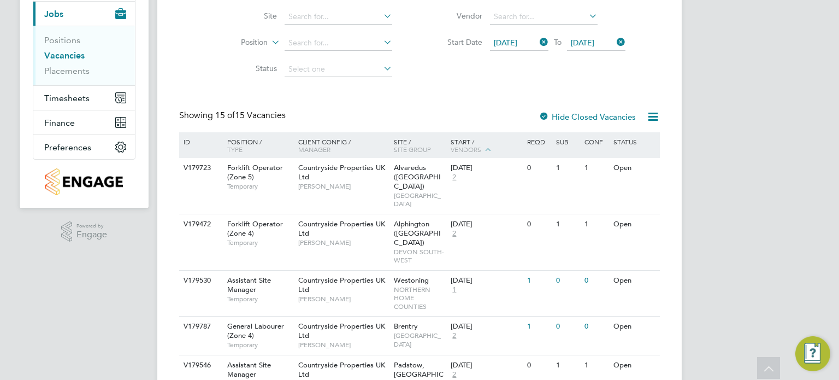
scroll to position [0, 0]
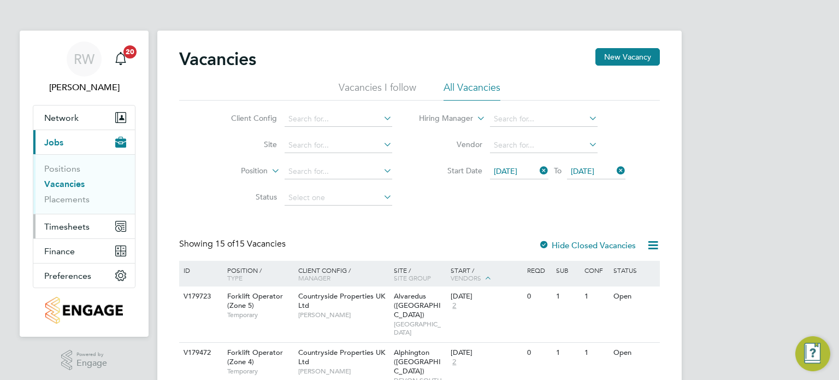
click at [61, 222] on span "Timesheets" at bounding box center [66, 226] width 45 height 10
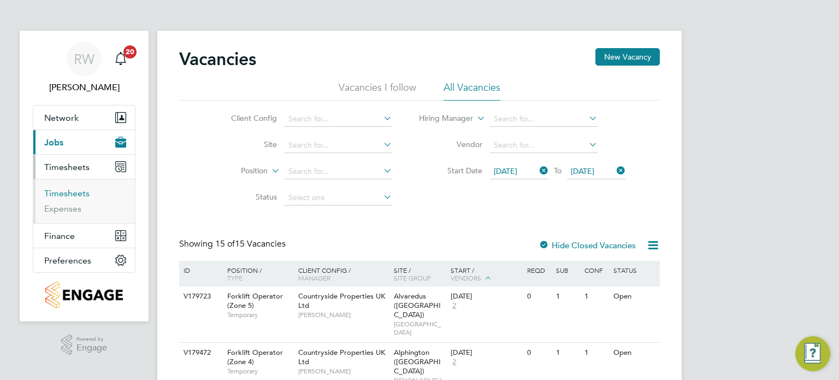
click at [65, 188] on link "Timesheets" at bounding box center [66, 193] width 45 height 10
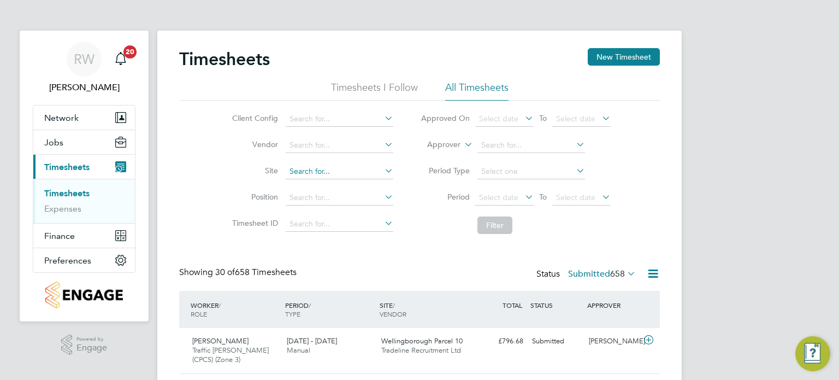
scroll to position [27, 95]
click at [310, 168] on input at bounding box center [340, 171] width 108 height 15
click at [323, 183] on b "Barn" at bounding box center [318, 185] width 16 height 9
type input "Tithe Barn, Phase 6 (Exeter)"
click at [489, 219] on button "Filter" at bounding box center [494, 224] width 35 height 17
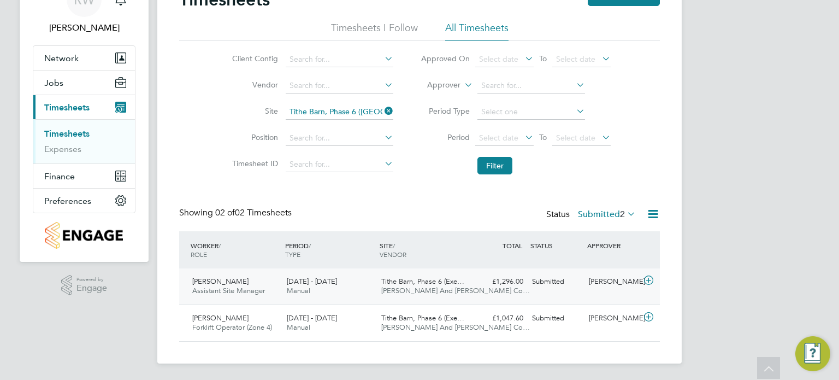
click at [396, 291] on span "O'Neill And Brennan Co…" at bounding box center [455, 290] width 149 height 9
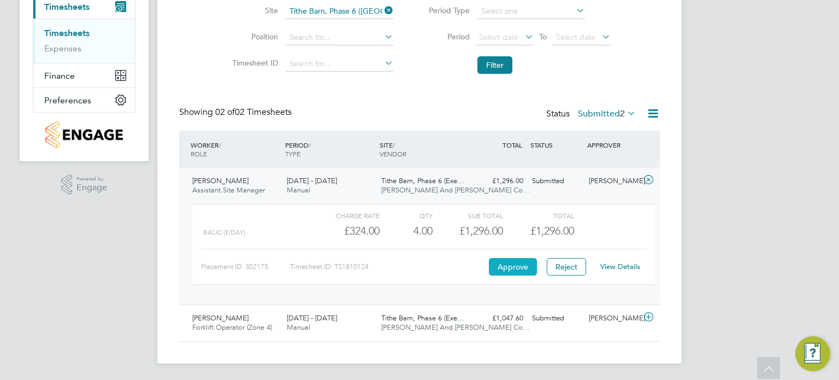
click at [509, 264] on button "Approve" at bounding box center [513, 266] width 48 height 17
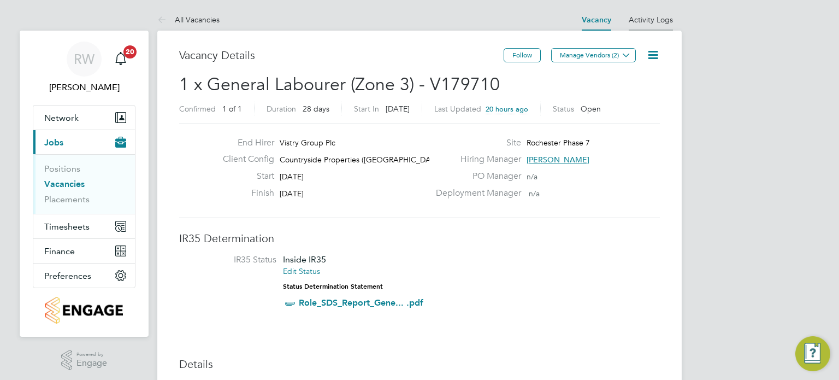
click at [648, 17] on link "Activity Logs" at bounding box center [651, 20] width 44 height 10
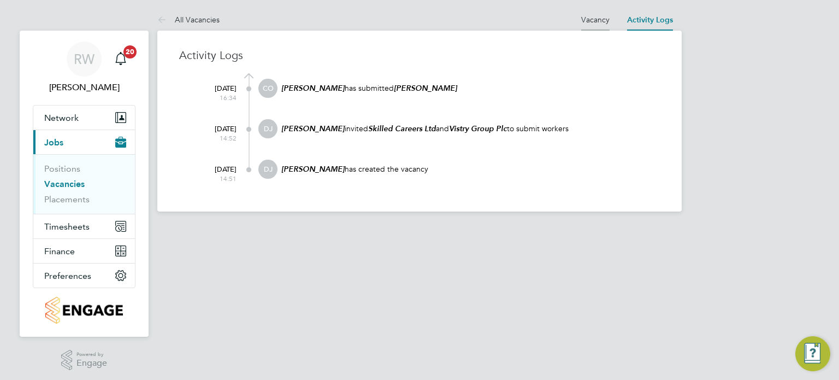
click at [598, 18] on link "Vacancy" at bounding box center [595, 20] width 28 height 10
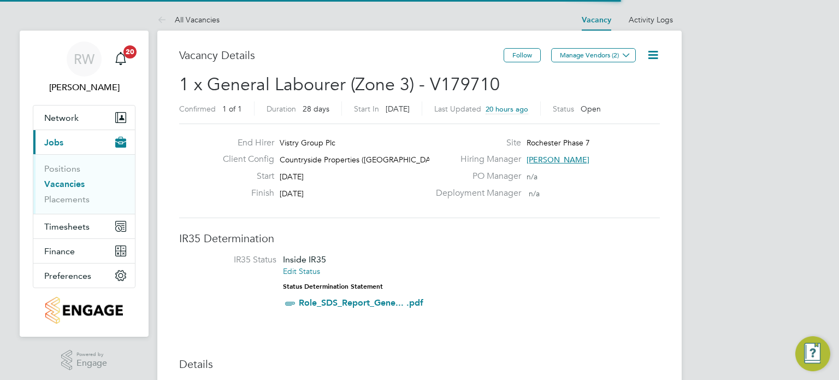
scroll to position [5, 5]
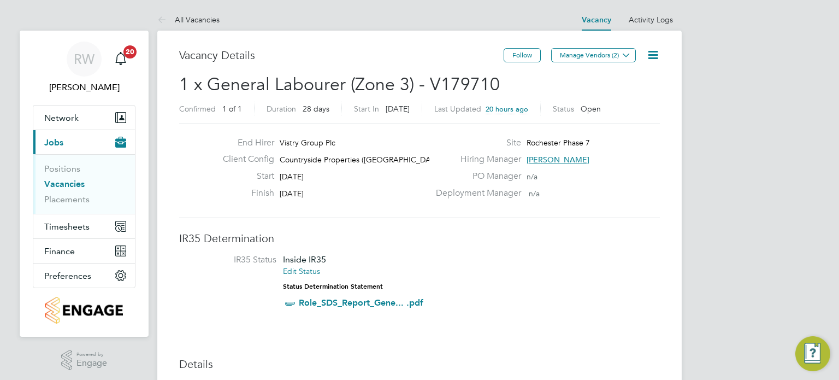
click at [649, 50] on icon at bounding box center [653, 55] width 14 height 14
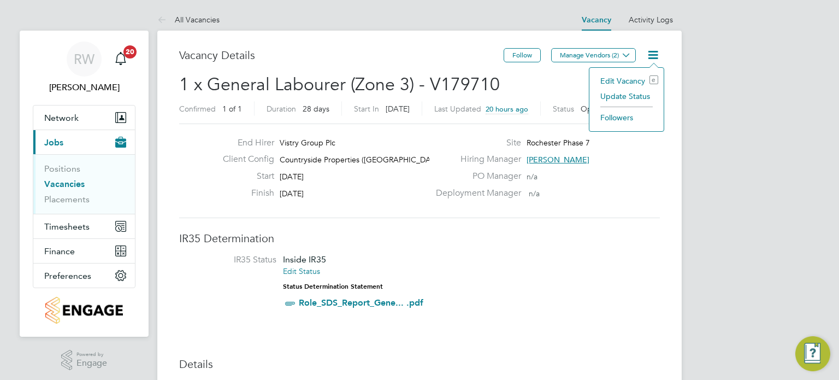
click at [629, 104] on li at bounding box center [626, 105] width 52 height 3
click at [629, 101] on li "Update Status" at bounding box center [626, 96] width 63 height 15
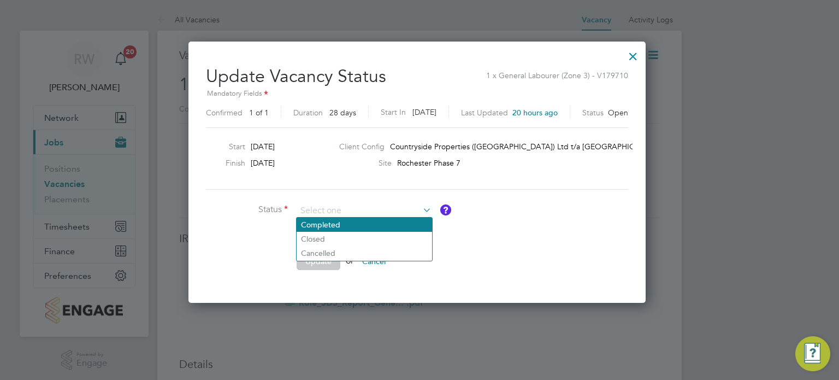
click at [362, 229] on li "Completed" at bounding box center [364, 224] width 135 height 14
type input "Completed"
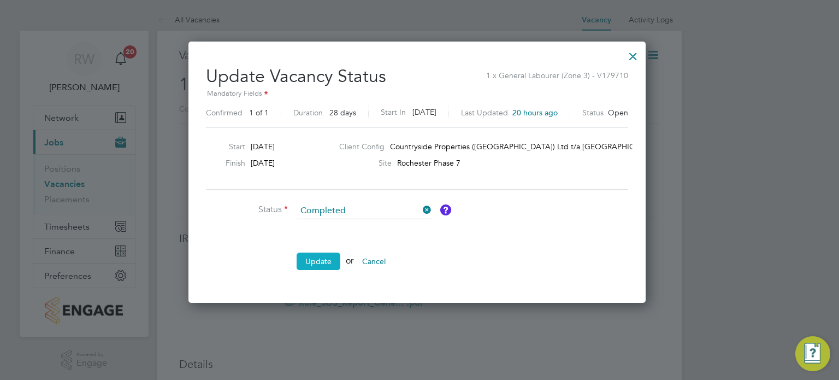
click at [334, 262] on button "Update" at bounding box center [319, 260] width 44 height 17
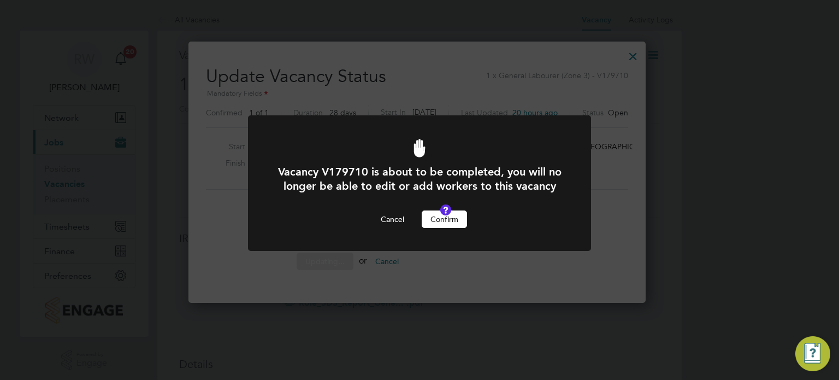
click at [436, 228] on button "Confirm" at bounding box center [444, 218] width 45 height 17
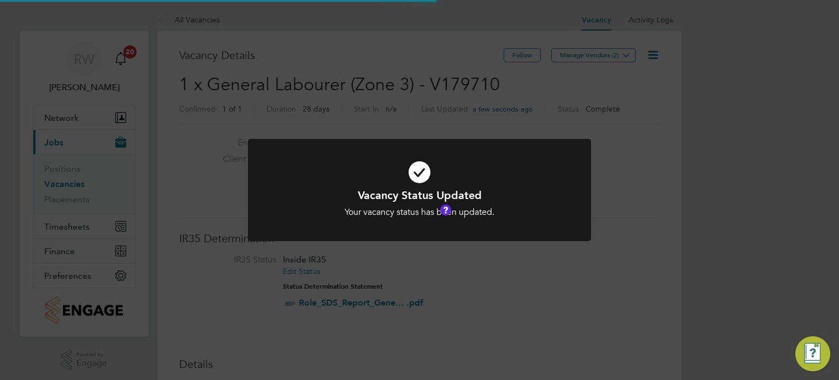
click at [481, 67] on div "Vacancy Status Updated Your vacancy status has been updated. Cancel Okay" at bounding box center [419, 190] width 839 height 380
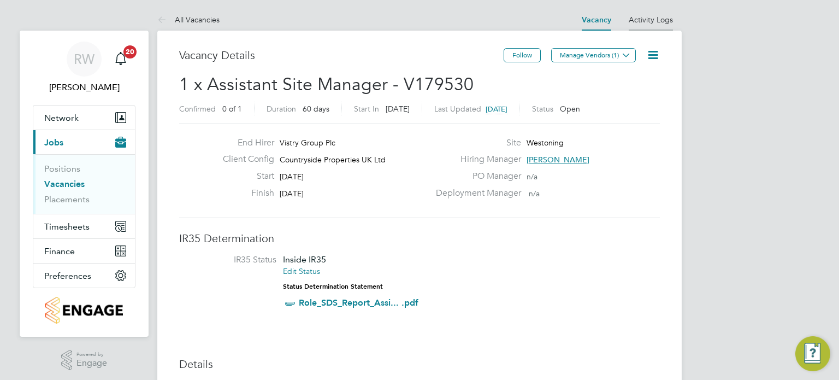
click at [640, 14] on li "Activity Logs" at bounding box center [651, 20] width 44 height 22
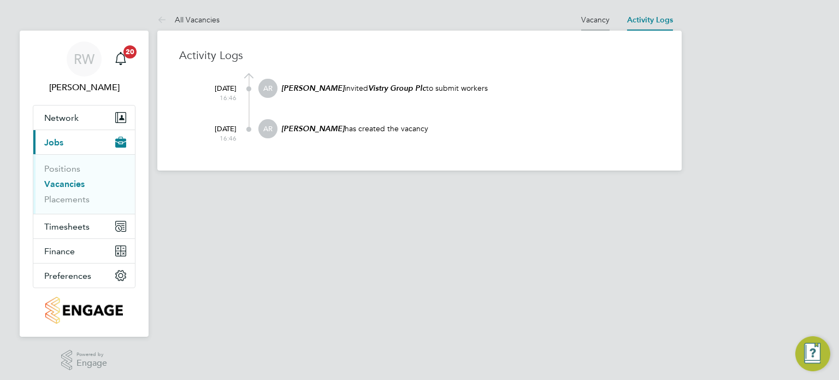
click at [600, 21] on link "Vacancy" at bounding box center [595, 20] width 28 height 10
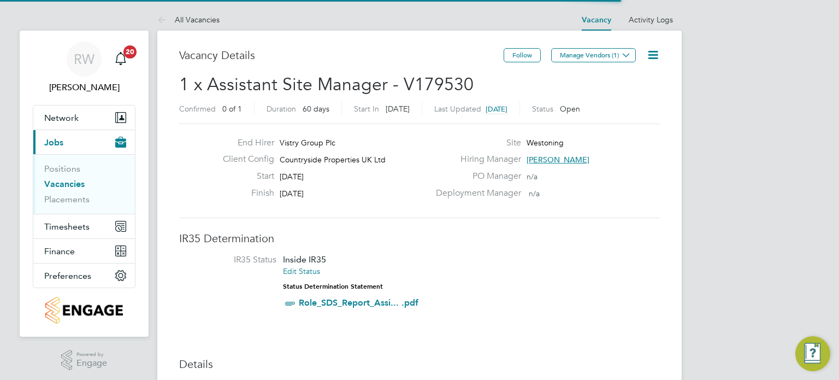
scroll to position [19, 103]
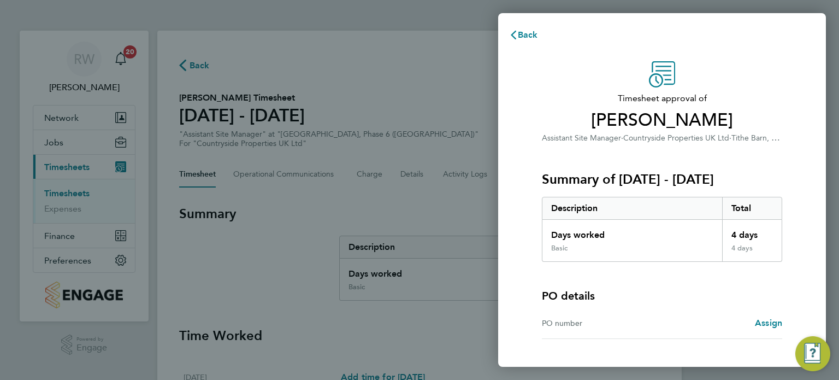
scroll to position [81, 0]
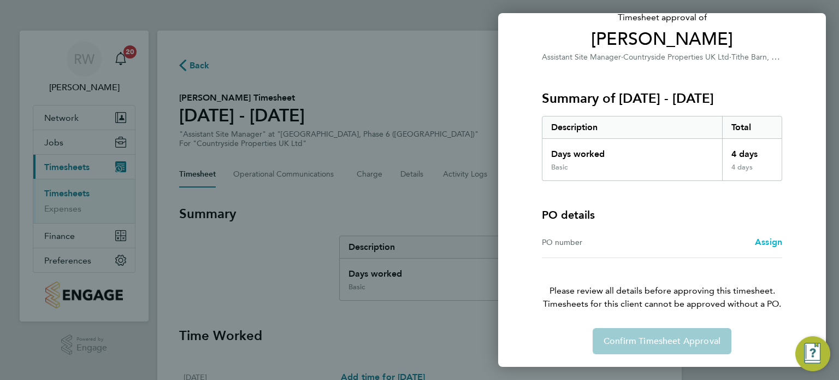
click at [764, 244] on span "Assign" at bounding box center [768, 242] width 27 height 10
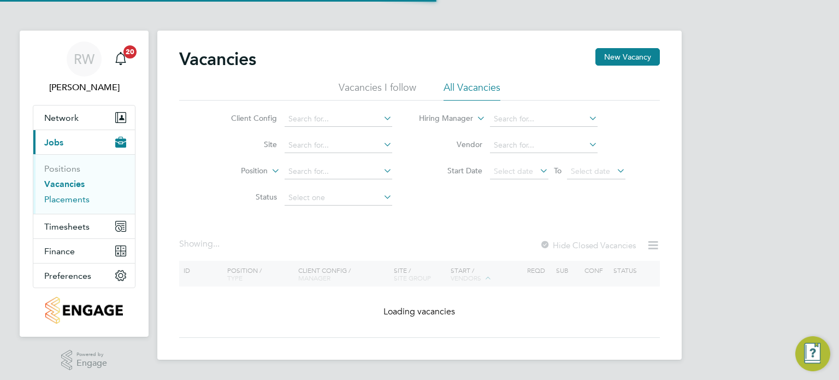
click at [50, 198] on link "Placements" at bounding box center [66, 199] width 45 height 10
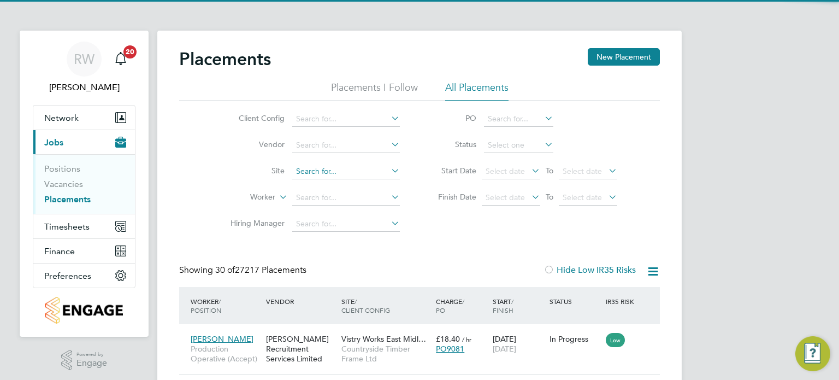
click at [338, 168] on input at bounding box center [346, 171] width 108 height 15
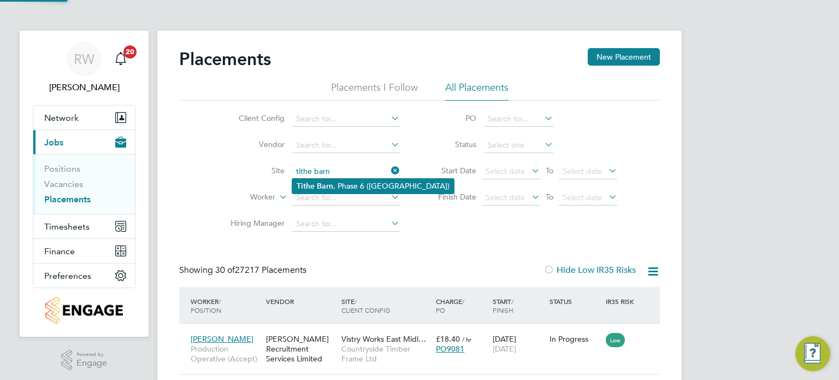
click at [336, 186] on li "Tithe Barn , Phase 6 (Exeter)" at bounding box center [373, 186] width 162 height 15
type input "Tithe Barn, Phase 6 (Exeter)"
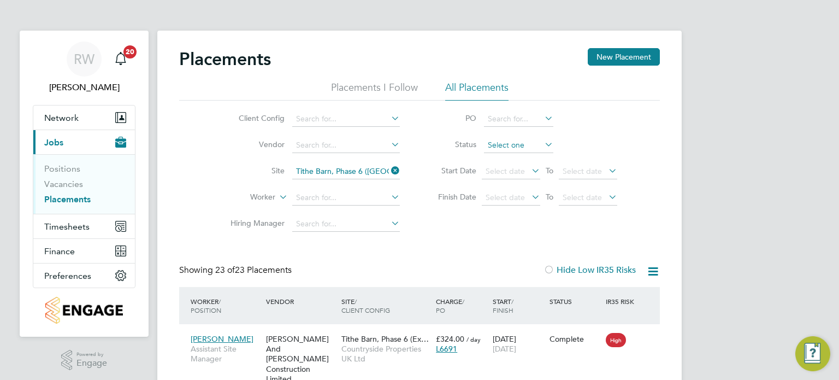
click at [516, 144] on input at bounding box center [518, 145] width 69 height 15
click at [603, 132] on li "Status" at bounding box center [522, 145] width 217 height 26
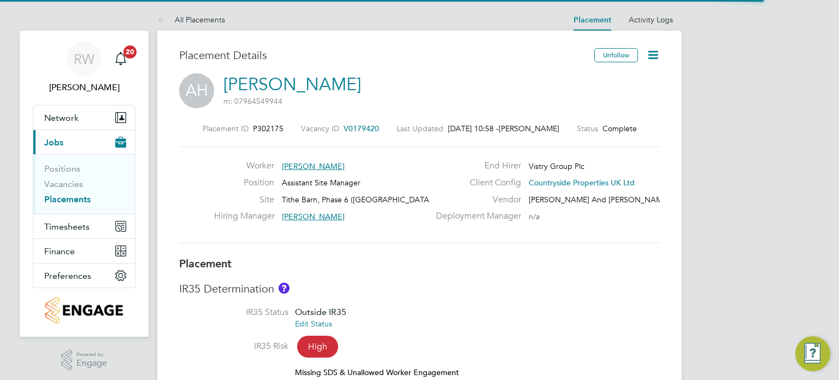
click at [651, 51] on icon at bounding box center [653, 55] width 14 height 14
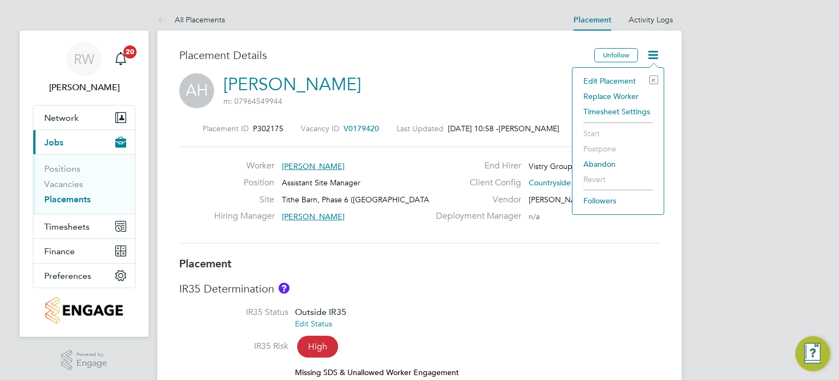
click at [629, 75] on li "Edit Placement e" at bounding box center [618, 80] width 80 height 15
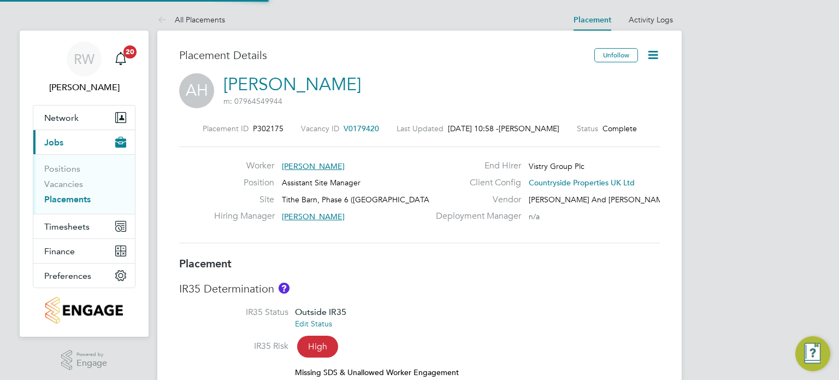
type input "Dave Smith"
type input "25 Aug 2025"
type input "29 Aug 2025"
type input "07:30"
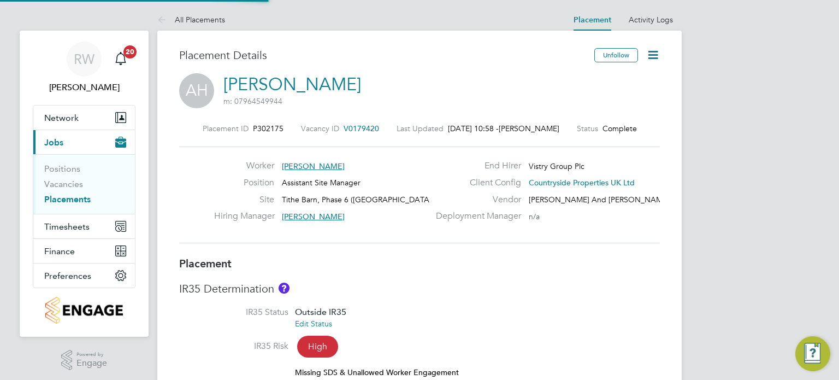
type input "16:30"
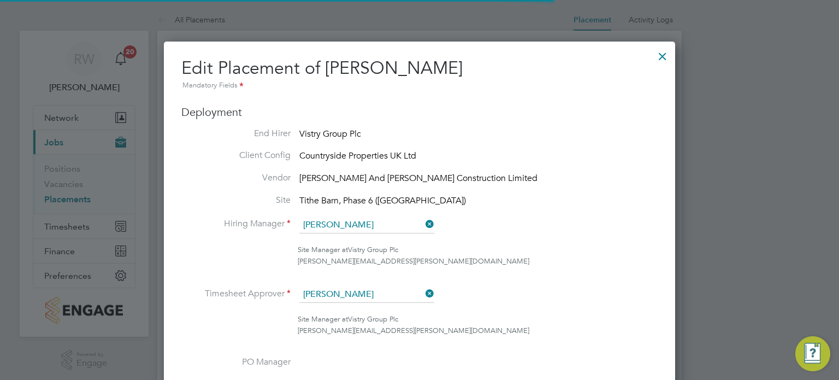
scroll to position [5, 5]
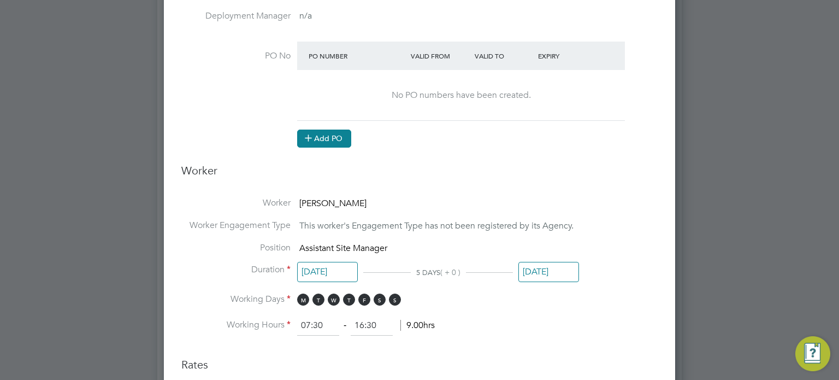
click at [320, 139] on button "Add PO" at bounding box center [324, 137] width 54 height 17
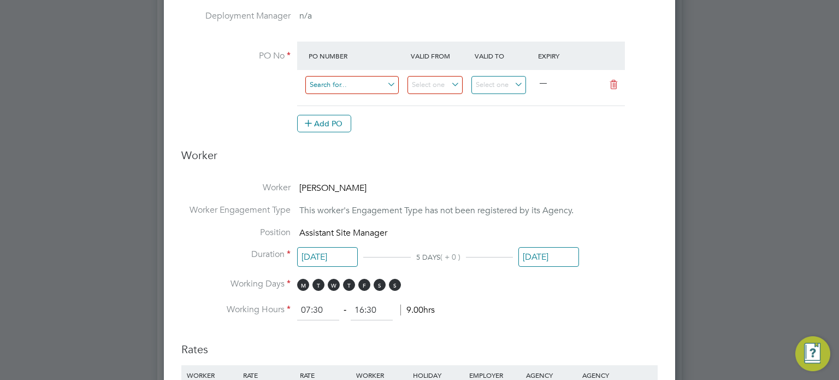
click at [351, 84] on input at bounding box center [351, 85] width 93 height 18
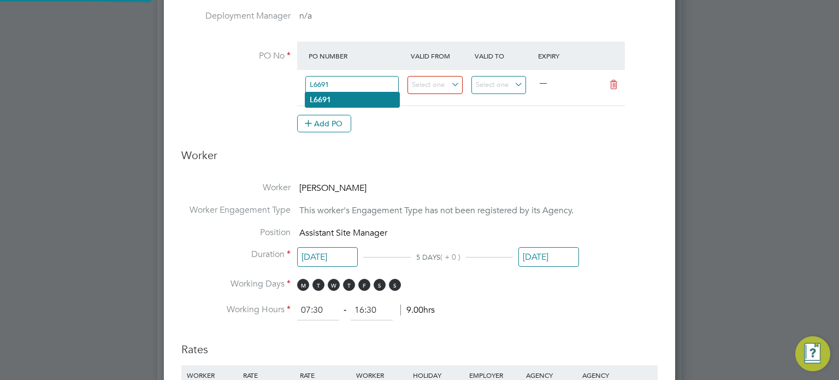
type input "L6691"
click at [341, 97] on li "L6691" at bounding box center [352, 99] width 94 height 15
type input "[DATE]"
type input "31 Dec 2026"
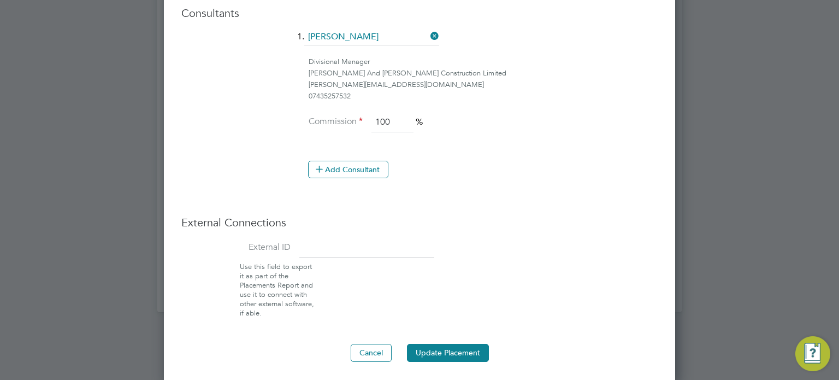
click at [452, 344] on button "Update Placement" at bounding box center [448, 352] width 82 height 17
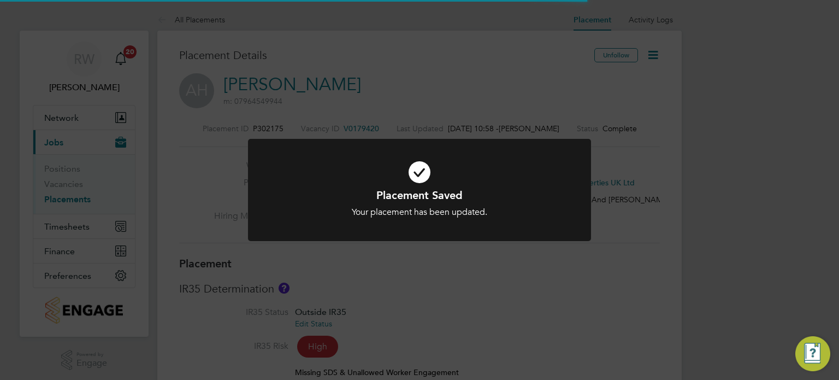
click at [532, 291] on div "Placement Saved Your placement has been updated. Cancel Okay" at bounding box center [419, 190] width 839 height 380
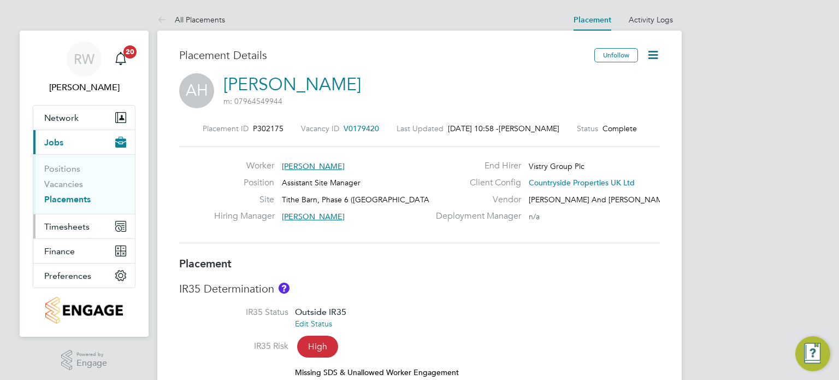
click at [56, 227] on span "Timesheets" at bounding box center [66, 226] width 45 height 10
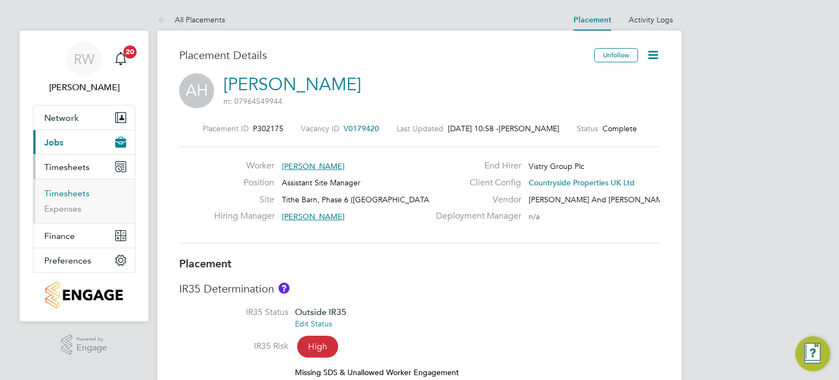
click at [74, 190] on link "Timesheets" at bounding box center [66, 193] width 45 height 10
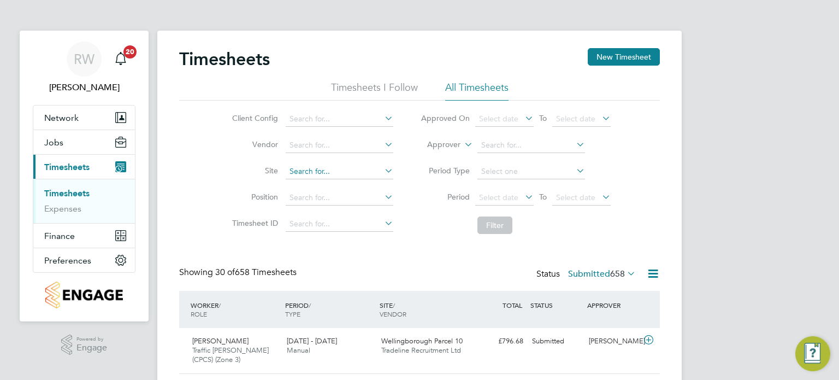
click at [304, 169] on input at bounding box center [340, 171] width 108 height 15
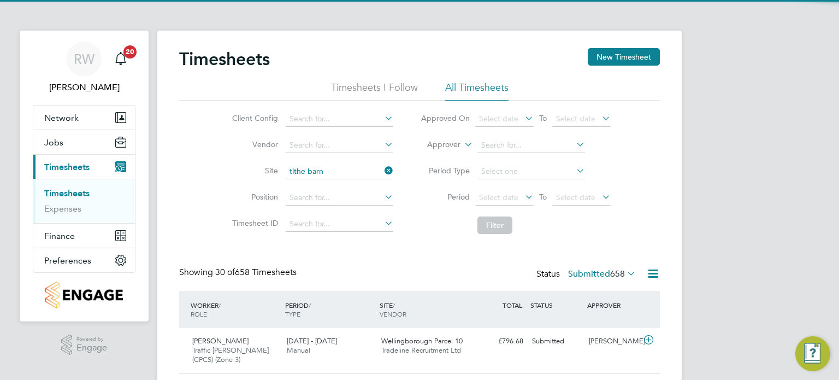
click at [326, 183] on b "Barn" at bounding box center [318, 185] width 16 height 9
type input "Tithe Barn, Phase 6 ([GEOGRAPHIC_DATA])"
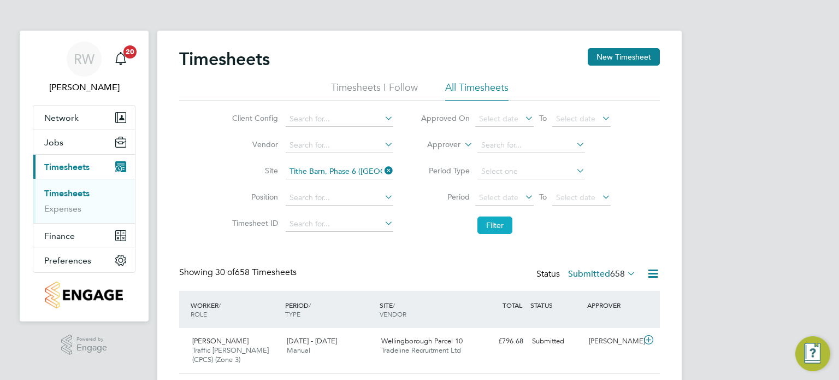
click at [493, 219] on button "Filter" at bounding box center [494, 224] width 35 height 17
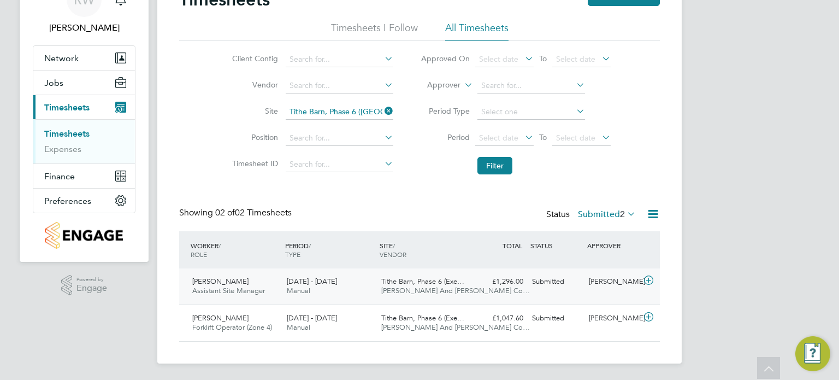
click at [387, 285] on span "Tithe Barn, Phase 6 (Exe…" at bounding box center [422, 280] width 83 height 9
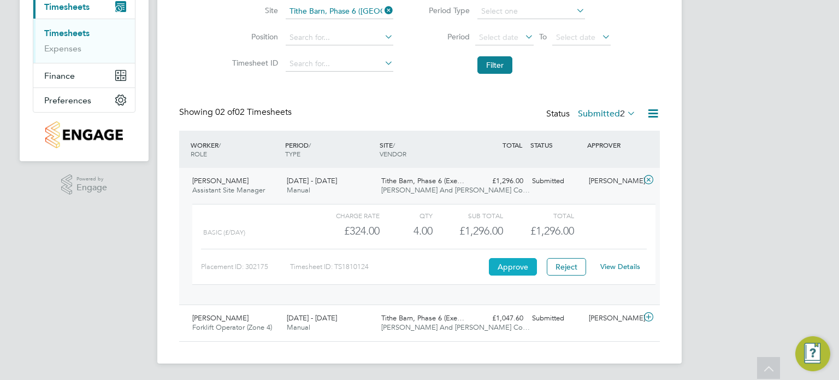
click at [507, 265] on button "Approve" at bounding box center [513, 266] width 48 height 17
click at [411, 332] on div "Tithe Barn, Phase 6 (Exe… O'Neill And Brennan Co…" at bounding box center [424, 322] width 95 height 27
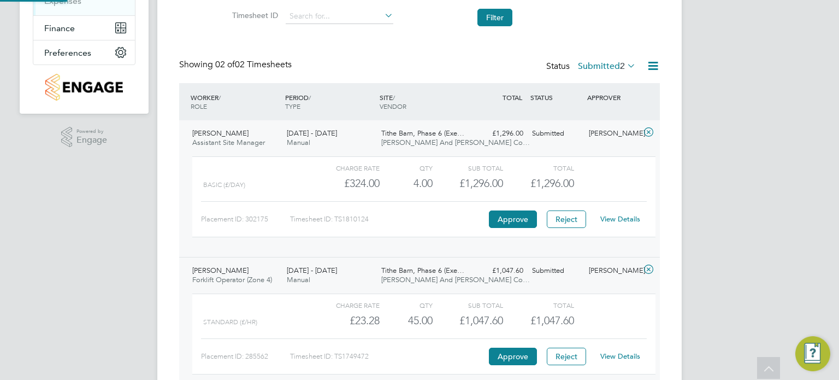
scroll to position [260, 0]
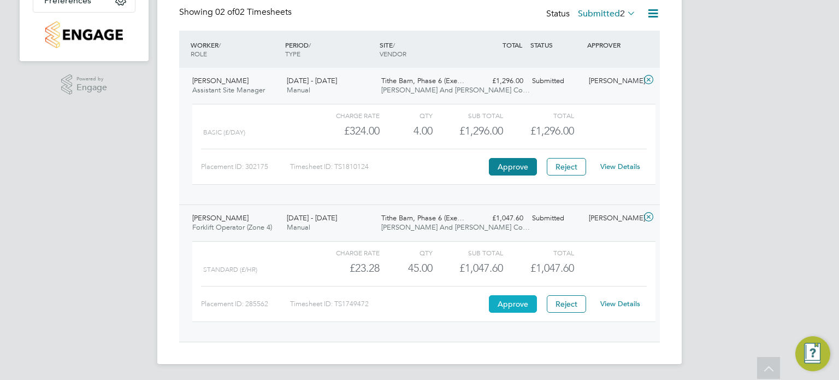
click at [518, 304] on button "Approve" at bounding box center [513, 303] width 48 height 17
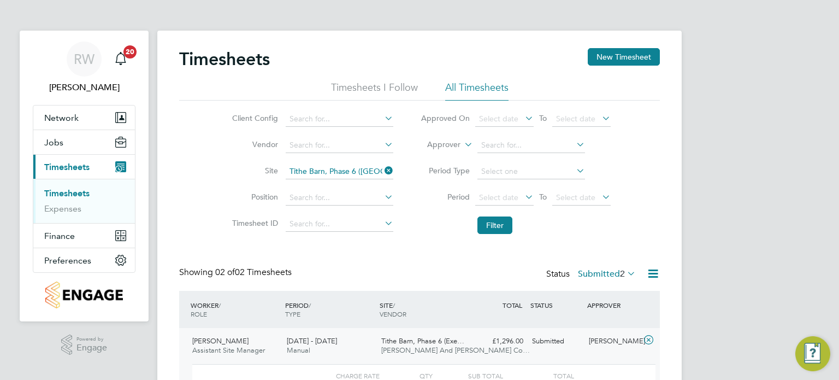
click at [555, 157] on li "Approver" at bounding box center [515, 145] width 217 height 26
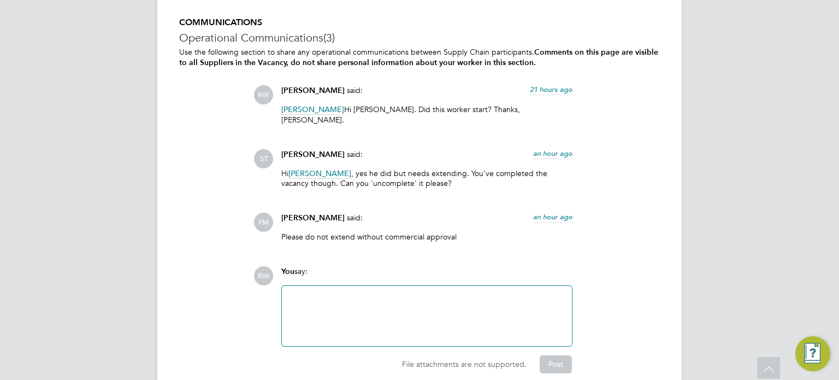
scroll to position [1270, 0]
click at [336, 297] on div at bounding box center [426, 316] width 277 height 47
click at [367, 293] on div "This is only the vacacny - once the placement has start" at bounding box center [426, 316] width 277 height 47
click at [479, 293] on div "This is only the vacancy - once the placement has start" at bounding box center [426, 316] width 277 height 47
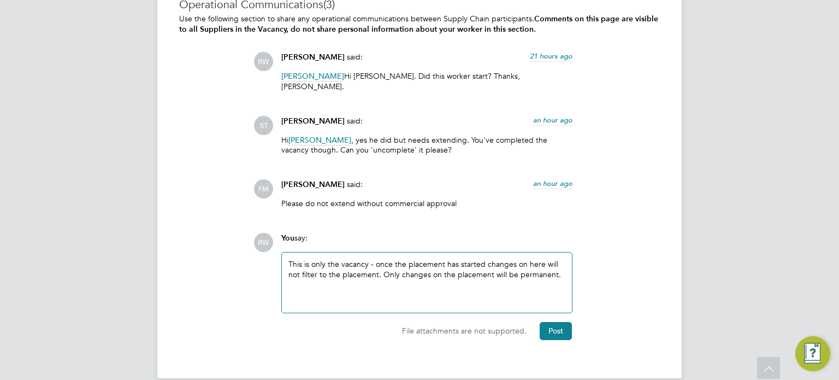
scroll to position [1308, 0]
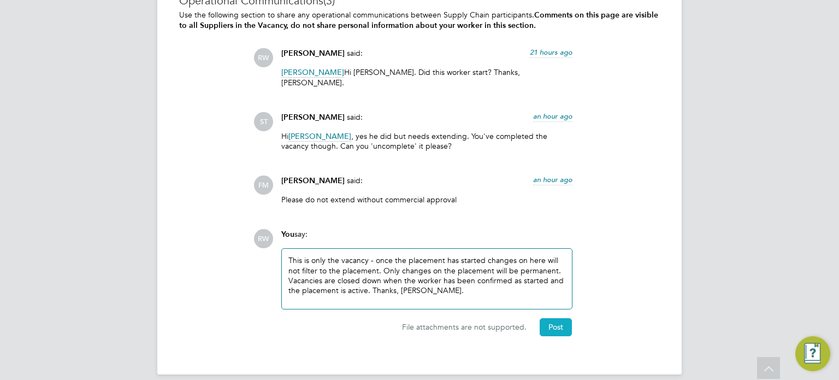
click at [551, 318] on button "Post" at bounding box center [556, 326] width 32 height 17
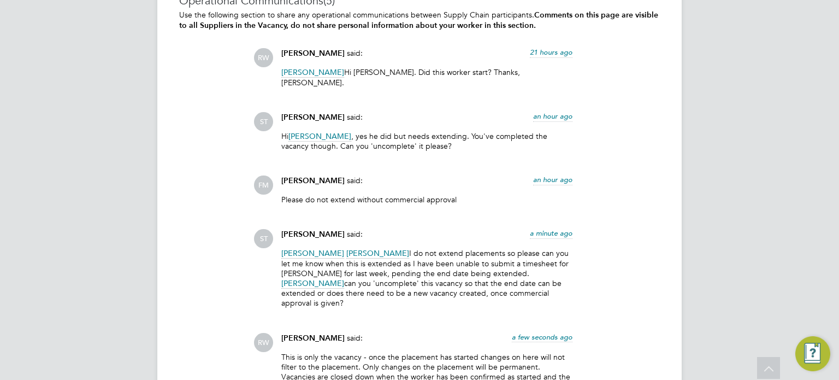
click at [614, 262] on div "ST Selin Thomas said: a minute ago Fletcher Melhuish Helen Smith I do not exten…" at bounding box center [456, 272] width 406 height 87
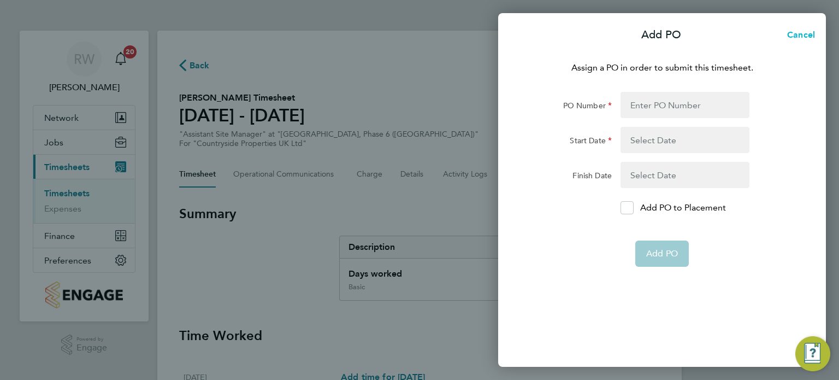
click at [802, 32] on span "Cancel" at bounding box center [799, 35] width 31 height 10
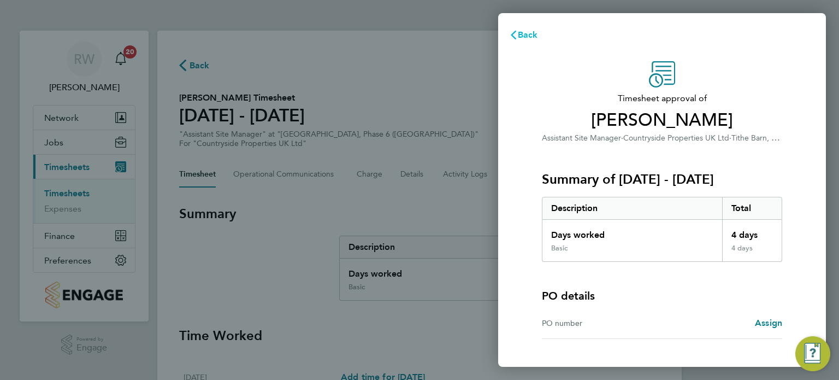
click at [531, 33] on span "Back" at bounding box center [528, 35] width 20 height 10
